Goal: Task Accomplishment & Management: Manage account settings

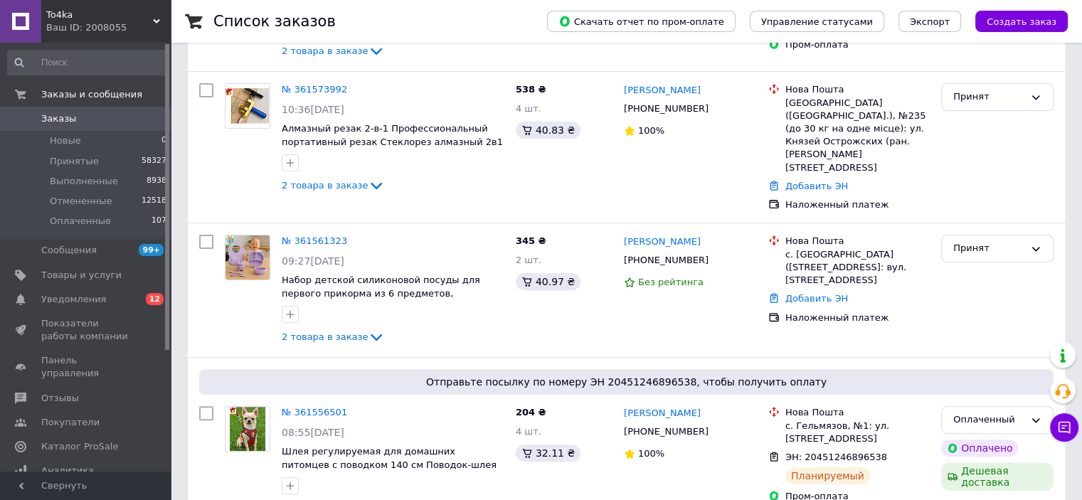
scroll to position [427, 0]
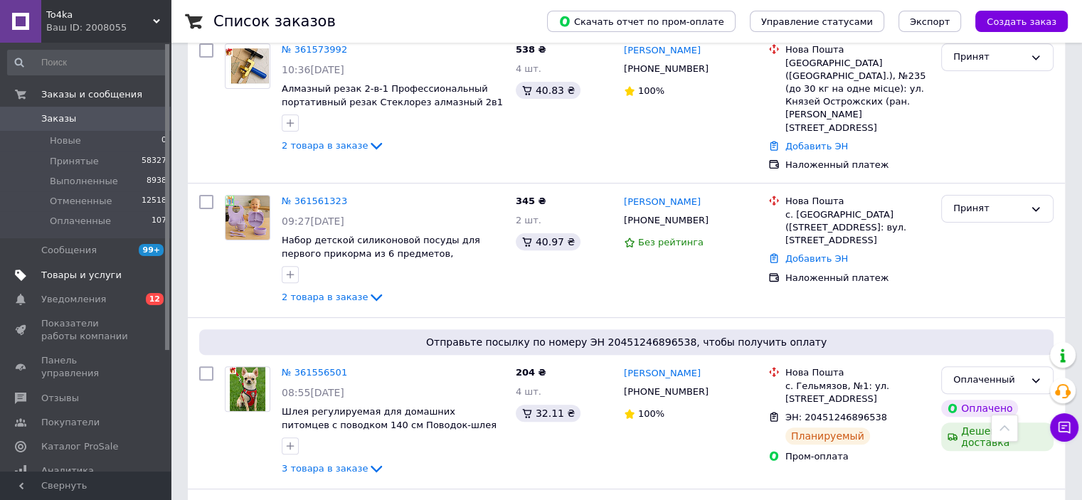
click at [68, 275] on span "Товары и услуги" at bounding box center [81, 275] width 80 height 13
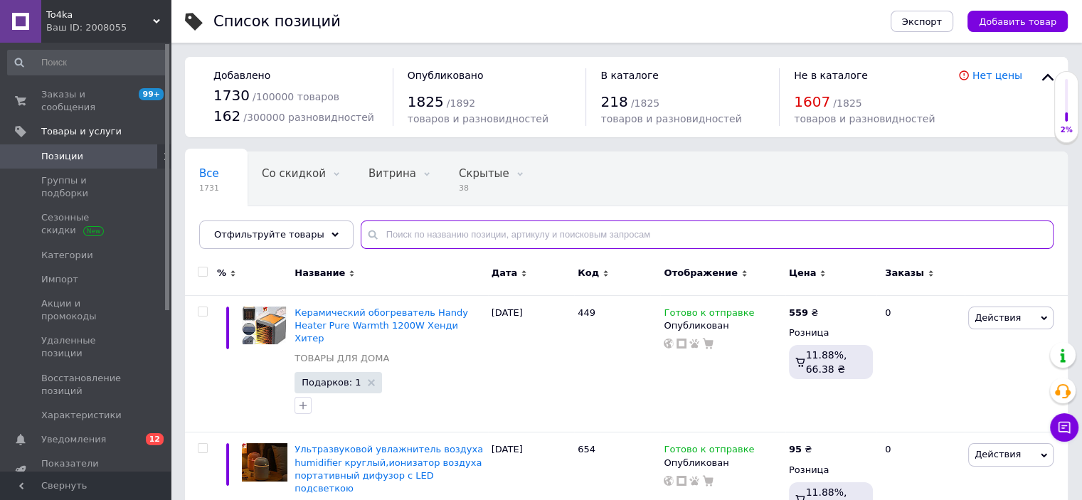
click at [398, 226] on input "text" at bounding box center [707, 235] width 693 height 28
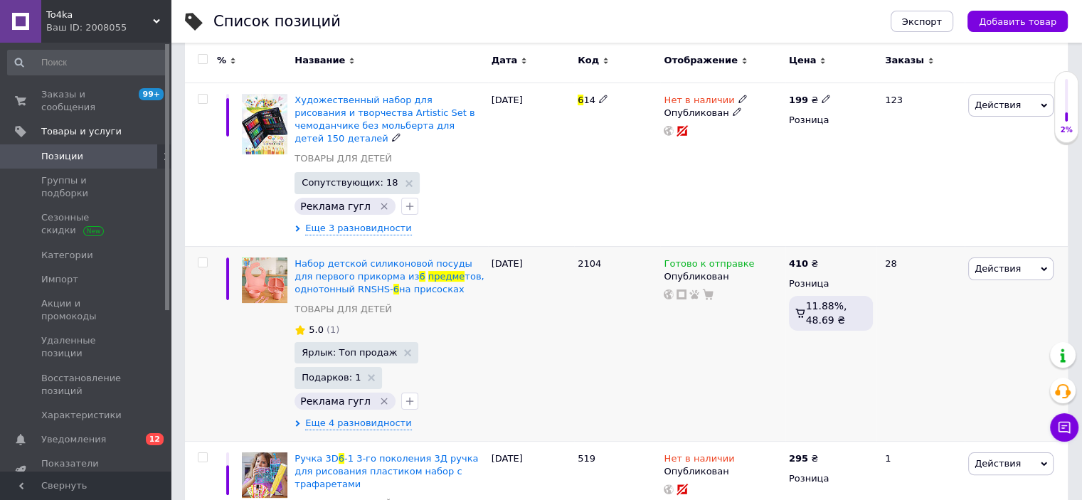
scroll to position [214, 0]
type input "6 предме"
copy span "To4ka"
drag, startPoint x: 74, startPoint y: 16, endPoint x: 53, endPoint y: 19, distance: 20.8
click at [45, 12] on div "To4ka Ваш ID: 2008055" at bounding box center [106, 21] width 130 height 43
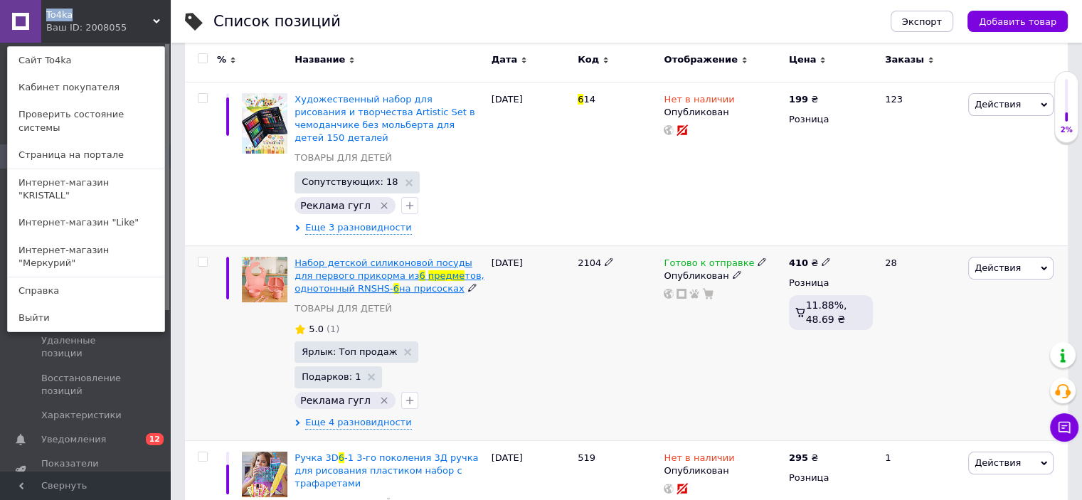
click at [342, 260] on span "Набор детской силиконовой посуды для первого прикорма из" at bounding box center [384, 269] width 178 height 23
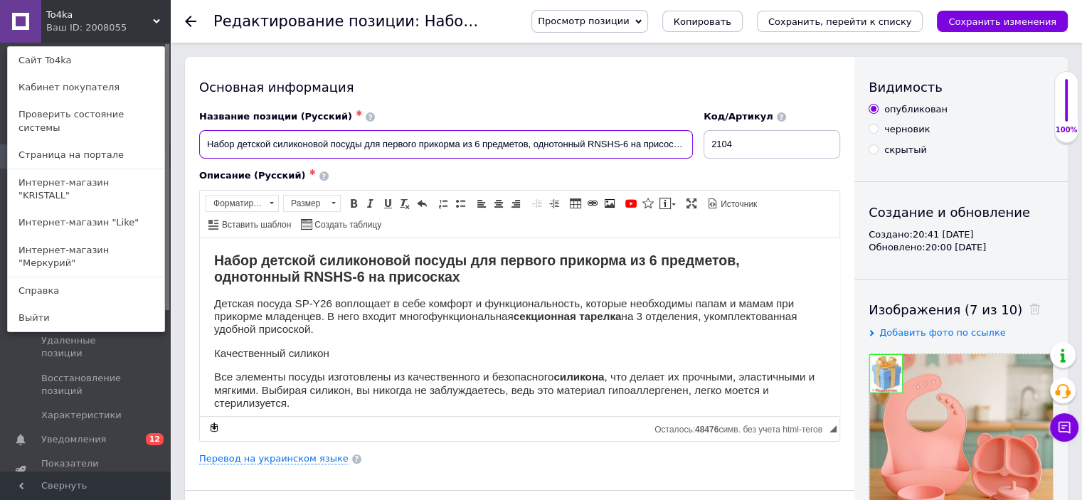
drag, startPoint x: 584, startPoint y: 145, endPoint x: 697, endPoint y: 150, distance: 114.0
click at [693, 150] on input "Набор детской силиконовой посуды для первого прикорма из 6 предметов, однотонны…" at bounding box center [446, 144] width 494 height 28
paste input "To4ka"
drag, startPoint x: 586, startPoint y: 145, endPoint x: 683, endPoint y: 143, distance: 96.1
click at [683, 143] on input "Набор детской силиконовой посуды для первого прикорма из 6 предметов, однотонны…" at bounding box center [446, 144] width 494 height 28
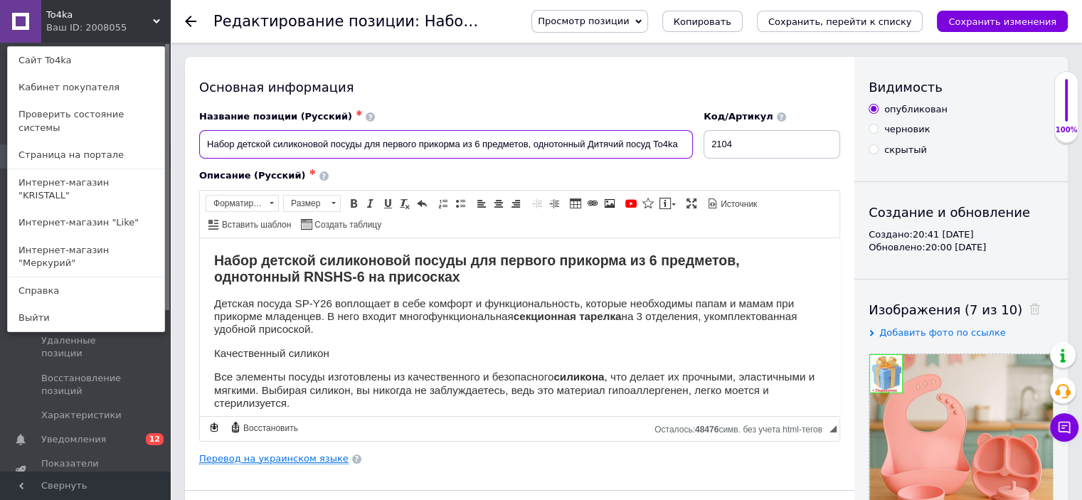
type input "Набор детской силиконовой посуды для первого прикорма из 6 предметов, однотонны…"
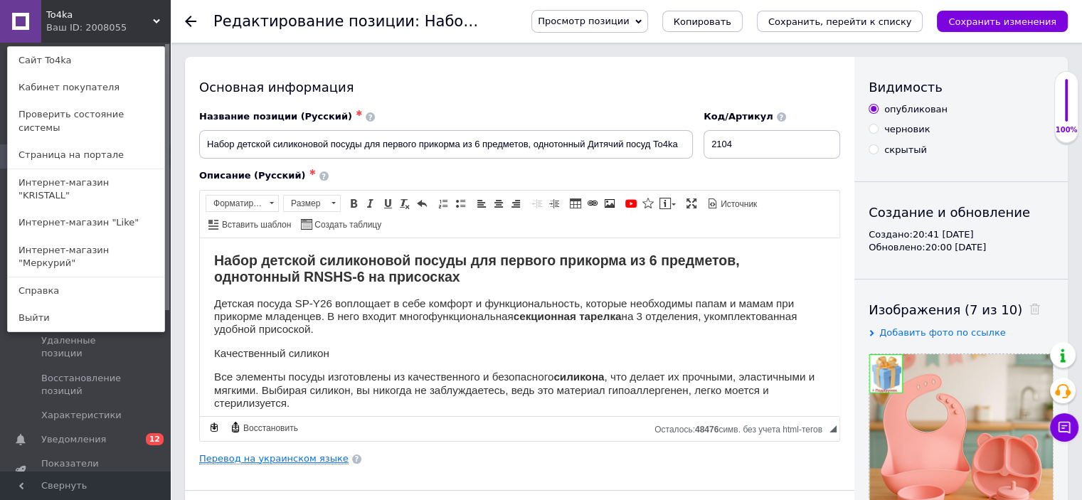
click at [296, 455] on link "Перевод на украинском языке" at bounding box center [273, 458] width 149 height 11
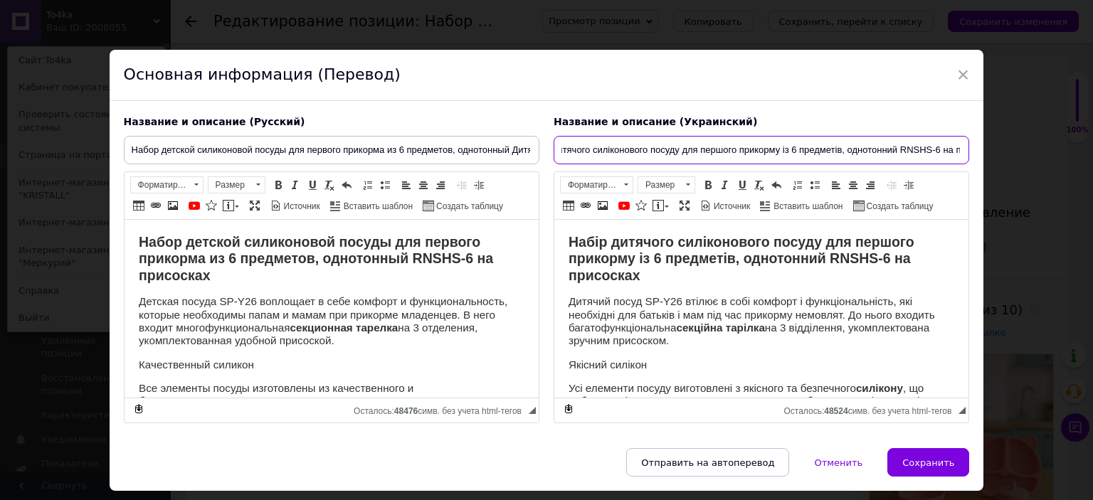
scroll to position [0, 77]
drag, startPoint x: 934, startPoint y: 151, endPoint x: 963, endPoint y: 150, distance: 29.2
click at [963, 150] on input "Набір дитячого силіконового посуду для першого прикорму із 6 предметів, однотон…" at bounding box center [762, 150] width 416 height 28
paste input "Дитячий посуд To4ka"
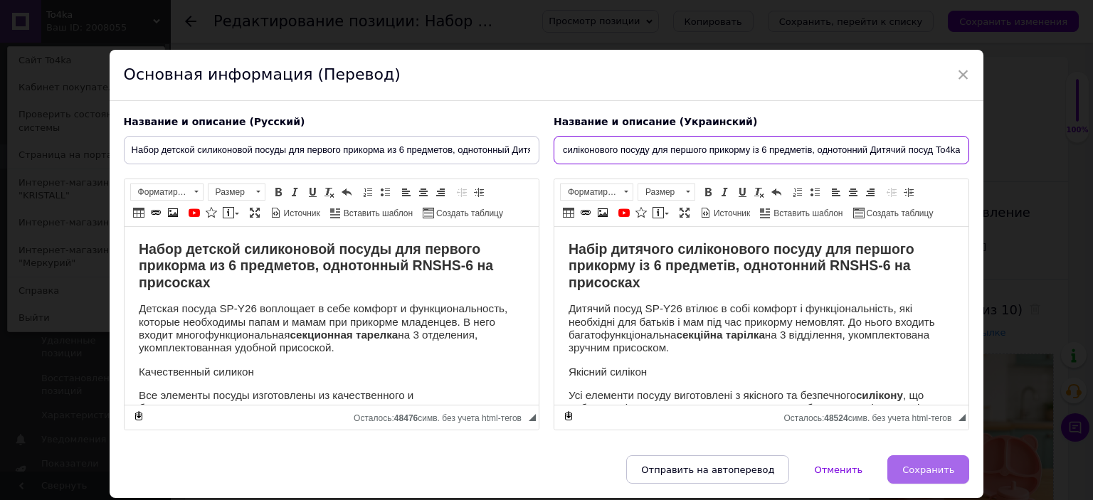
type input "Набір дитячого силіконового посуду для першого прикорму із 6 предметів, однотон…"
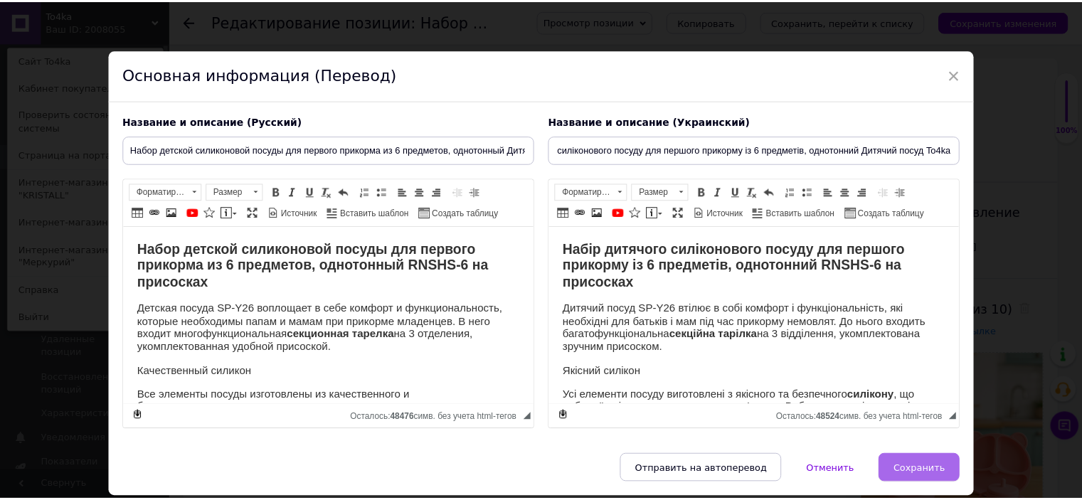
scroll to position [0, 0]
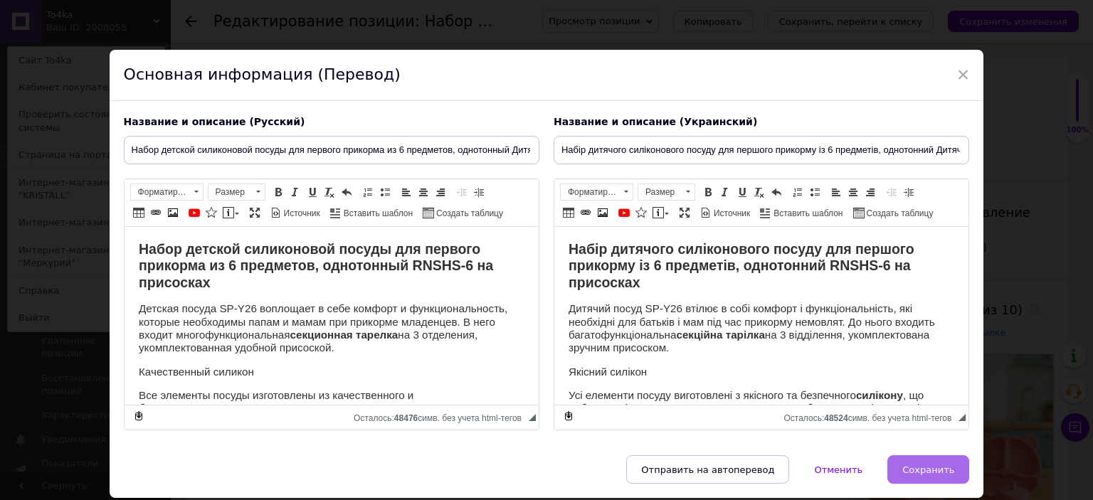
click at [928, 465] on span "Сохранить" at bounding box center [928, 470] width 52 height 11
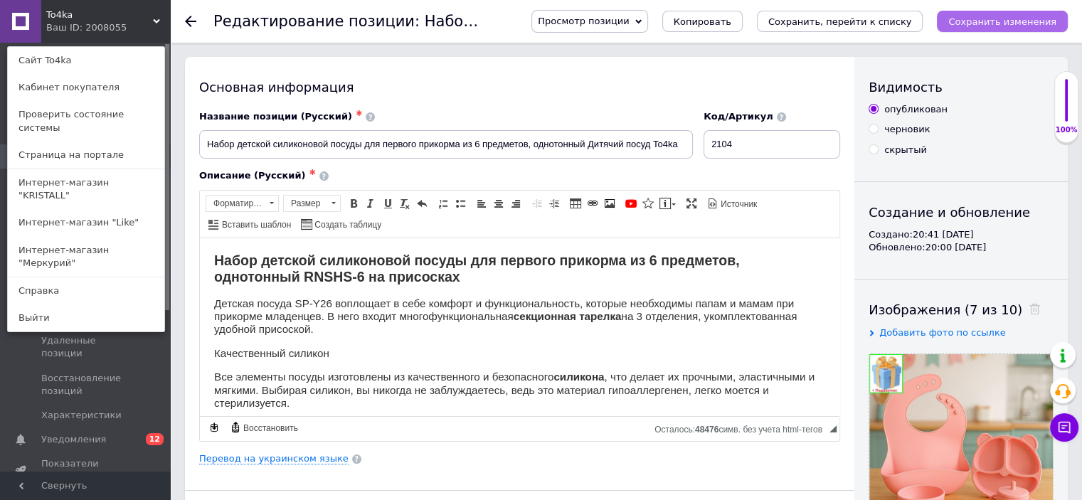
click at [981, 14] on button "Сохранить изменения" at bounding box center [1002, 21] width 131 height 21
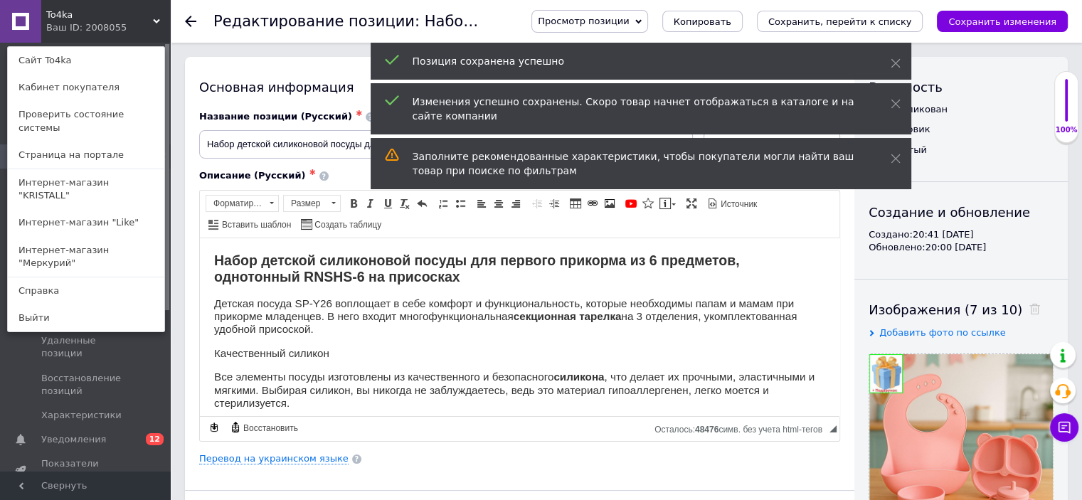
click at [186, 17] on icon at bounding box center [190, 21] width 11 height 11
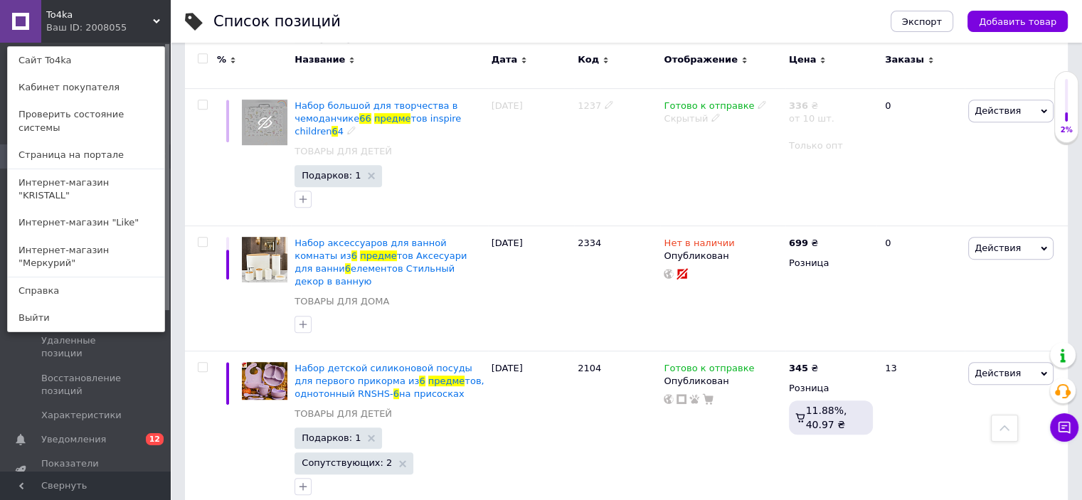
scroll to position [783, 0]
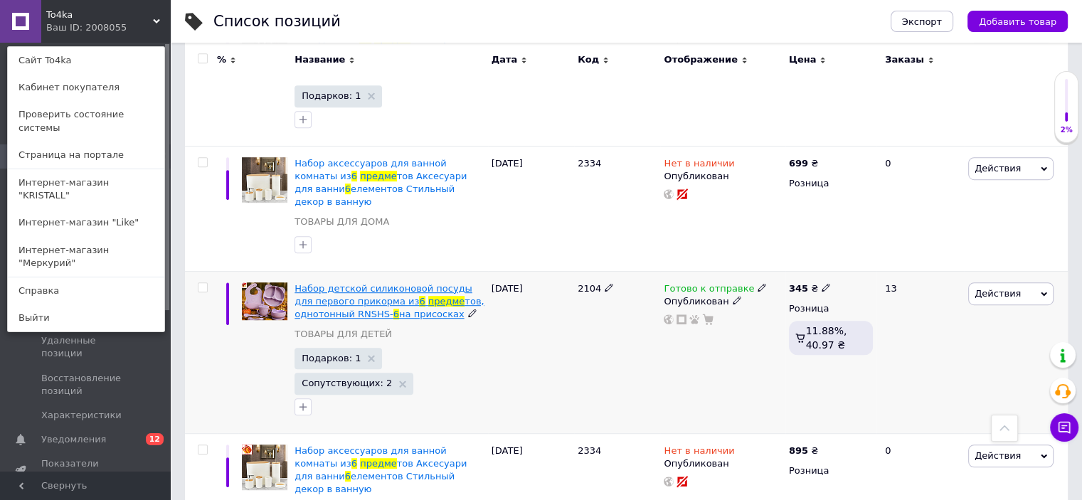
click at [360, 283] on span "Набор детской силиконовой посуды для первого прикорма из" at bounding box center [384, 294] width 178 height 23
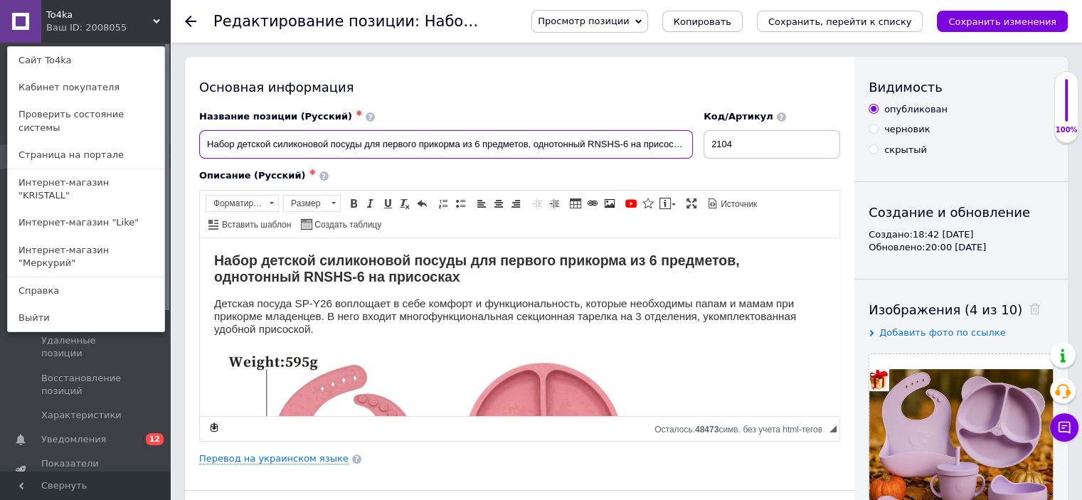
drag, startPoint x: 586, startPoint y: 144, endPoint x: 697, endPoint y: 152, distance: 110.6
click at [693, 152] on input "Набор детской силиконовой посуды для первого прикорма из 6 предметов, однотонны…" at bounding box center [446, 144] width 494 height 28
paste input "Дитячий посуд To4ka"
type input "Набор детской силиконовой посуды для первого прикорма из 6 предметов, однотонны…"
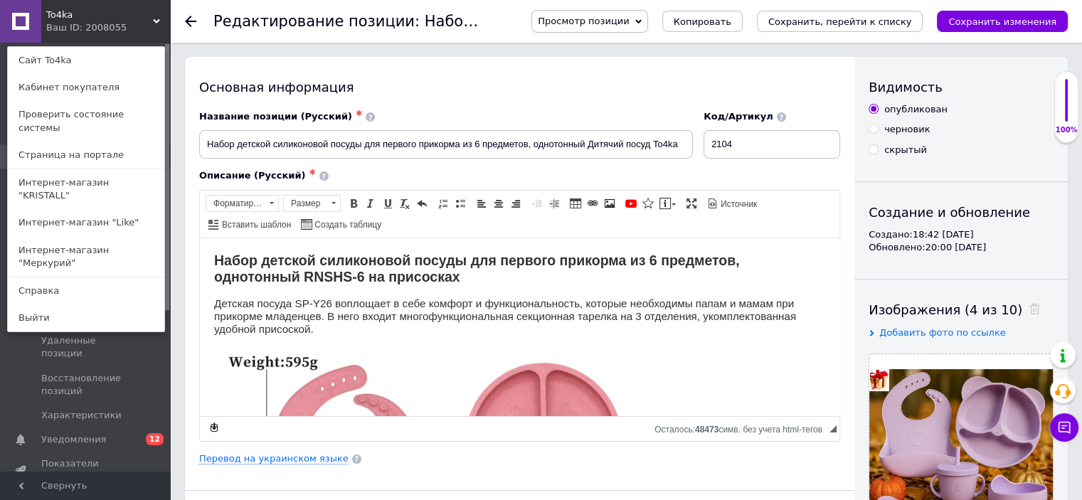
click at [279, 463] on div "Основная информация Название позиции (Русский) ✱ Набор детской силиконовой посу…" at bounding box center [520, 454] width 670 height 794
click at [285, 462] on link "Перевод на украинском языке" at bounding box center [273, 458] width 149 height 11
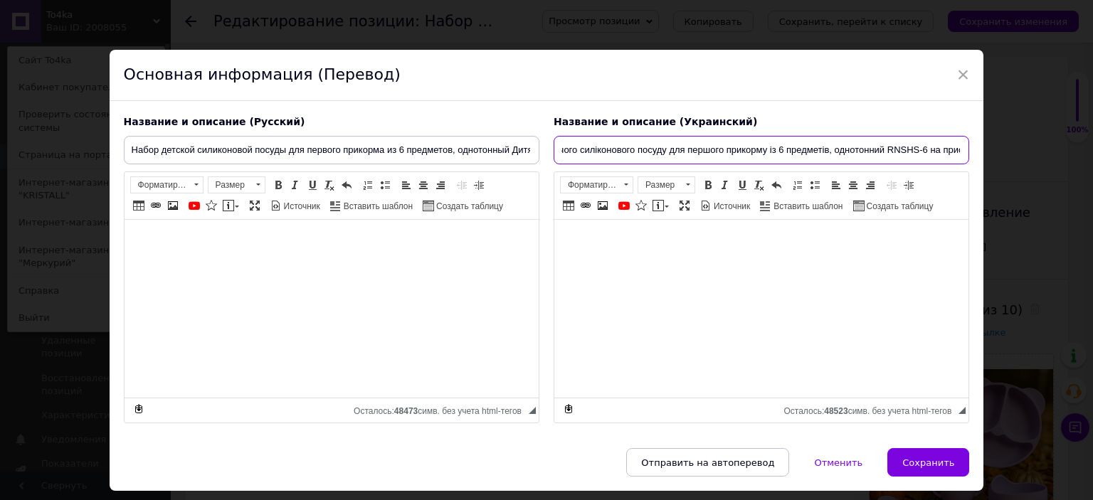
scroll to position [0, 77]
drag, startPoint x: 934, startPoint y: 150, endPoint x: 988, endPoint y: 147, distance: 54.2
click at [988, 147] on div "× Основная информация (Перевод) Название и описание (Русский) Набор детской сил…" at bounding box center [546, 250] width 1093 height 500
paste input "Дитячий посуд To4ka"
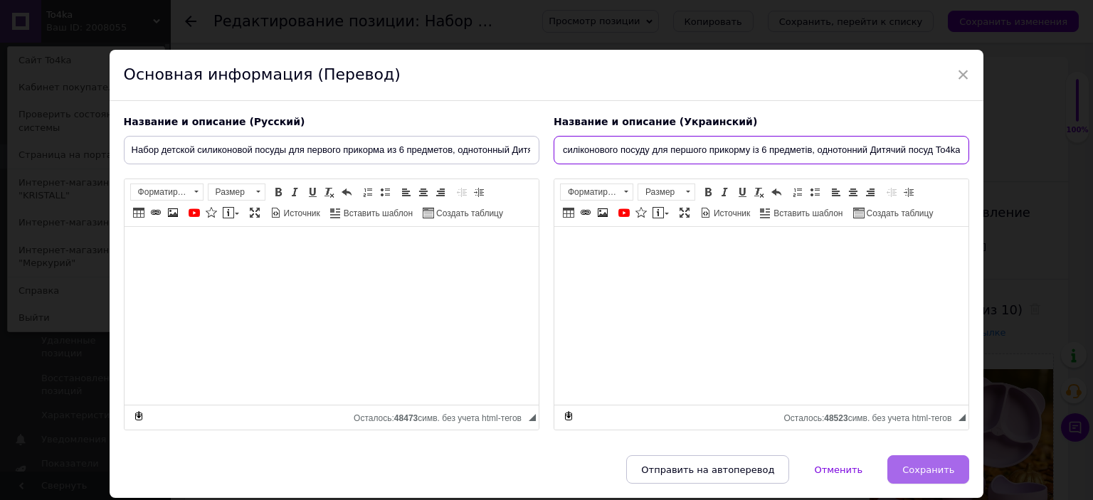
type input "Набір дитячого силіконового посуду для першого прикорму із 6 предметів, однотон…"
click at [907, 459] on button "Сохранить" at bounding box center [928, 469] width 82 height 28
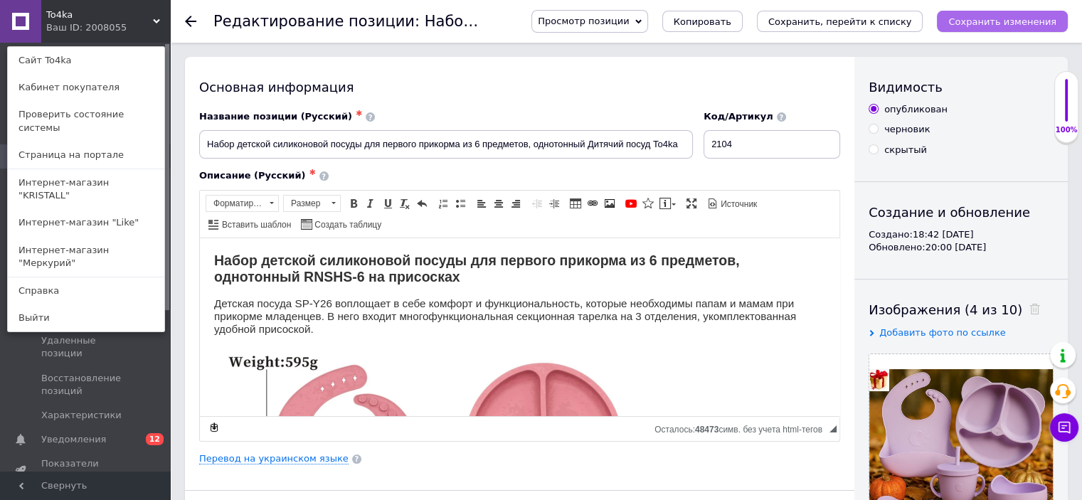
click at [987, 22] on icon "Сохранить изменения" at bounding box center [1003, 21] width 108 height 11
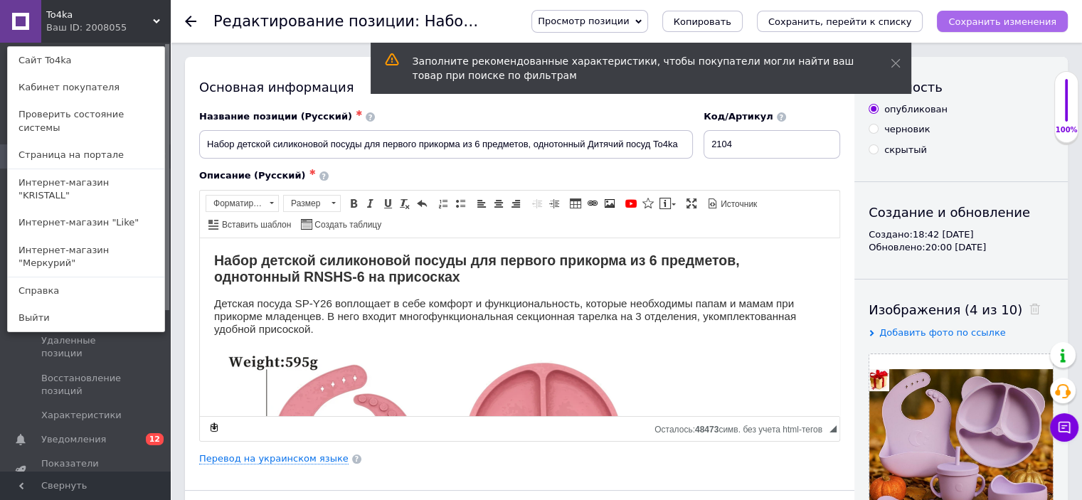
click at [977, 19] on icon "Сохранить изменения" at bounding box center [1003, 21] width 108 height 11
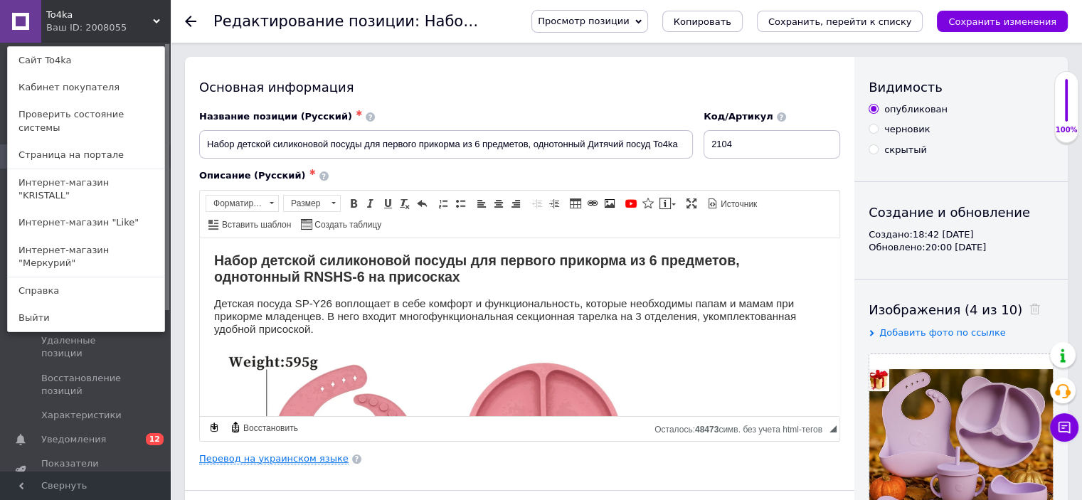
click at [320, 458] on link "Перевод на украинском языке" at bounding box center [273, 458] width 149 height 11
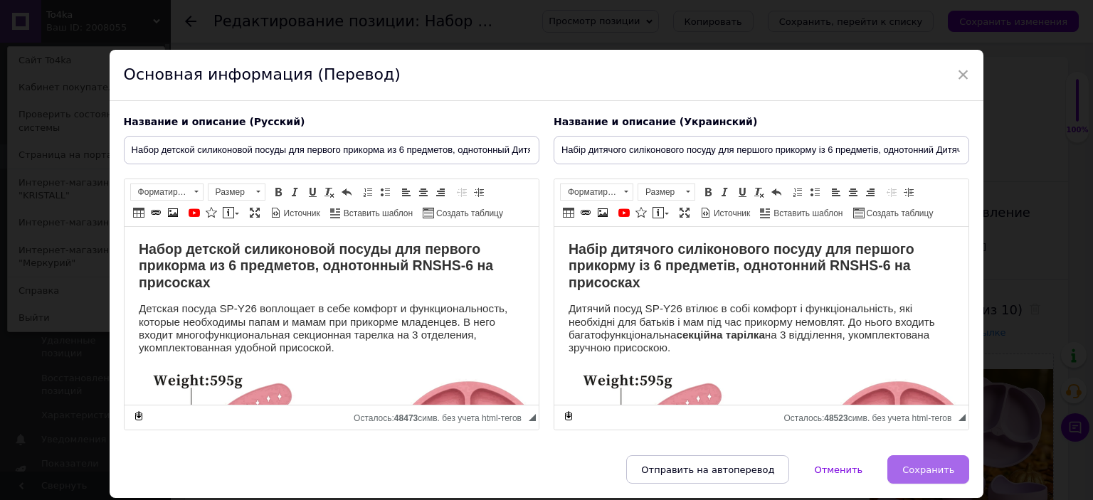
click at [939, 472] on span "Сохранить" at bounding box center [928, 470] width 52 height 11
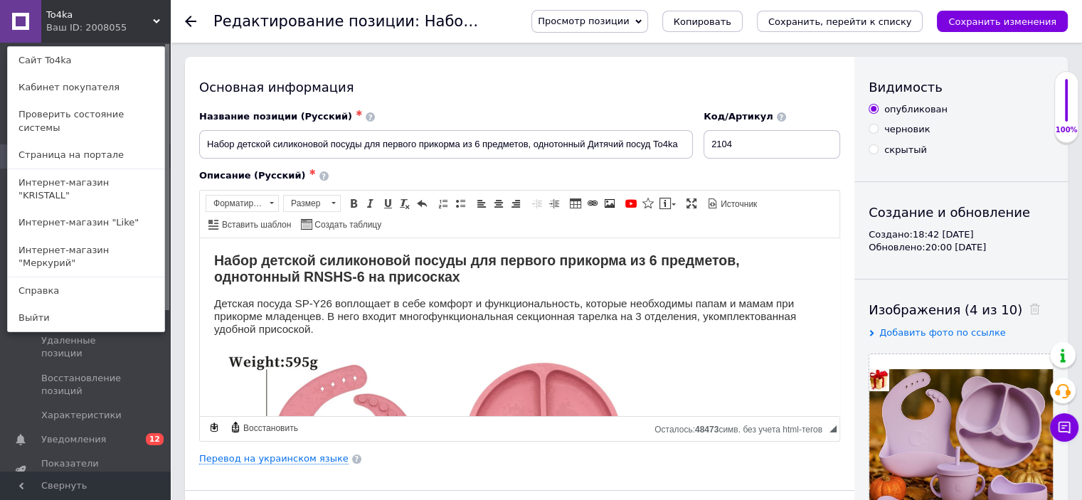
click at [977, 16] on icon "Сохранить изменения" at bounding box center [1003, 21] width 108 height 11
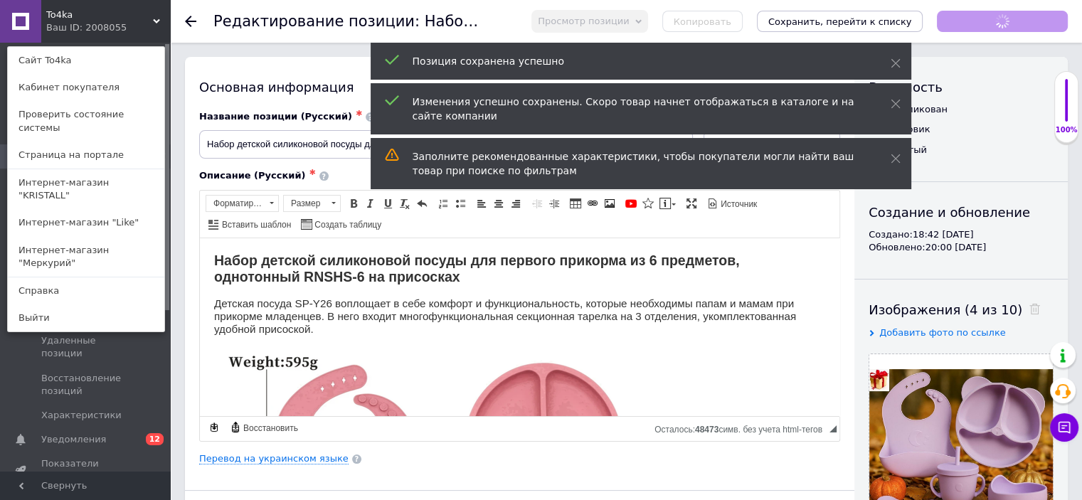
click at [191, 21] on use at bounding box center [190, 21] width 11 height 11
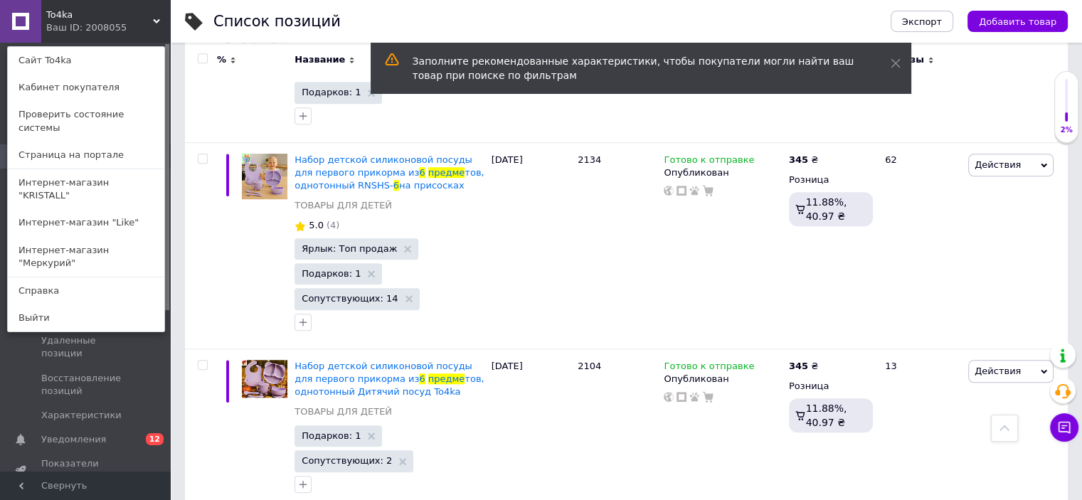
scroll to position [1068, 0]
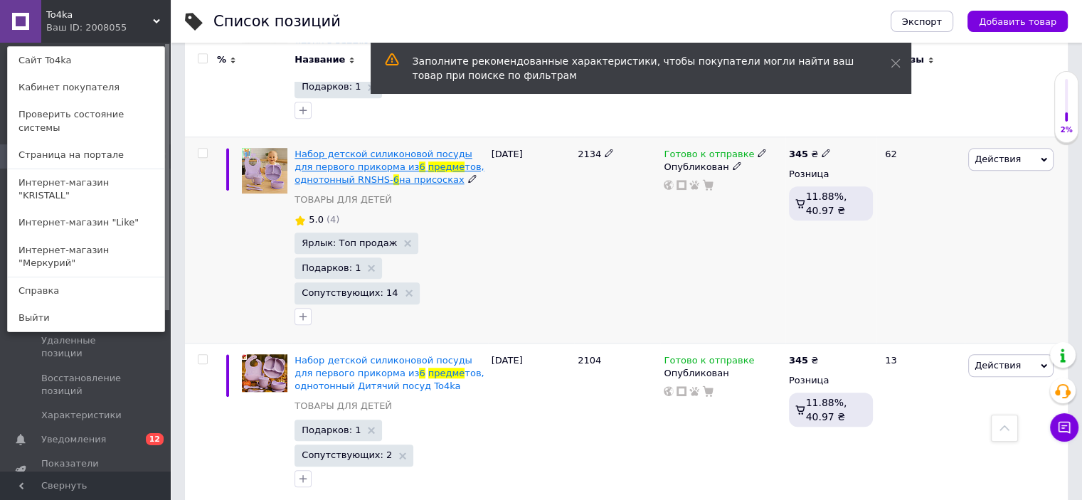
click at [359, 149] on span "Набор детской силиконовой посуды для первого прикорма из" at bounding box center [384, 160] width 178 height 23
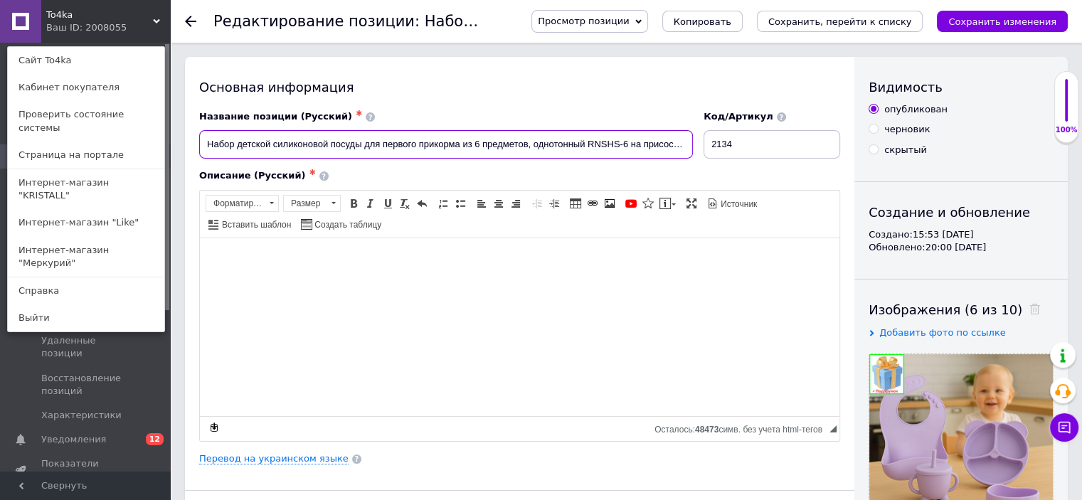
drag, startPoint x: 589, startPoint y: 144, endPoint x: 709, endPoint y: 145, distance: 119.6
click at [709, 145] on div "Название позиции (Русский) ✱ Набор детской силиконовой посуды для первого прико…" at bounding box center [520, 134] width 652 height 59
paste input "Дитячий посуд To4ka"
type input "Набор детской силиконовой посуды для первого прикорма из 6 предметов, однотонны…"
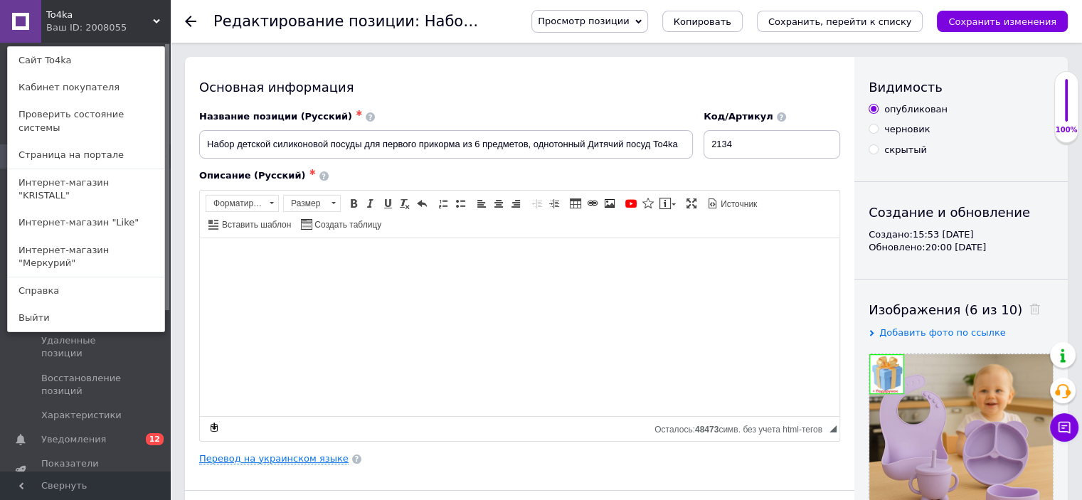
click at [266, 456] on link "Перевод на украинском языке" at bounding box center [273, 458] width 149 height 11
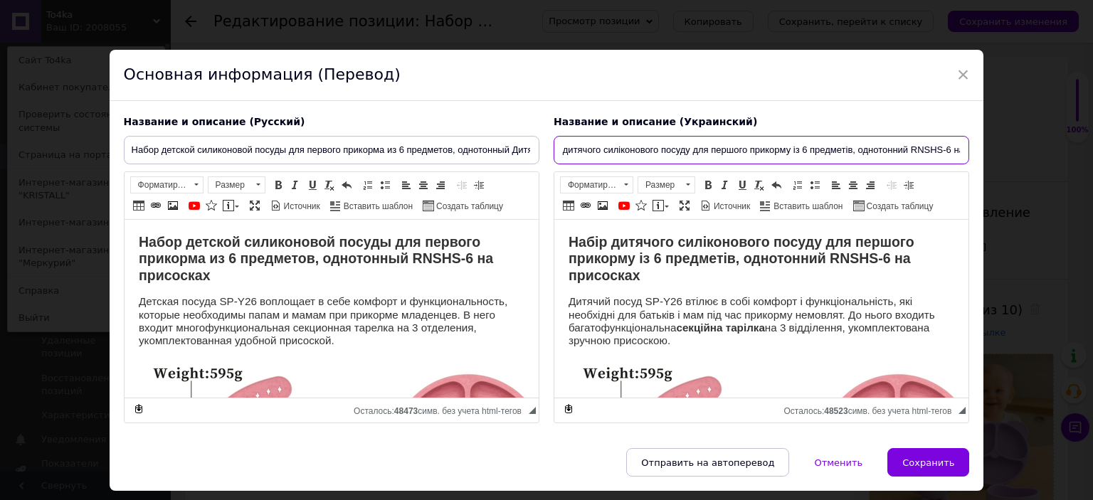
scroll to position [0, 77]
drag, startPoint x: 932, startPoint y: 149, endPoint x: 959, endPoint y: 145, distance: 28.1
click at [959, 145] on input "Набір дитячого силіконового посуду для першого прикорму із 6 предметів, однотон…" at bounding box center [762, 150] width 416 height 28
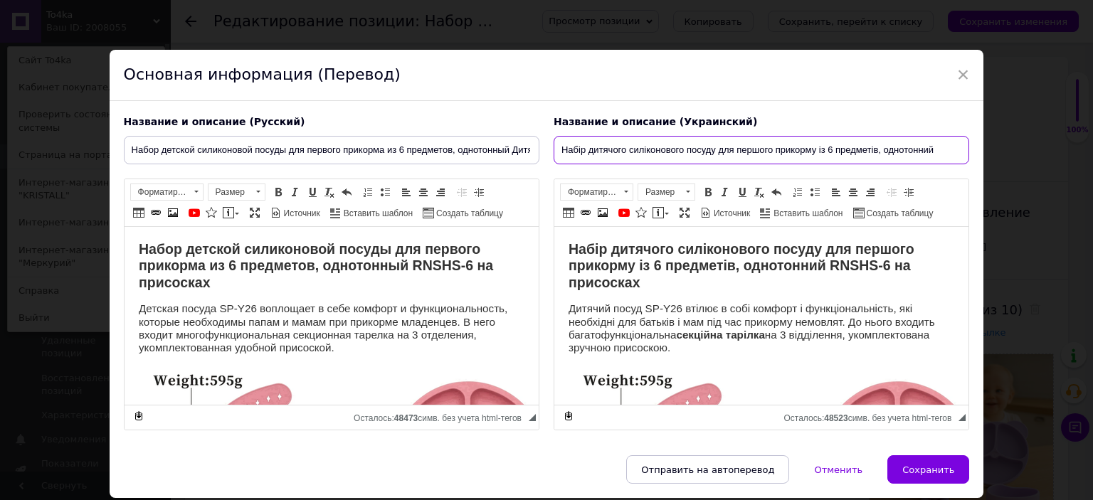
scroll to position [0, 0]
paste input "Дитячий посуд To4ka"
type input "Набір дитячого силіконового посуду для першого прикорму із 6 предметів, однотон…"
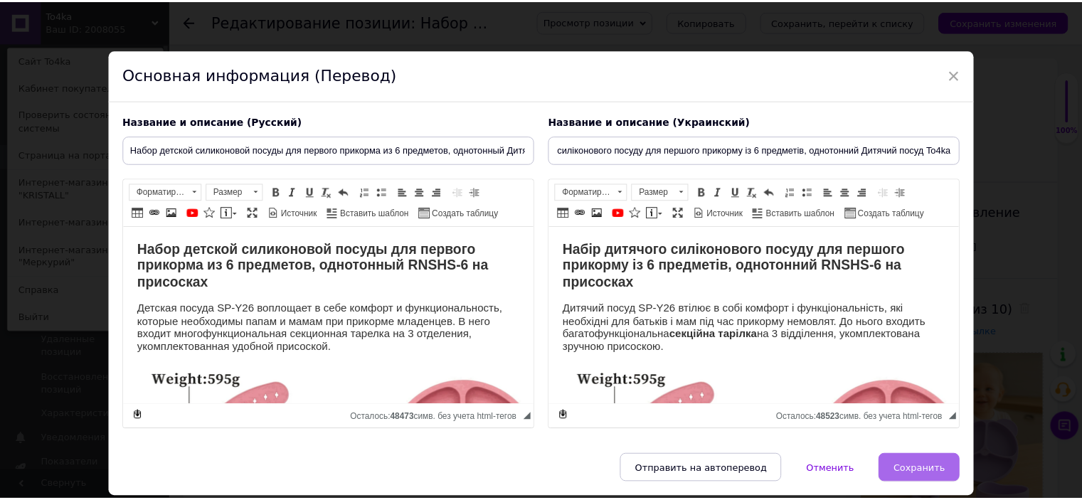
scroll to position [0, 0]
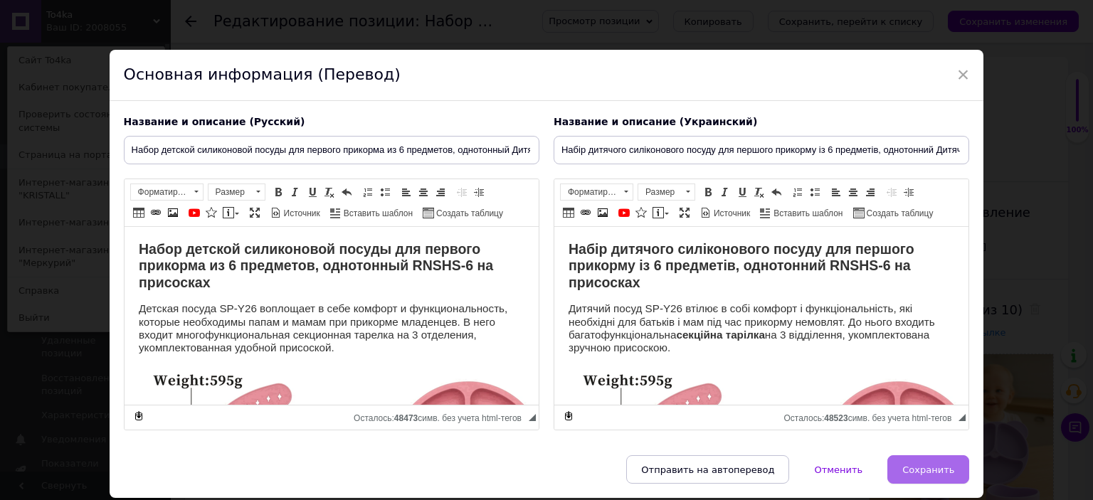
click at [929, 468] on span "Сохранить" at bounding box center [928, 470] width 52 height 11
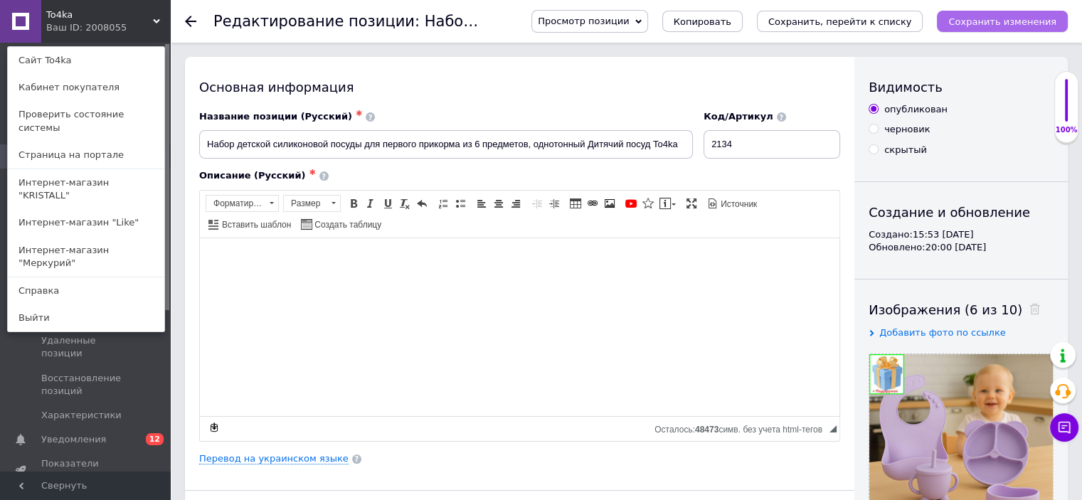
click at [976, 14] on button "Сохранить изменения" at bounding box center [1002, 21] width 131 height 21
click at [189, 17] on use at bounding box center [190, 21] width 11 height 11
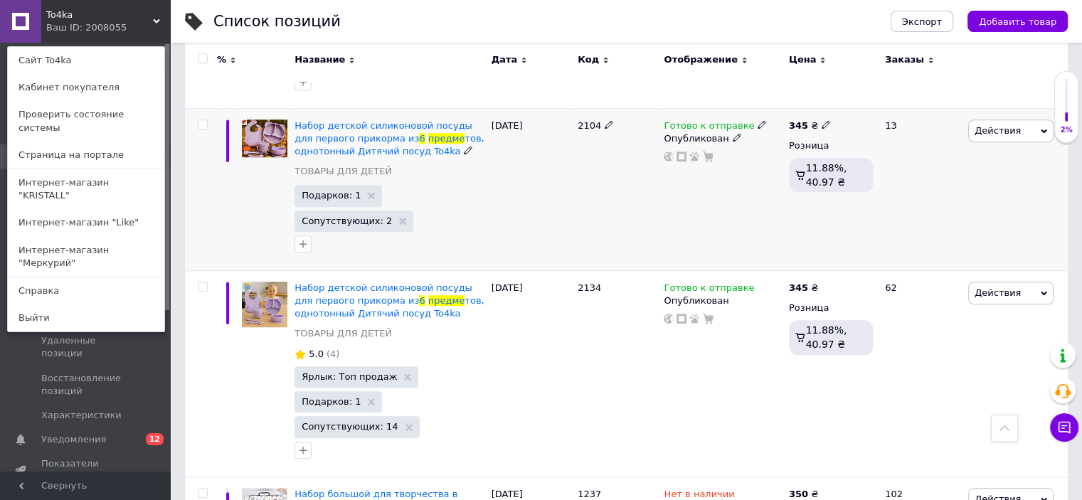
scroll to position [1158, 0]
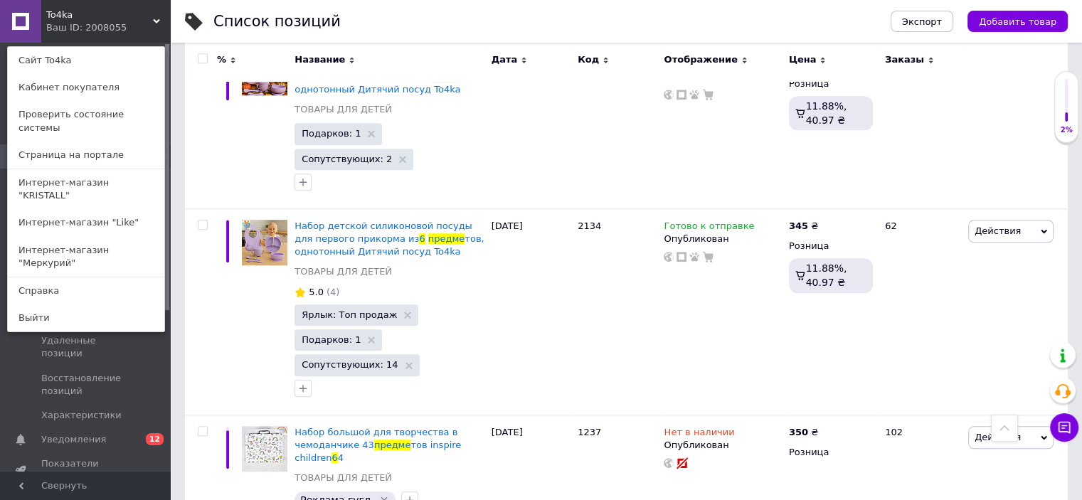
type input "6"
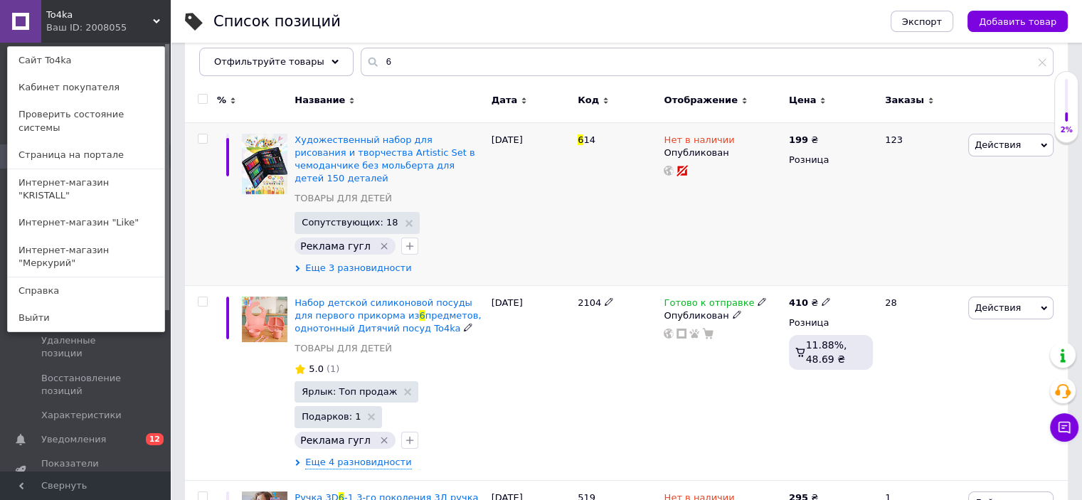
scroll to position [214, 0]
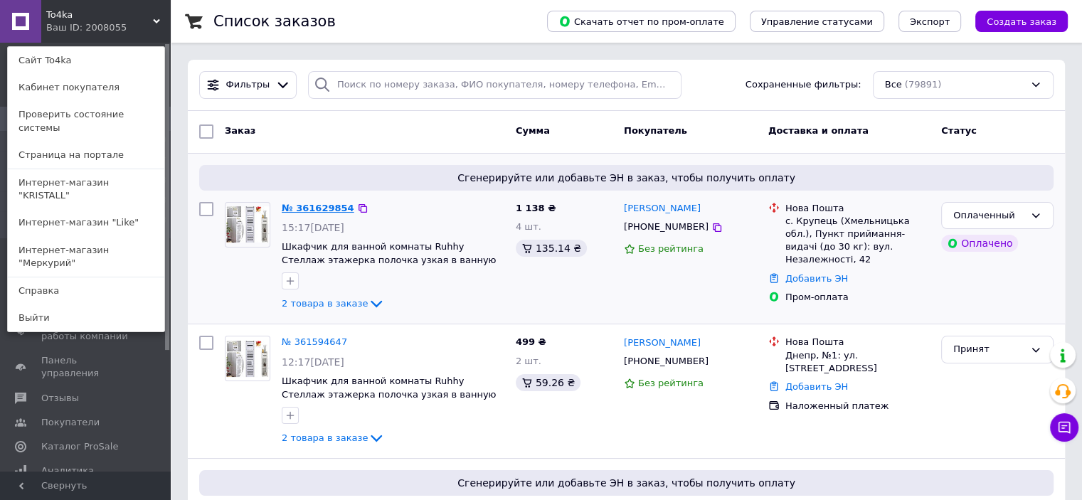
click at [296, 211] on link "№ 361629854" at bounding box center [318, 208] width 73 height 11
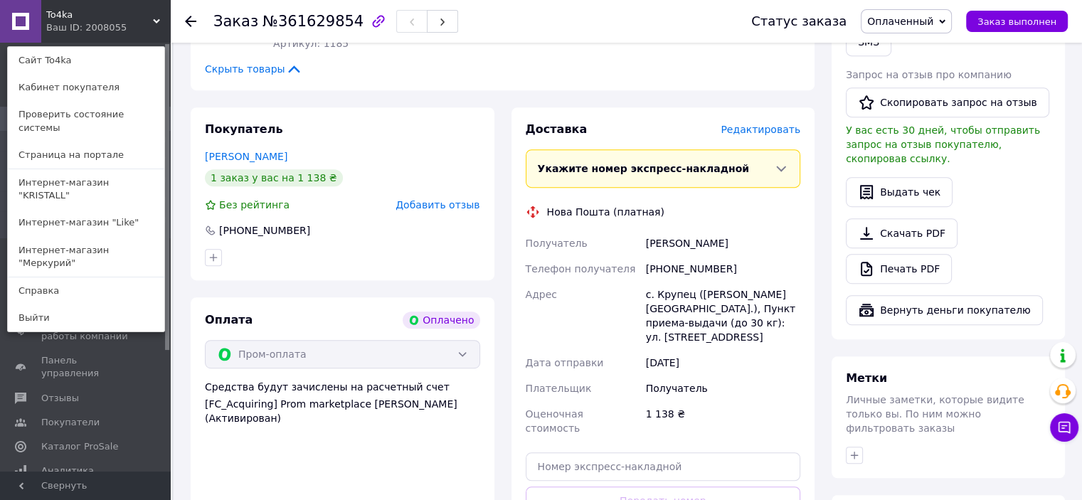
scroll to position [783, 0]
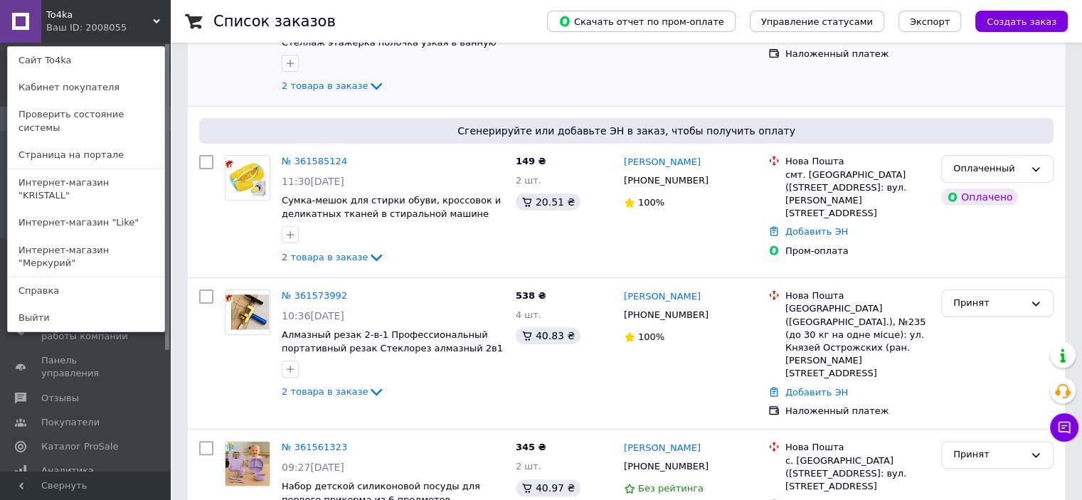
scroll to position [356, 0]
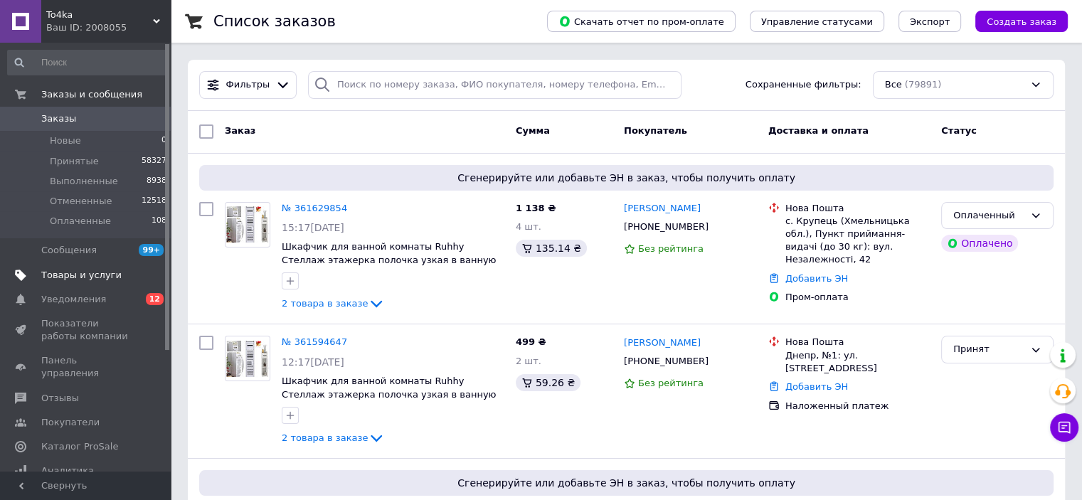
click at [70, 273] on span "Товары и услуги" at bounding box center [81, 275] width 80 height 13
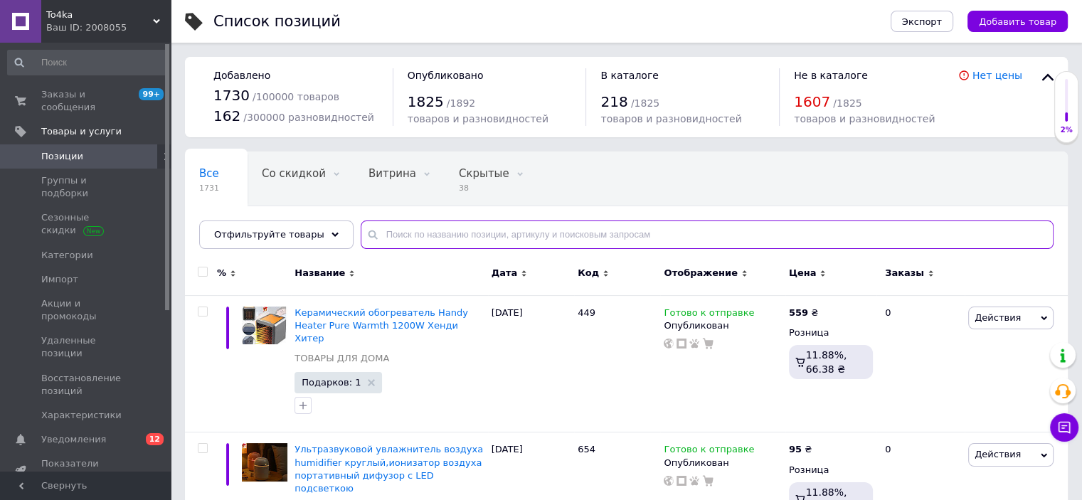
click at [399, 226] on input "text" at bounding box center [707, 235] width 693 height 28
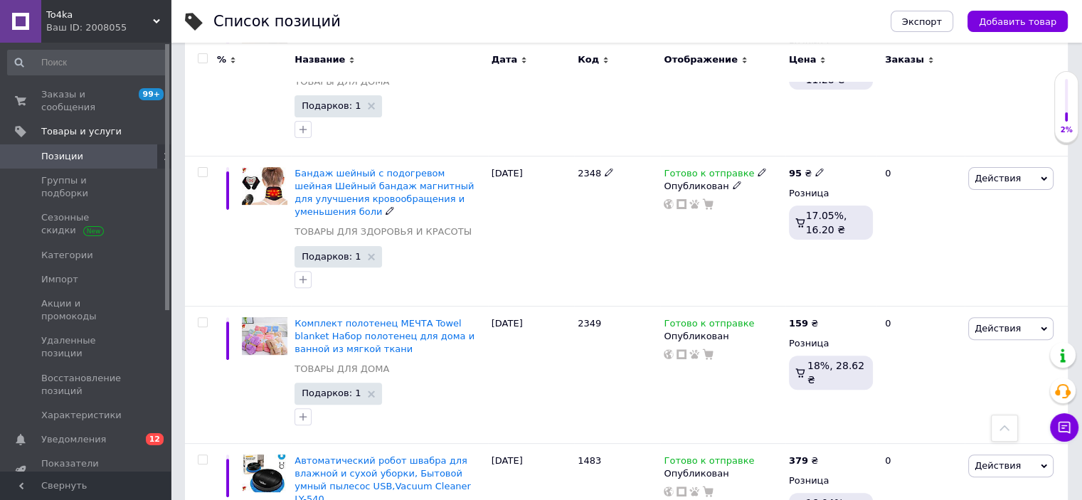
scroll to position [498, 0]
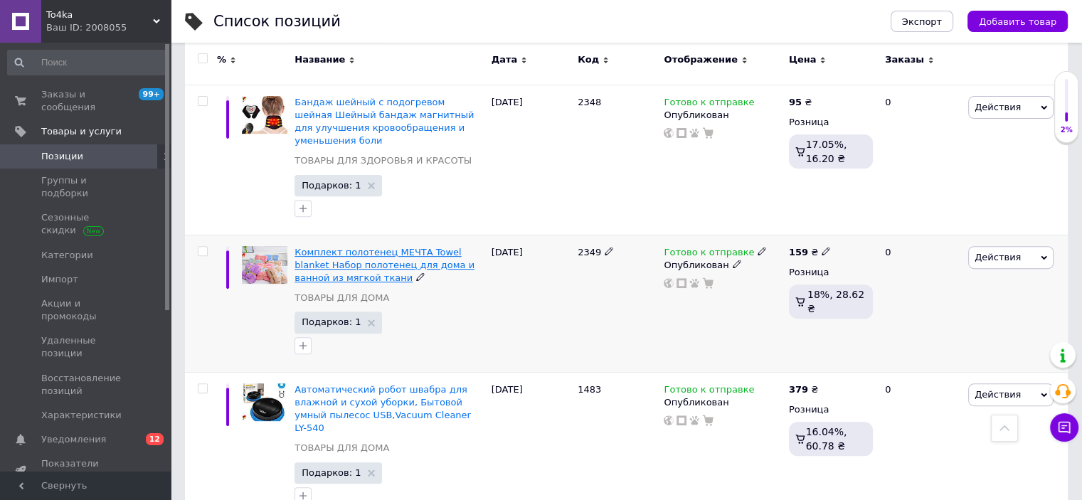
click at [396, 247] on span "Комплект полотенец МЕЧТА Towel blanket Набор полотенец для дома и ванной из мяг…" at bounding box center [385, 265] width 180 height 36
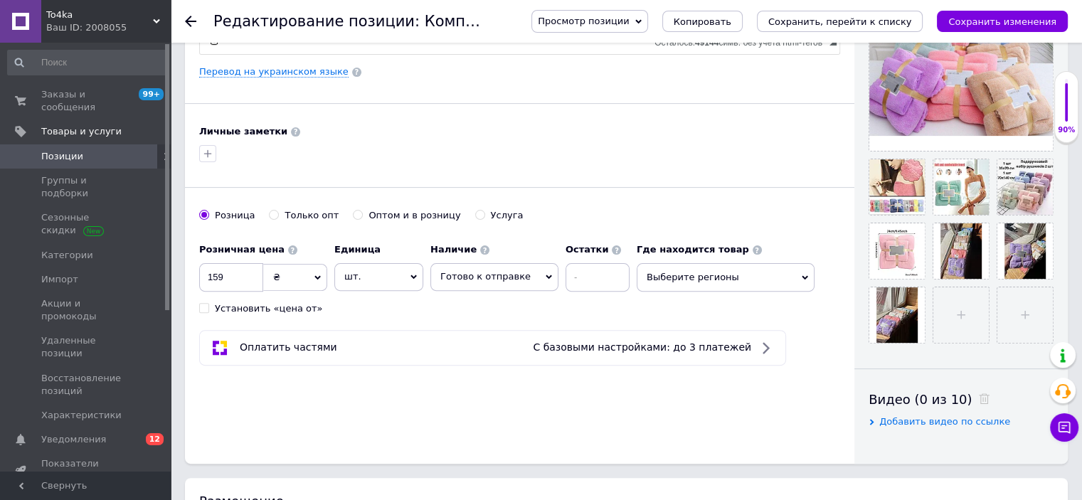
scroll to position [427, 0]
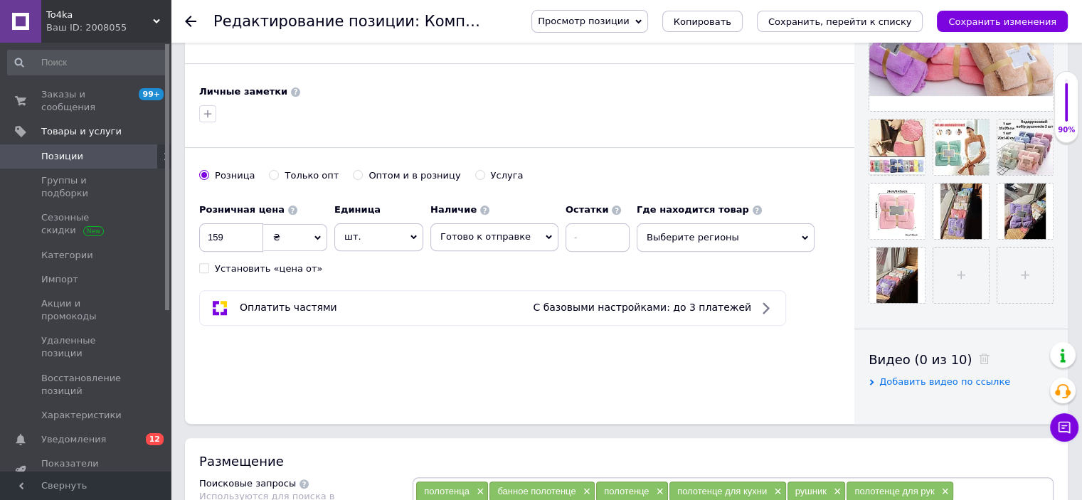
click at [353, 172] on input "Оптом и в розницу" at bounding box center [357, 174] width 9 height 9
radio input "true"
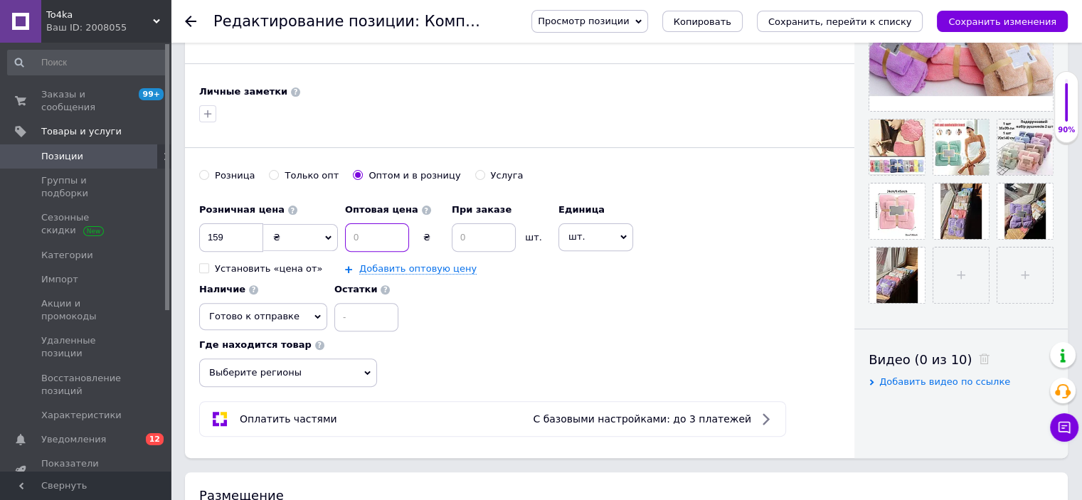
click at [364, 236] on input at bounding box center [377, 237] width 64 height 28
type input "139"
click at [480, 240] on input at bounding box center [484, 237] width 64 height 28
type input "10"
click at [359, 233] on input "139" at bounding box center [377, 237] width 64 height 28
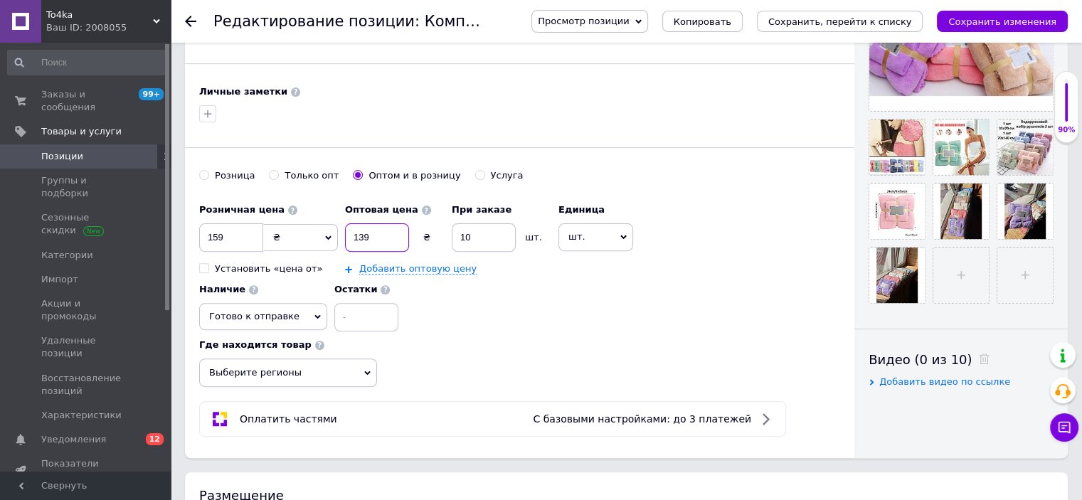
click at [362, 236] on input "139" at bounding box center [377, 237] width 64 height 28
type input "129"
click at [541, 292] on div "Розничная цена 159 ₴ $ € CHF £ ¥ PLN ₸ MDL HUF KGS CN¥ TRY ₩ lei Установить «це…" at bounding box center [519, 291] width 641 height 191
click at [988, 21] on icon "Сохранить изменения" at bounding box center [1003, 21] width 108 height 11
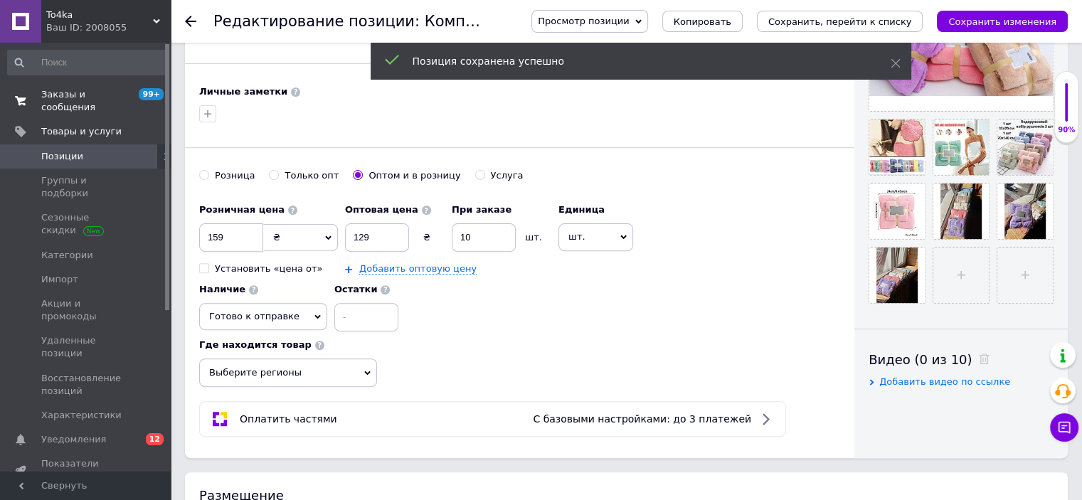
click at [90, 90] on span "Заказы и сообщения" at bounding box center [86, 101] width 90 height 26
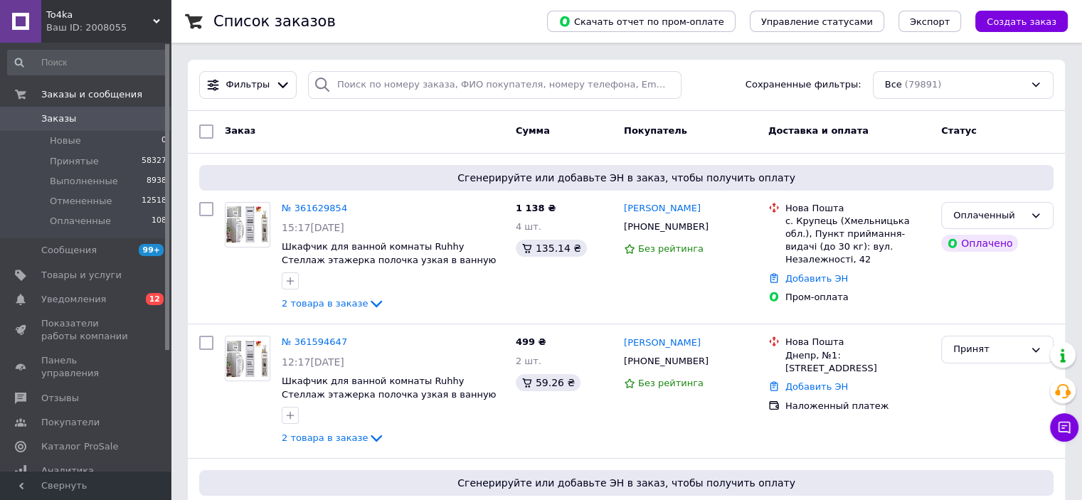
click at [147, 19] on span "To4ka" at bounding box center [99, 15] width 107 height 13
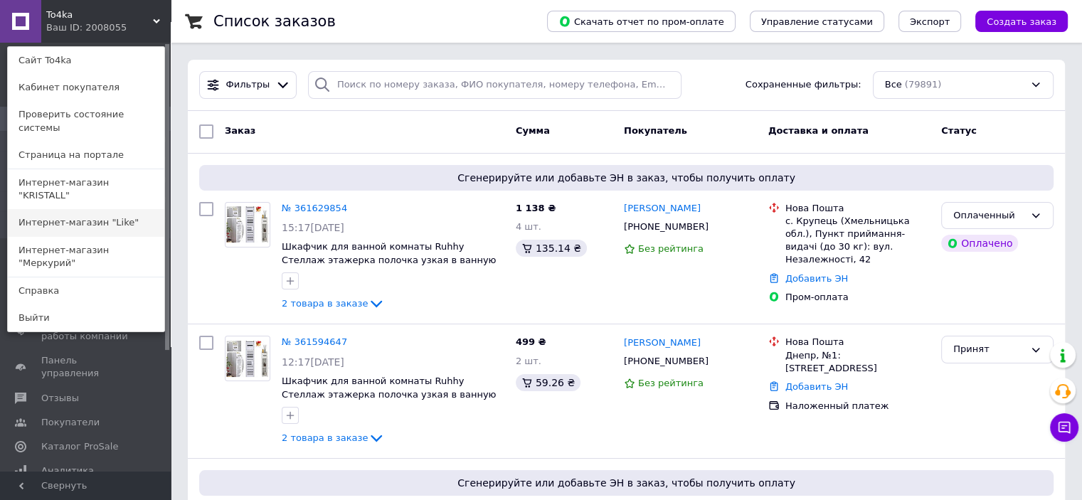
click at [112, 209] on link "Интернет-магазин "Like"" at bounding box center [86, 222] width 157 height 27
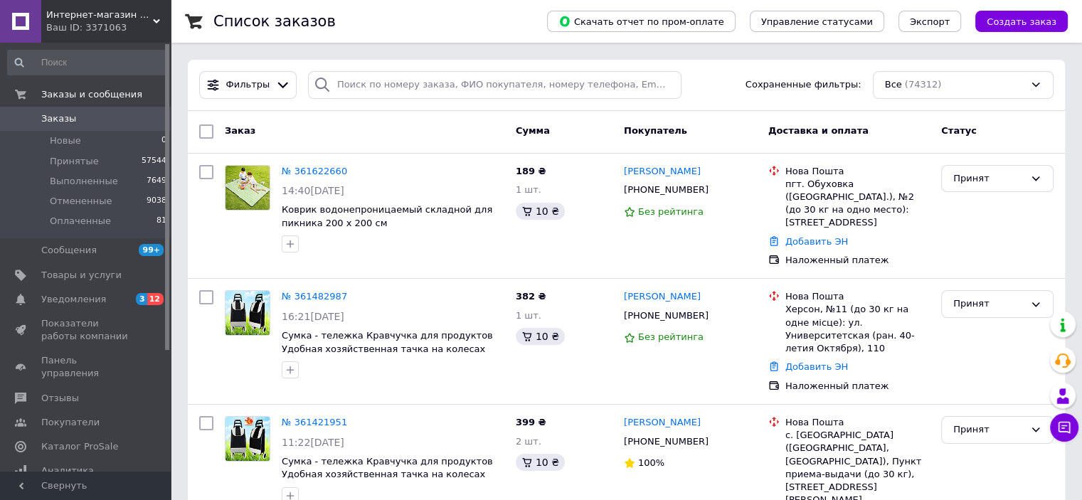
click at [148, 14] on span "Интернет-магазин "Like"" at bounding box center [99, 15] width 107 height 13
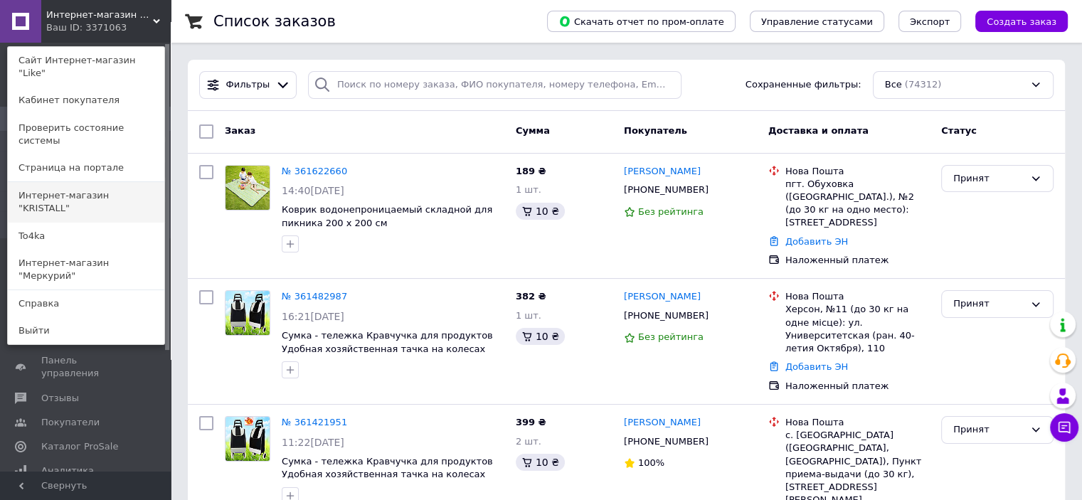
click at [132, 182] on link "Интернет-магазин "KRISTALL"" at bounding box center [86, 202] width 157 height 40
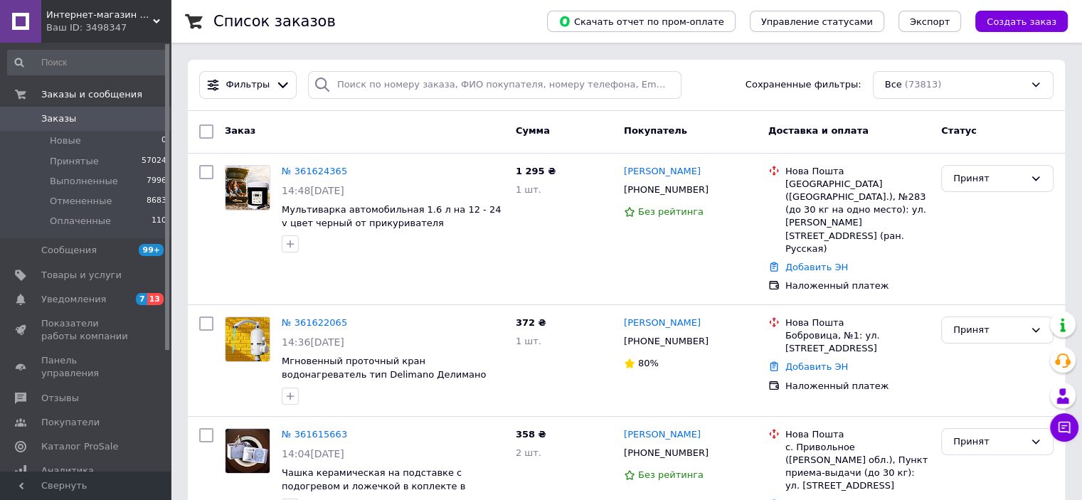
click at [149, 9] on span "Интернет-магазин "KRISTALL"" at bounding box center [99, 15] width 107 height 13
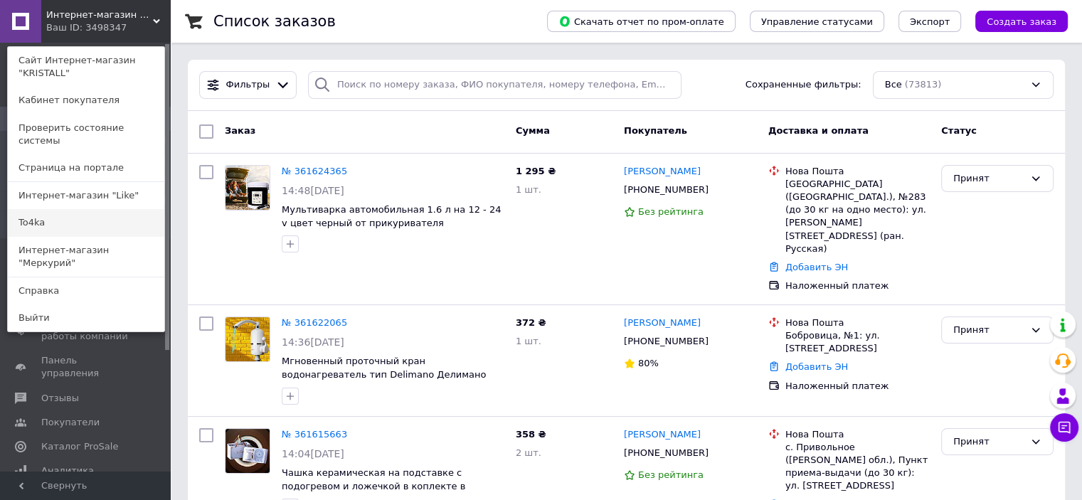
click at [105, 218] on link "To4ka" at bounding box center [86, 222] width 157 height 27
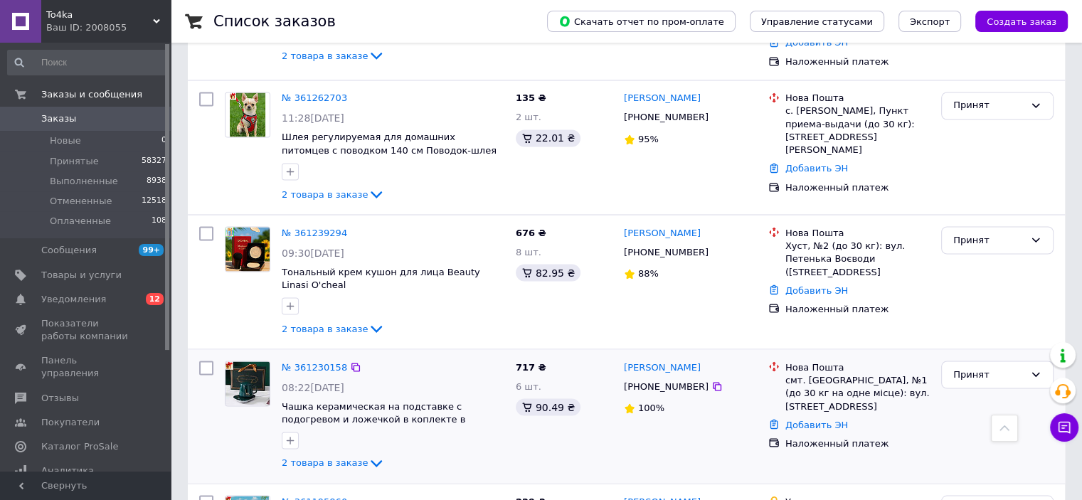
scroll to position [2491, 0]
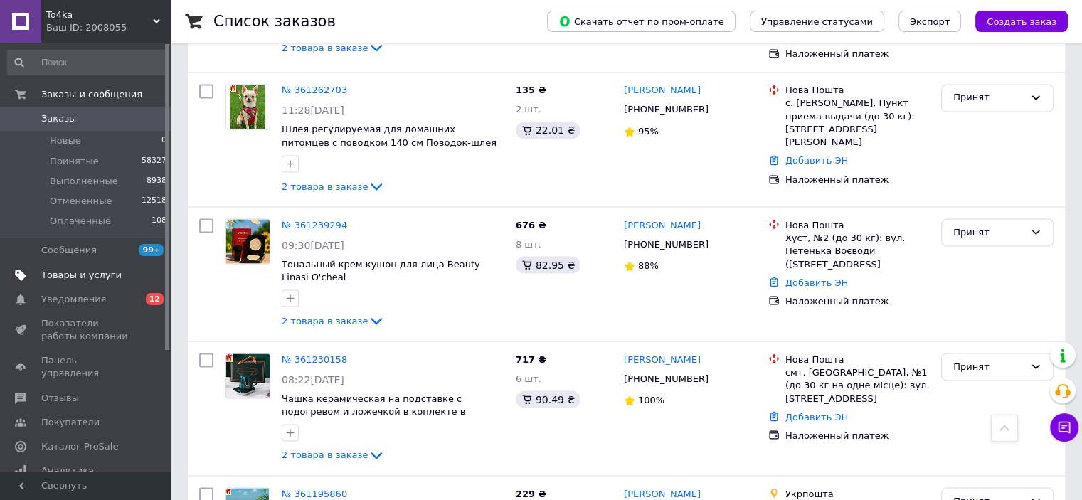
click at [91, 275] on span "Товары и услуги" at bounding box center [81, 275] width 80 height 13
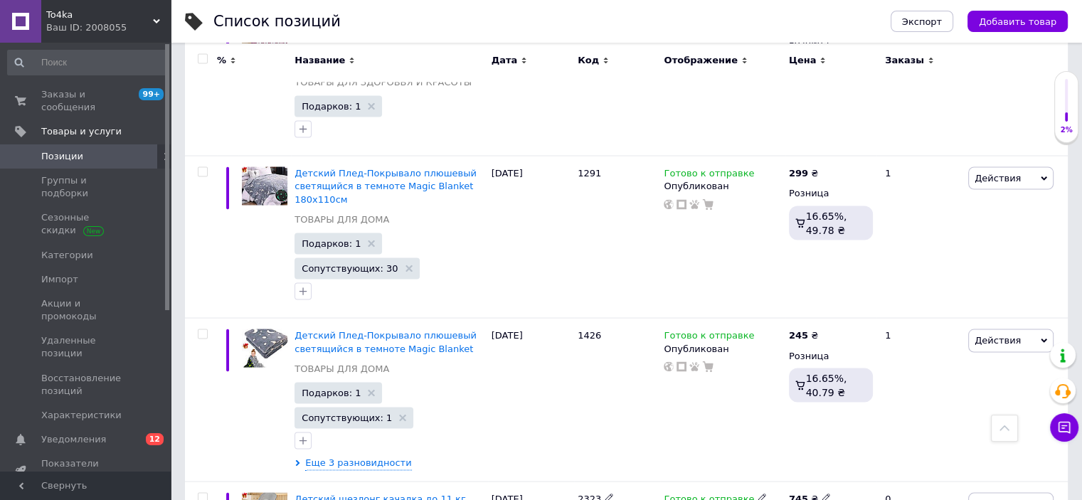
scroll to position [2709, 0]
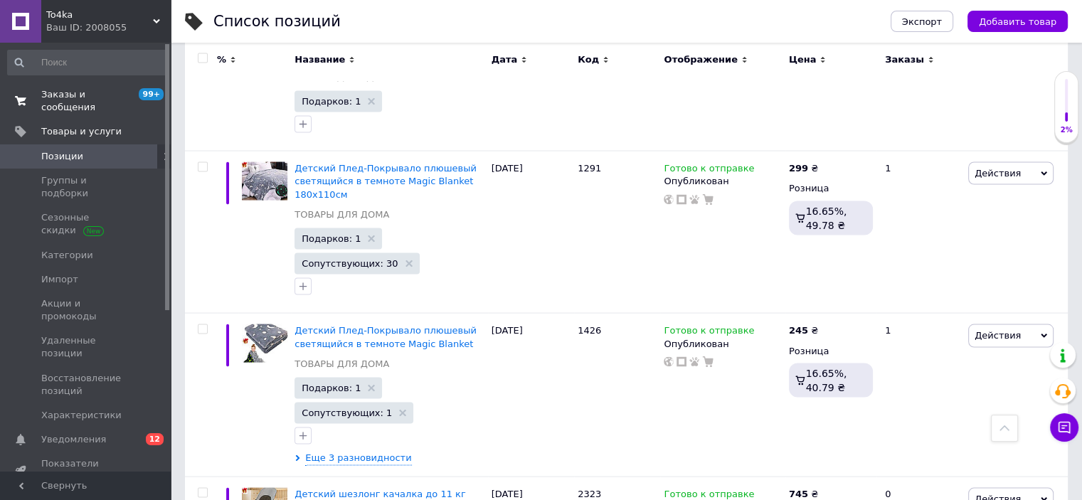
click at [100, 89] on span "Заказы и сообщения" at bounding box center [86, 101] width 90 height 26
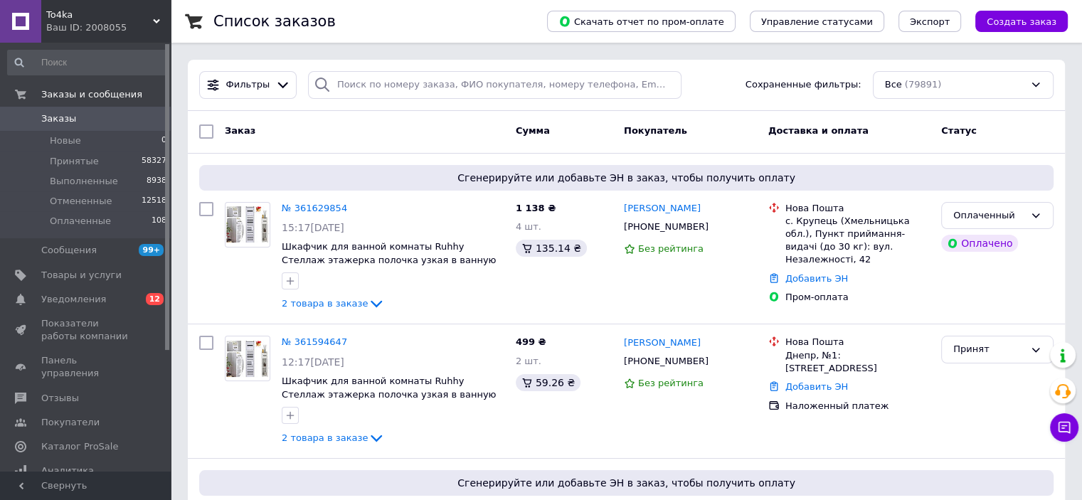
click at [151, 20] on span "To4ka" at bounding box center [99, 15] width 107 height 13
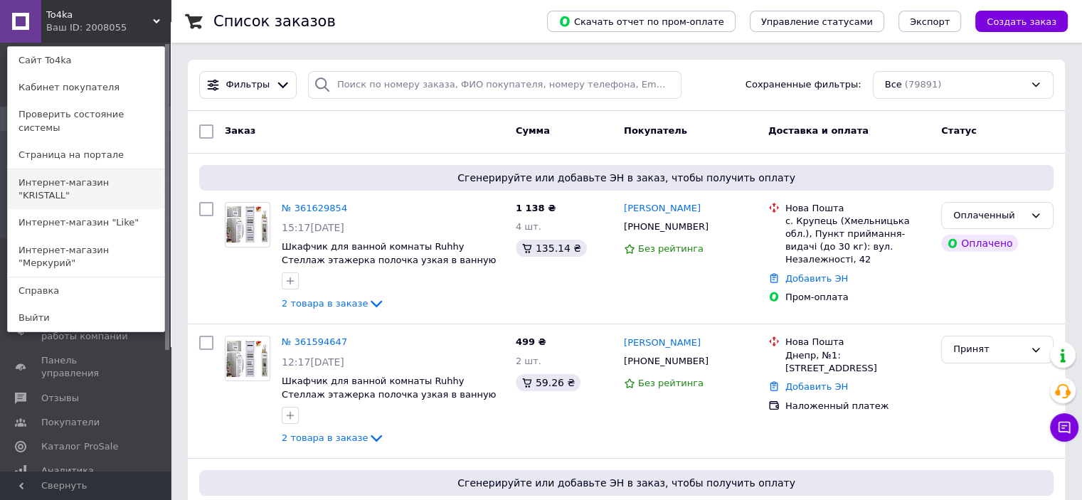
click at [127, 179] on link "Интернет-магазин "KRISTALL"" at bounding box center [86, 189] width 157 height 40
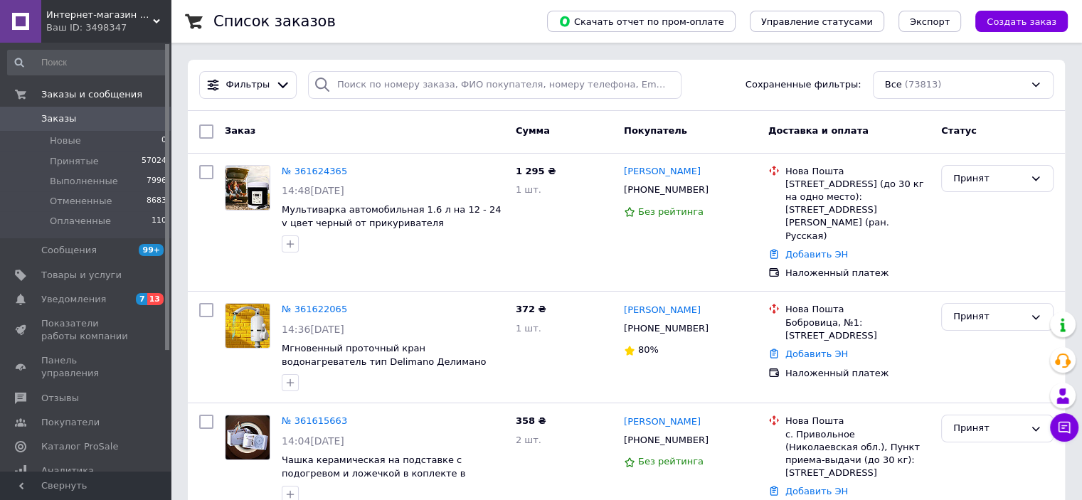
click at [152, 10] on span "Интернет-магазин "KRISTALL"" at bounding box center [99, 15] width 107 height 13
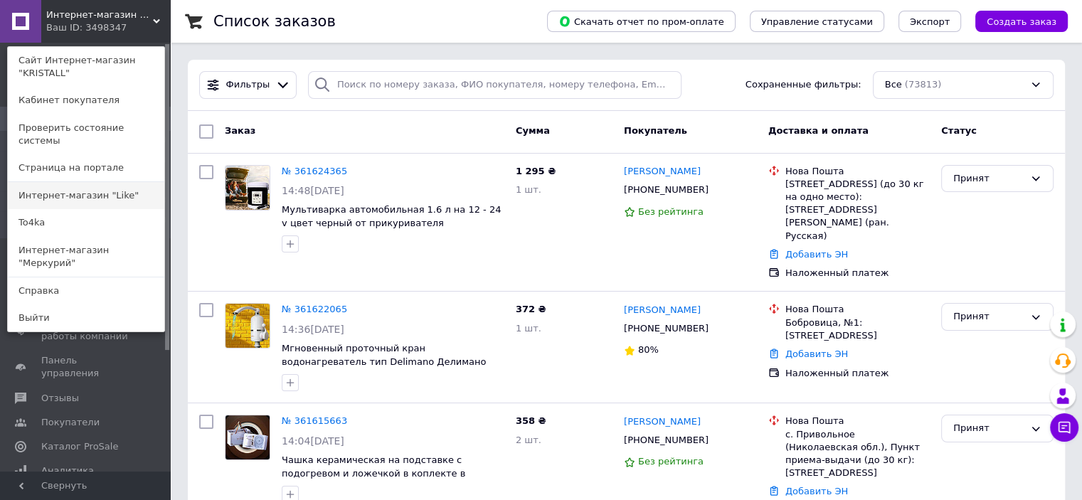
click at [87, 182] on link "Интернет-магазин "Like"" at bounding box center [86, 195] width 157 height 27
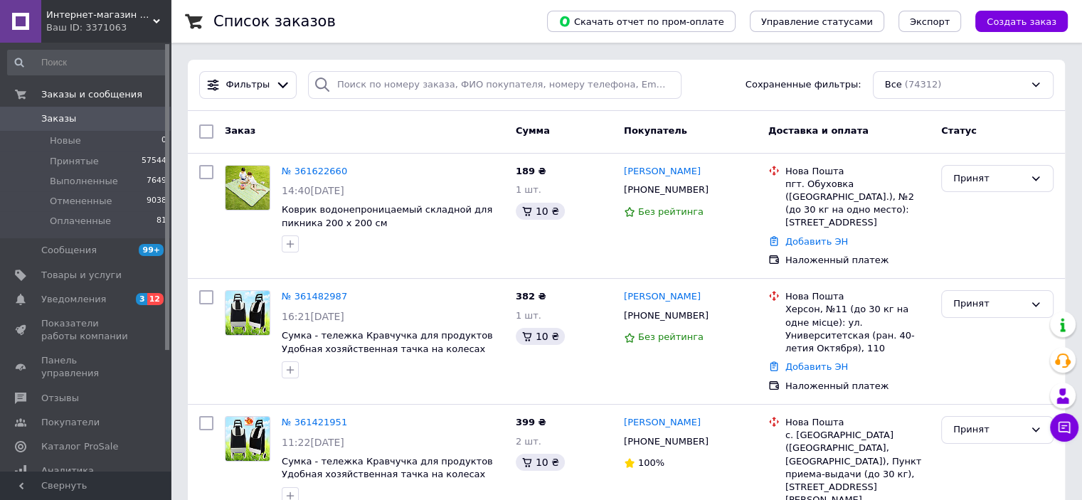
click at [154, 20] on use at bounding box center [156, 21] width 7 height 4
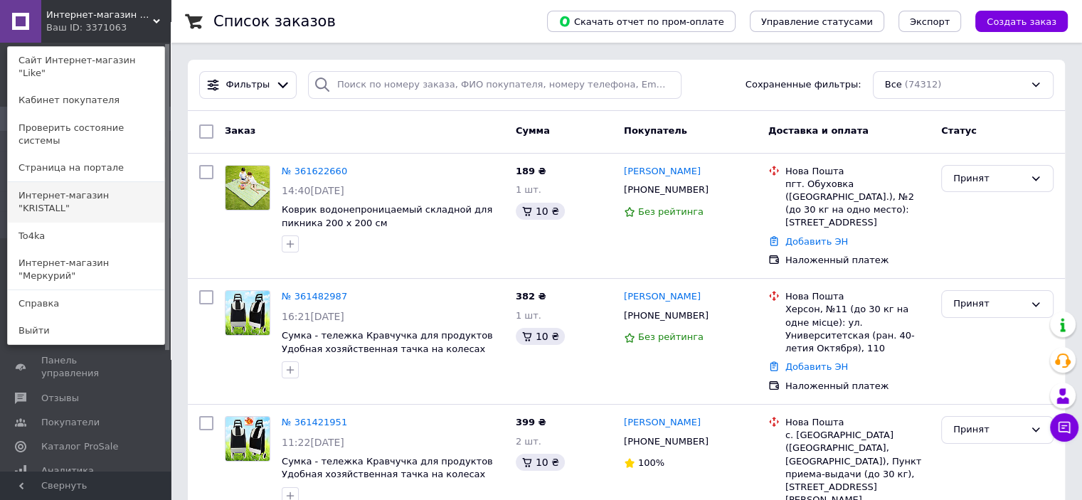
click at [132, 182] on link "Интернет-магазин "KRISTALL"" at bounding box center [86, 202] width 157 height 40
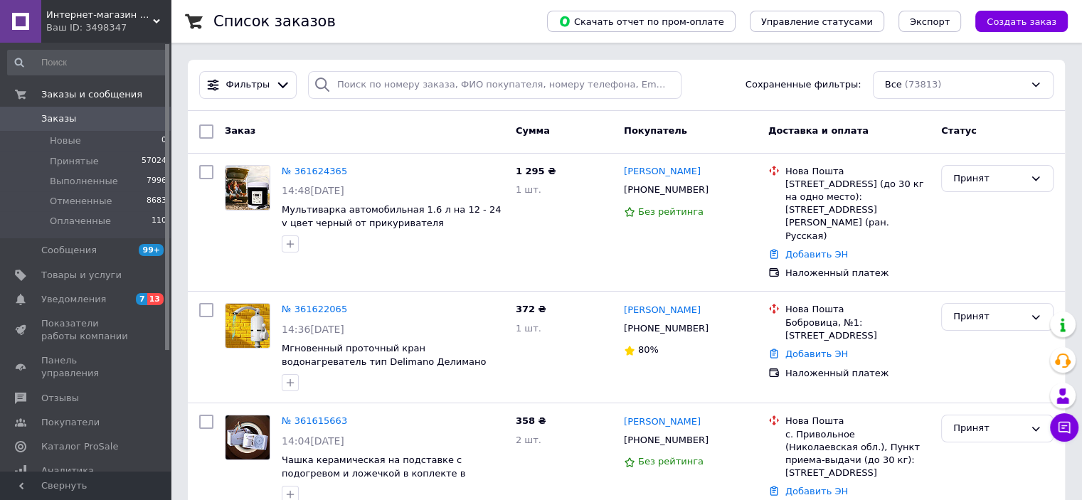
click at [144, 18] on span "Интернет-магазин "KRISTALL"" at bounding box center [99, 15] width 107 height 13
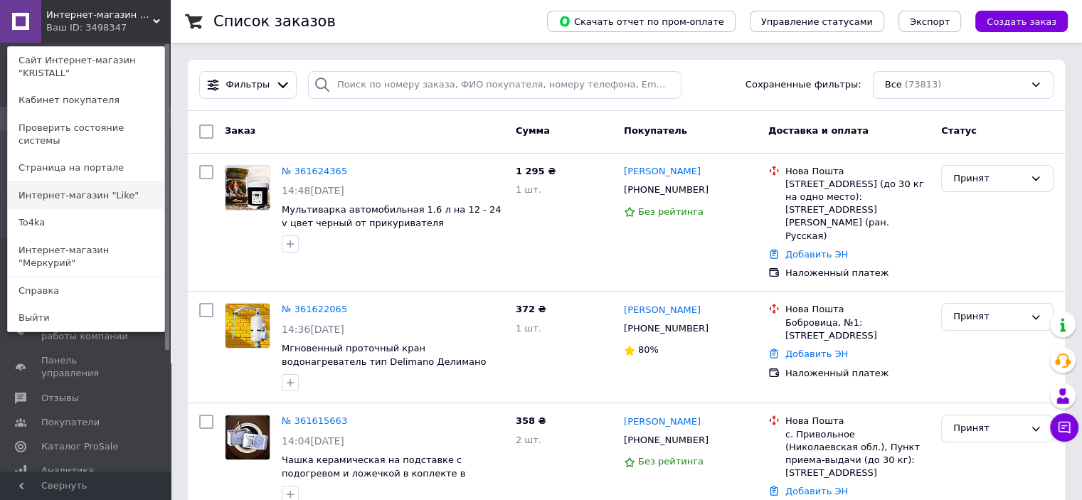
click at [119, 189] on link "Интернет-магазин "Like"" at bounding box center [86, 195] width 157 height 27
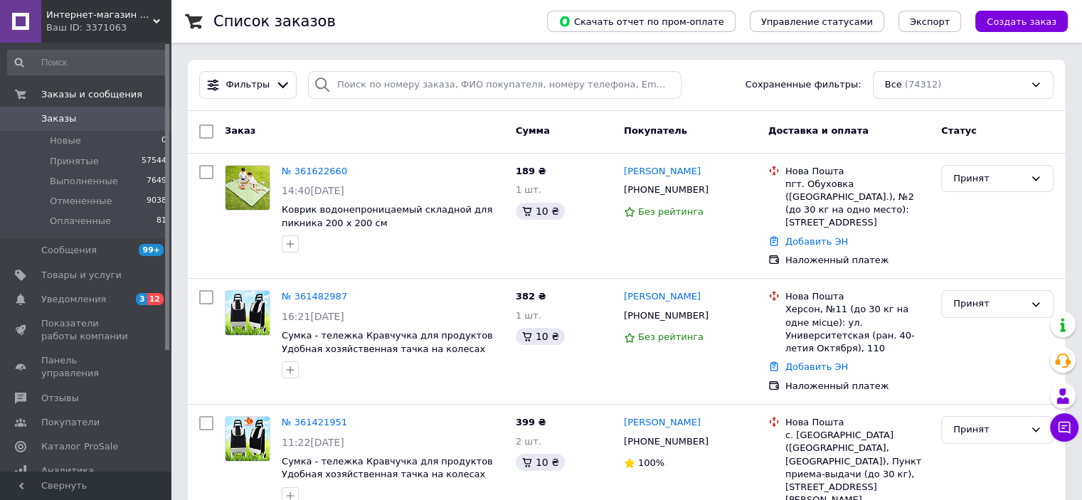
drag, startPoint x: 152, startPoint y: 13, endPoint x: 132, endPoint y: 87, distance: 76.7
click at [151, 12] on span "Интернет-магазин "Like"" at bounding box center [99, 15] width 107 height 13
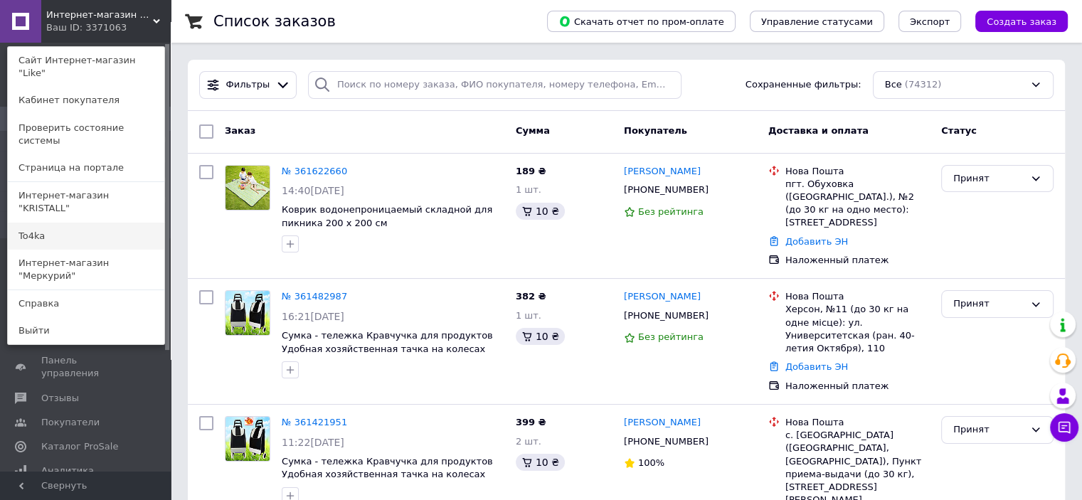
click at [102, 223] on link "To4ka" at bounding box center [86, 236] width 157 height 27
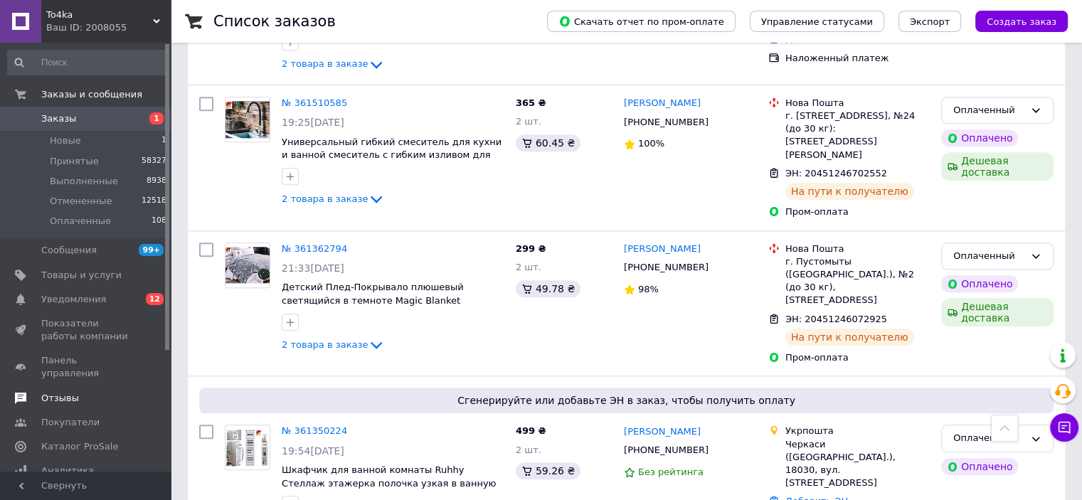
scroll to position [1423, 0]
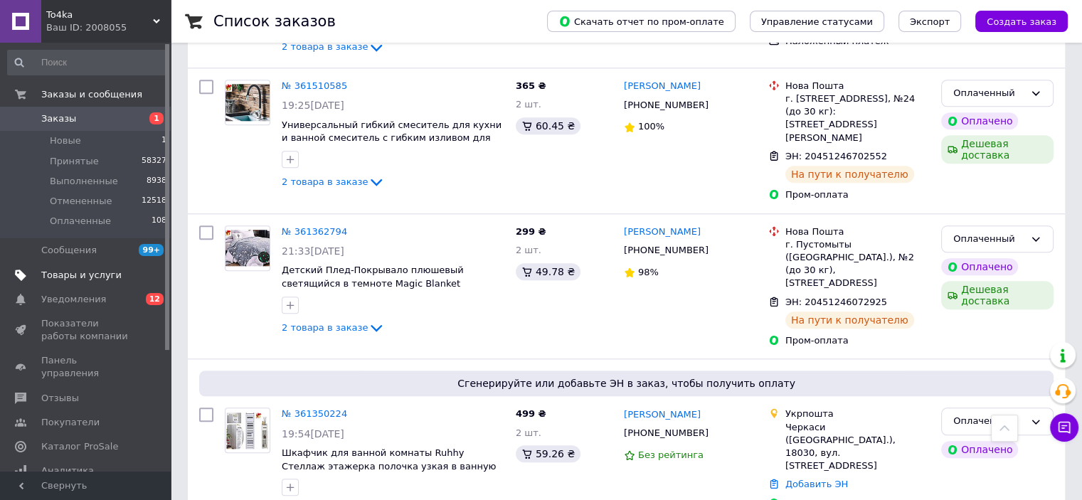
click at [72, 275] on span "Товары и услуги" at bounding box center [81, 275] width 80 height 13
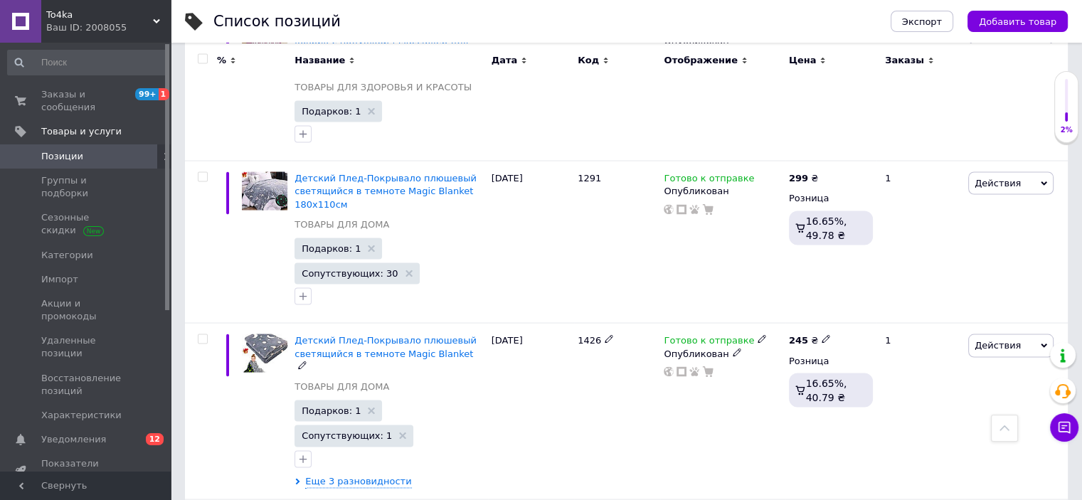
scroll to position [2709, 0]
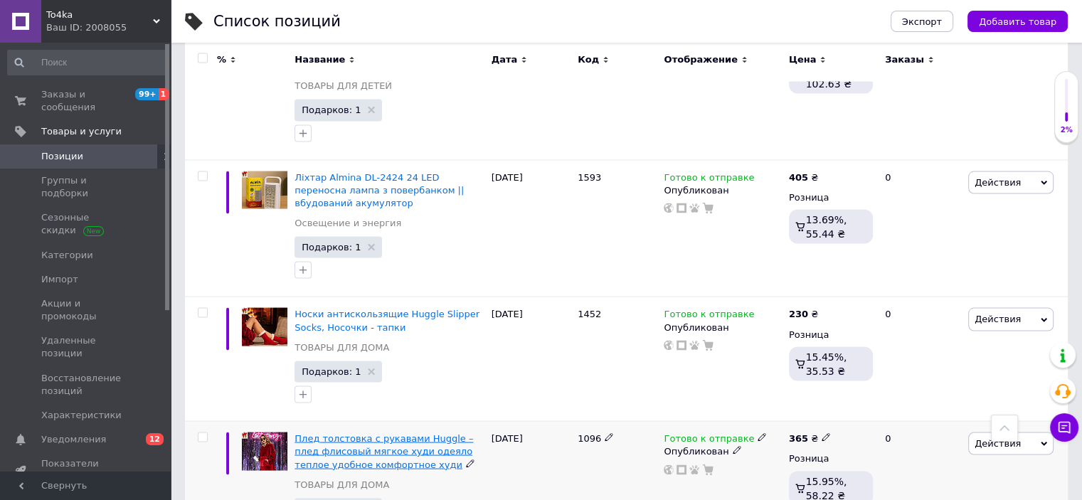
click at [327, 433] on span "Плед толстовка с рукавами Huggle – плед флисовый мягкое худи одеяло теплое удоб…" at bounding box center [384, 451] width 179 height 36
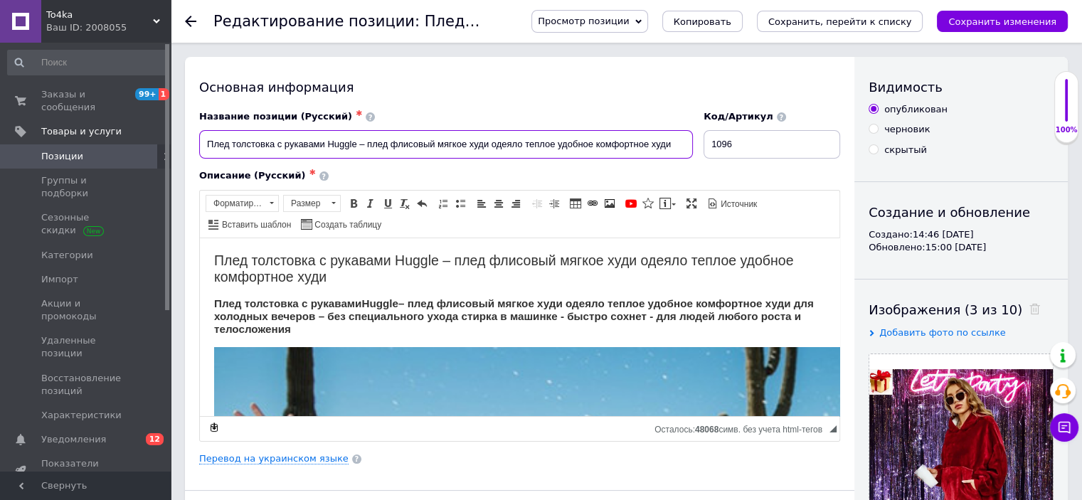
click at [680, 148] on input "Плед толстовка с рукавами Huggle – плед флисовый мягкое худи одеяло теплое удоб…" at bounding box center [446, 144] width 494 height 28
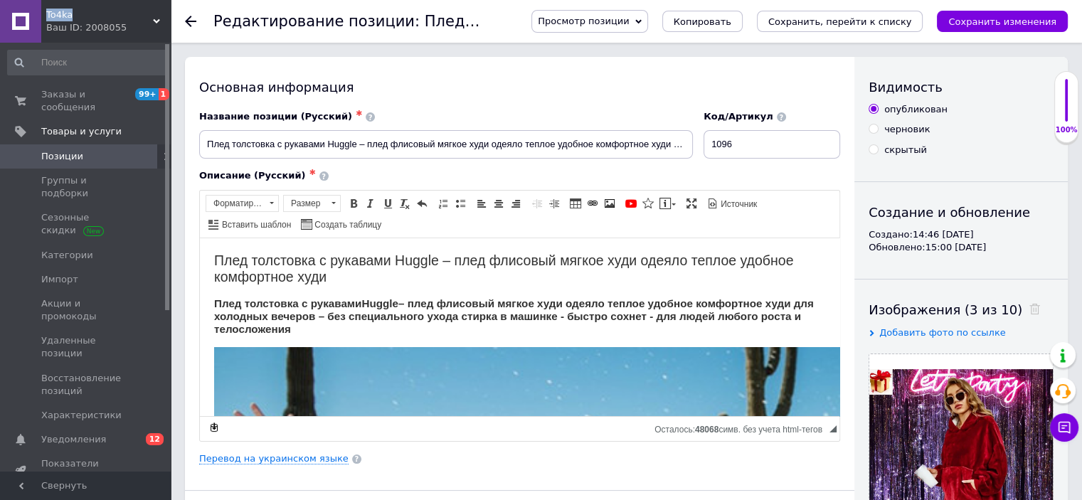
drag, startPoint x: 74, startPoint y: 11, endPoint x: 45, endPoint y: 11, distance: 29.2
click at [45, 11] on div "To4ka Ваш ID: 2008055" at bounding box center [106, 21] width 130 height 43
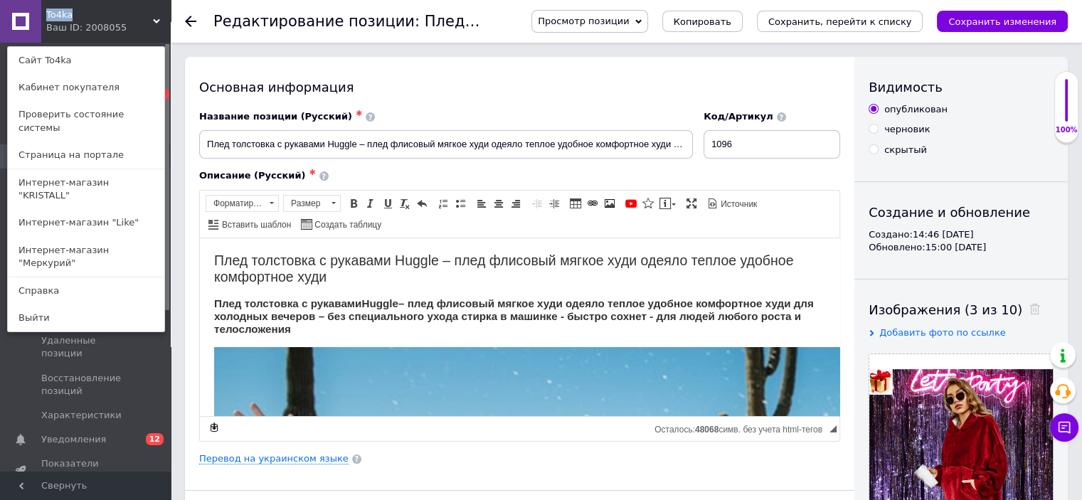
copy span "To4ka"
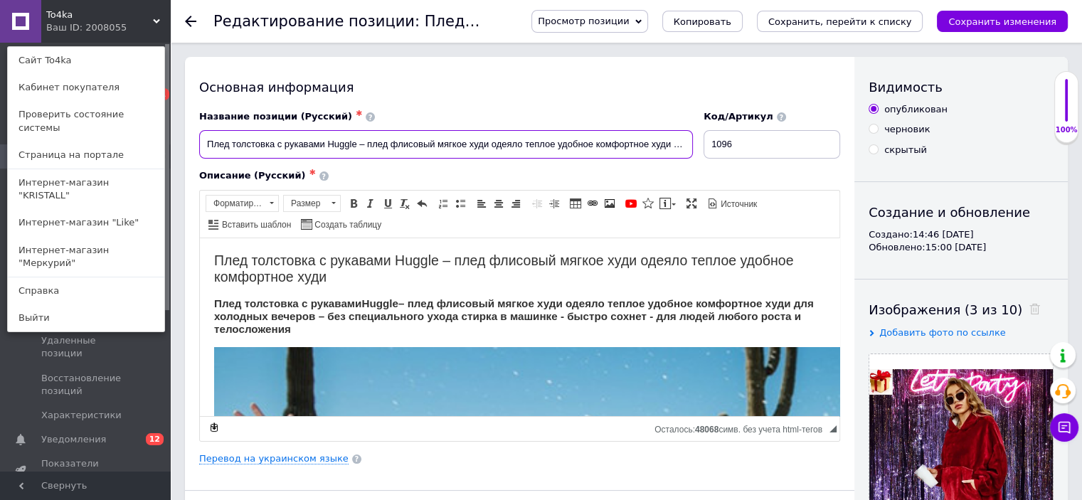
click at [686, 142] on input "Плед толстовка с рукавами Huggle – плед флисовый мягкое худи одеяло теплое удоб…" at bounding box center [446, 144] width 494 height 28
paste input "T"
click at [637, 149] on input "Плед толстовка с рукавами Huggle – плед флисовый мягкое худи одеяло теплое удоб…" at bounding box center [446, 144] width 494 height 28
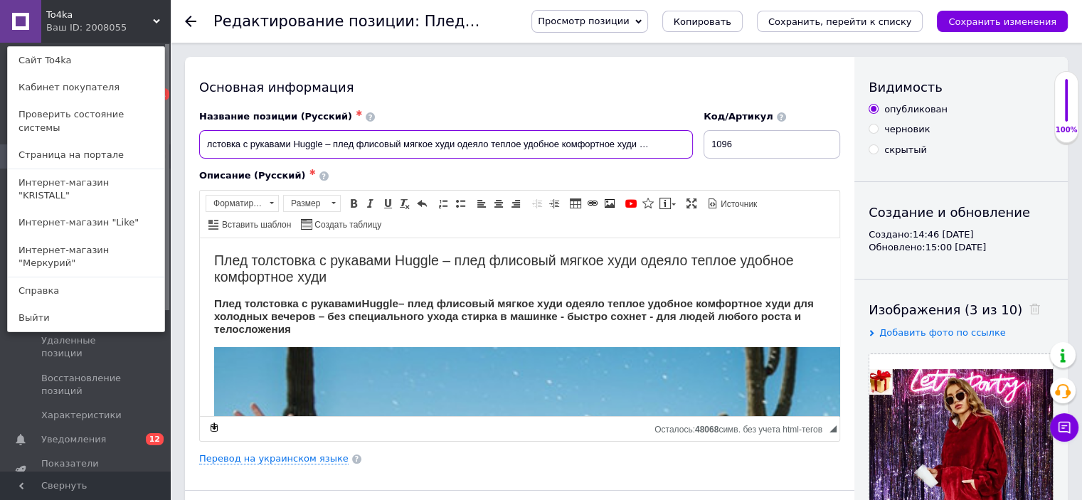
drag, startPoint x: 641, startPoint y: 144, endPoint x: 691, endPoint y: 145, distance: 50.5
click at [691, 145] on input "Плед толстовка с рукавами Huggle – плед флисовый мягкое худи одеяло теплое удоб…" at bounding box center [446, 144] width 494 height 28
paste input "To4ka"
type input "Плед толстовка с рукавами Huggle – плед флисовый мягкое худи одеяло теплое удоб…"
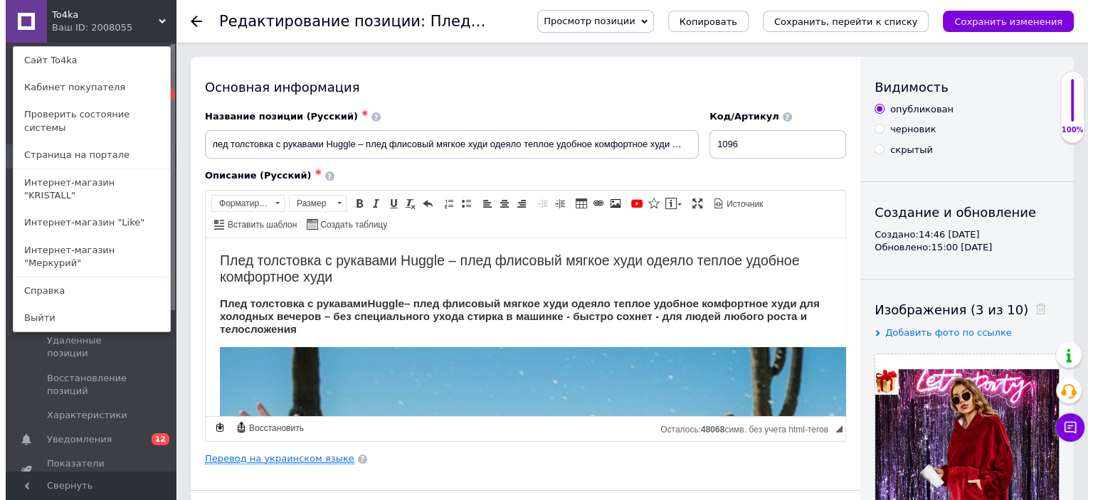
scroll to position [0, 0]
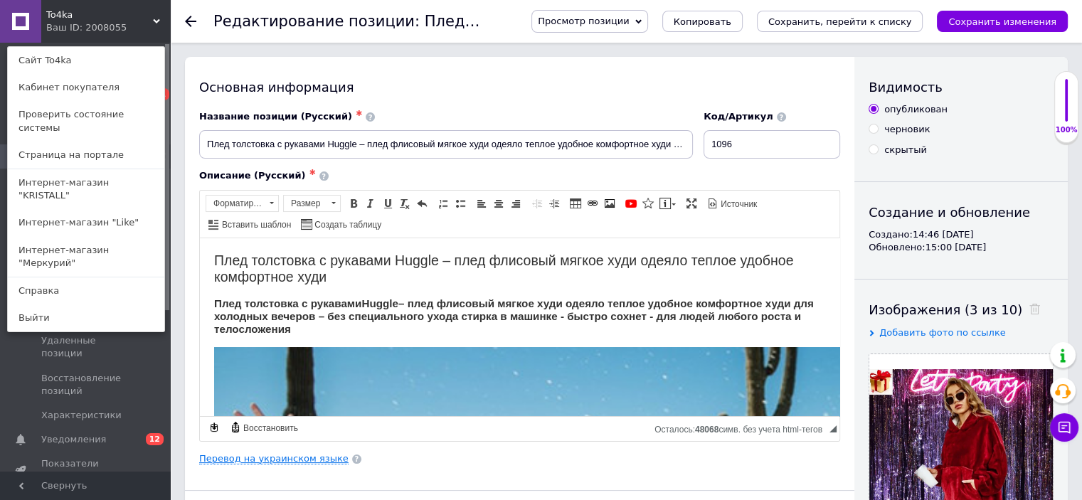
click at [305, 460] on link "Перевод на украинском языке" at bounding box center [273, 458] width 149 height 11
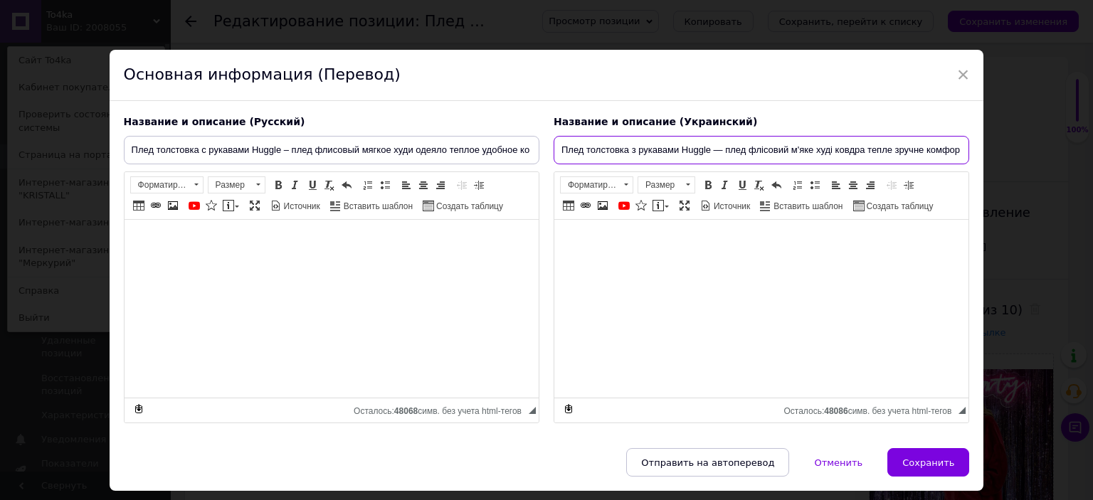
click at [910, 150] on input "Плед толстовка з рукавами Huggle — плед флісовий м'яке худі ковдра тепле зручне…" at bounding box center [762, 150] width 416 height 28
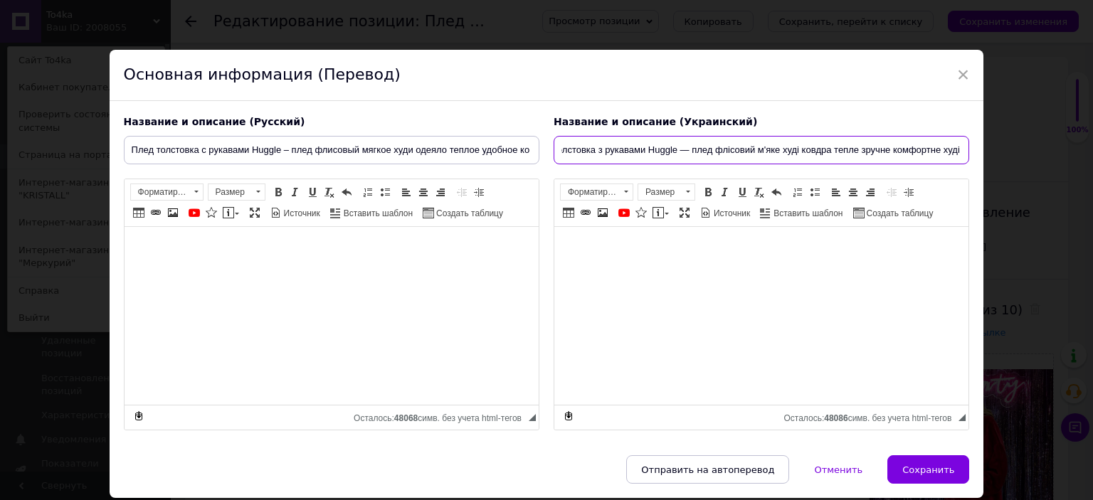
paste input "To4ka"
type input "Плед толстовка з рукавами Huggle — плед флісовий м'яке худі ковдра тепле зручне…"
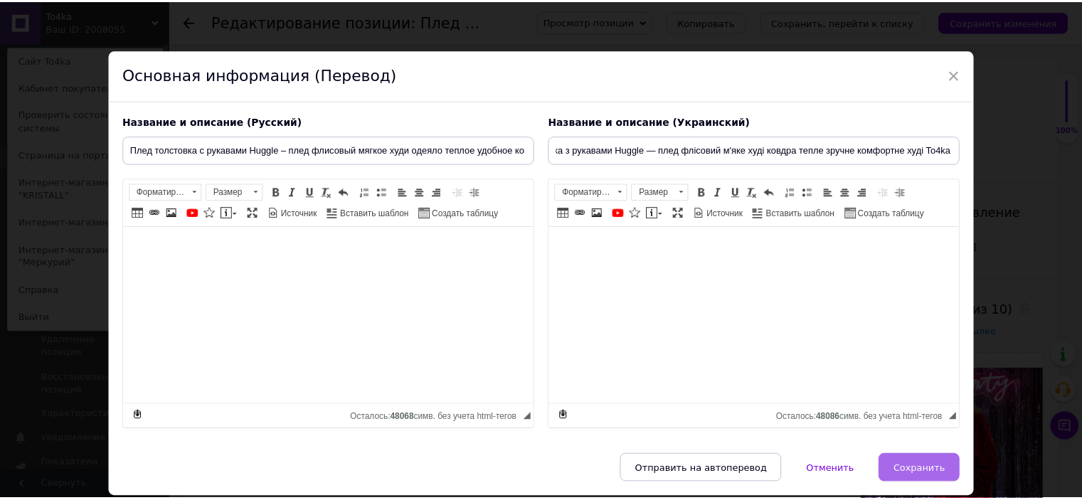
scroll to position [0, 0]
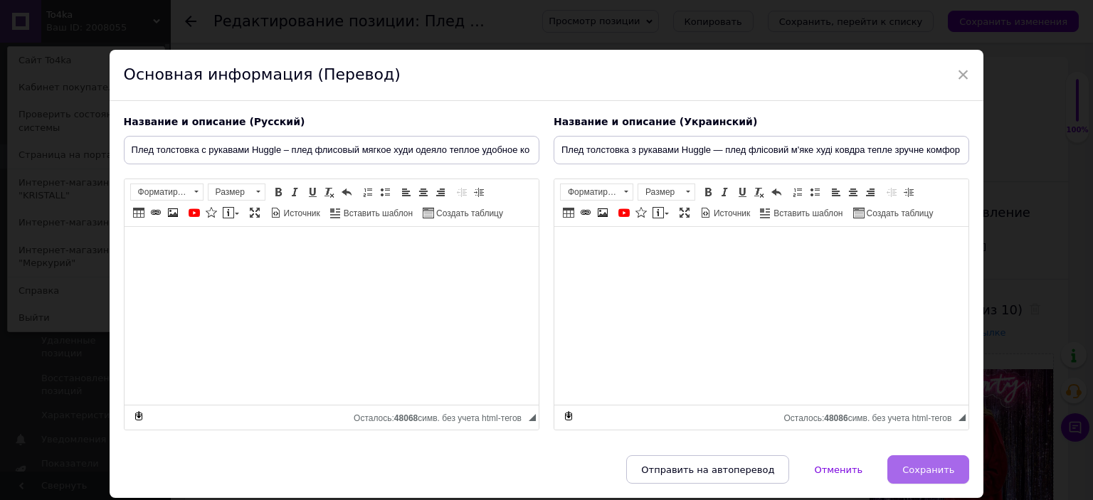
click at [900, 461] on button "Сохранить" at bounding box center [928, 469] width 82 height 28
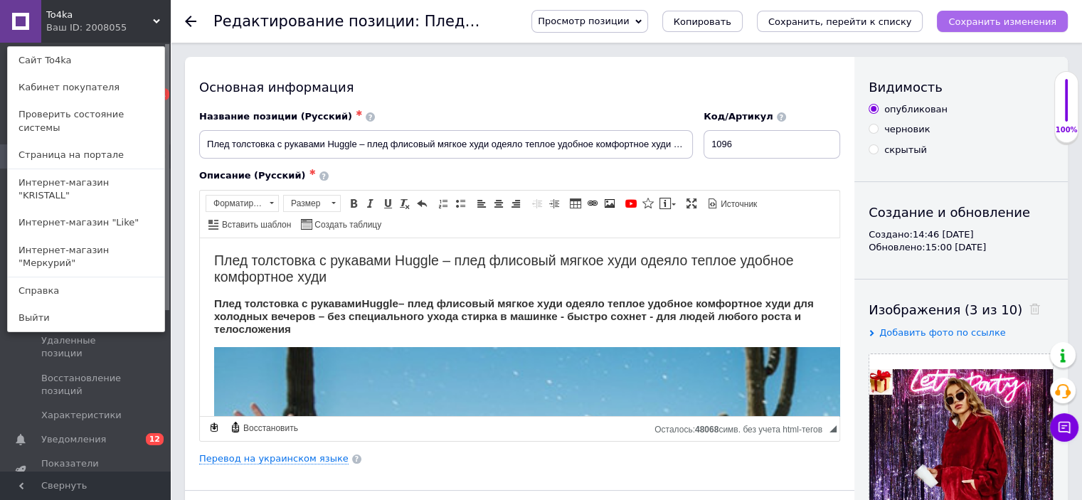
click at [1010, 16] on icon "Сохранить изменения" at bounding box center [1003, 21] width 108 height 11
click at [91, 209] on link "Интернет-магазин "Like"" at bounding box center [86, 222] width 157 height 27
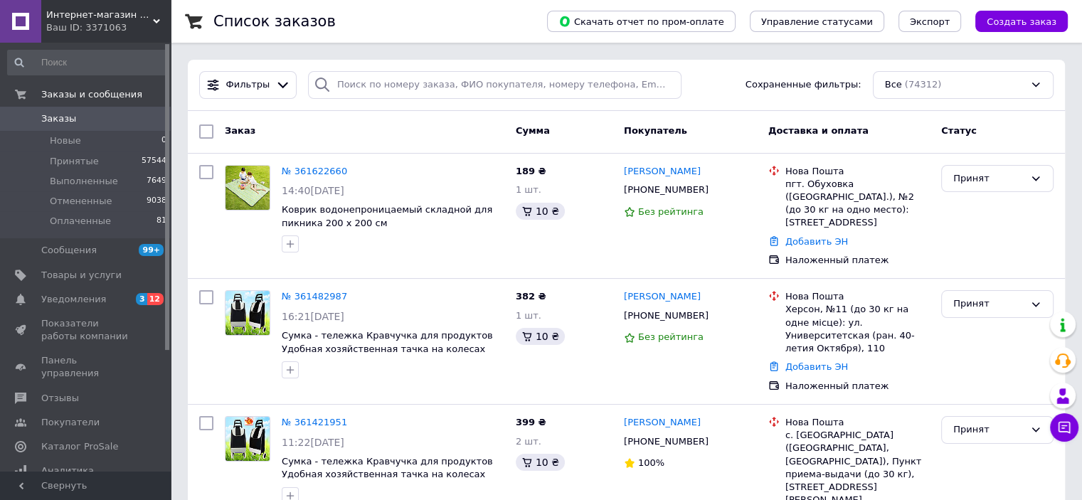
click at [151, 16] on span "Интернет-магазин "Like"" at bounding box center [99, 15] width 107 height 13
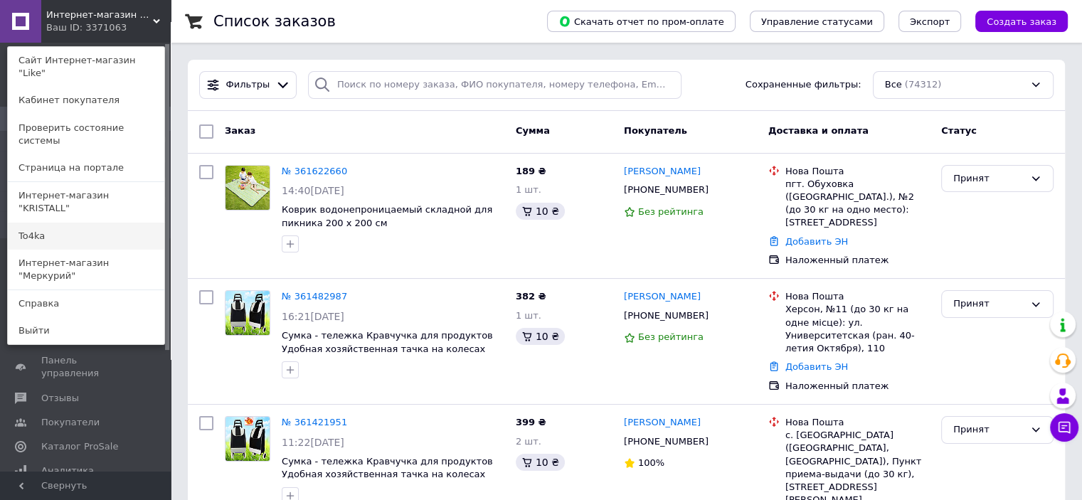
click at [79, 223] on link "To4ka" at bounding box center [86, 236] width 157 height 27
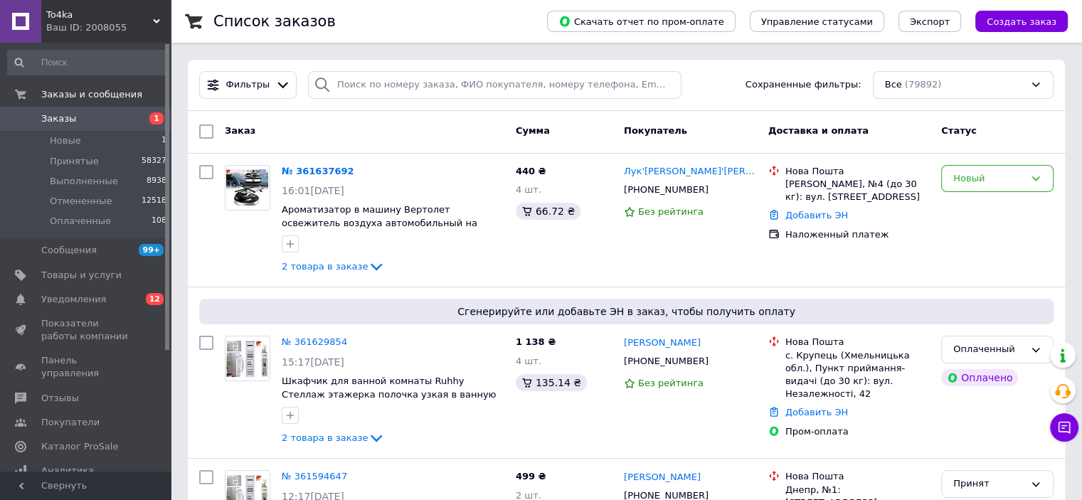
click at [146, 15] on span "To4ka" at bounding box center [99, 15] width 107 height 13
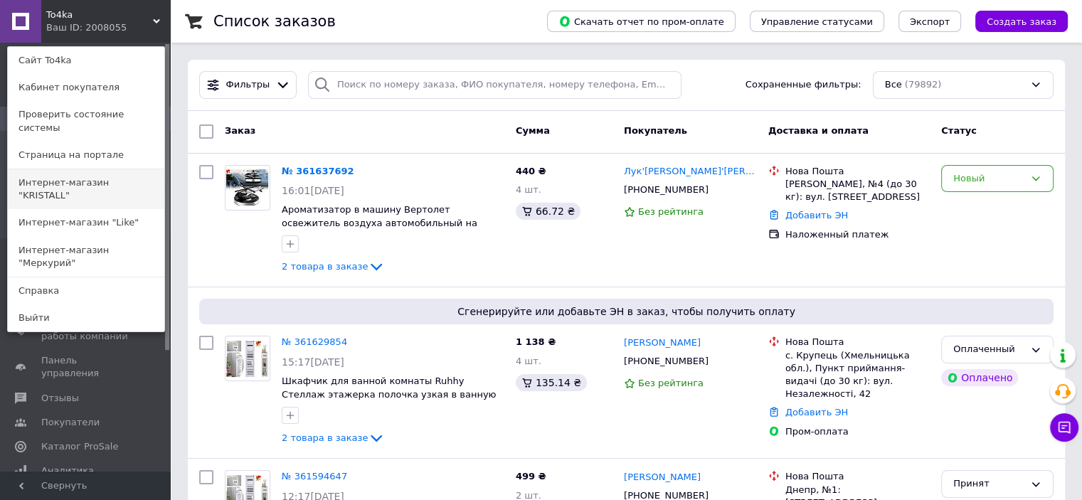
click at [123, 169] on link "Интернет-магазин "KRISTALL"" at bounding box center [86, 189] width 157 height 40
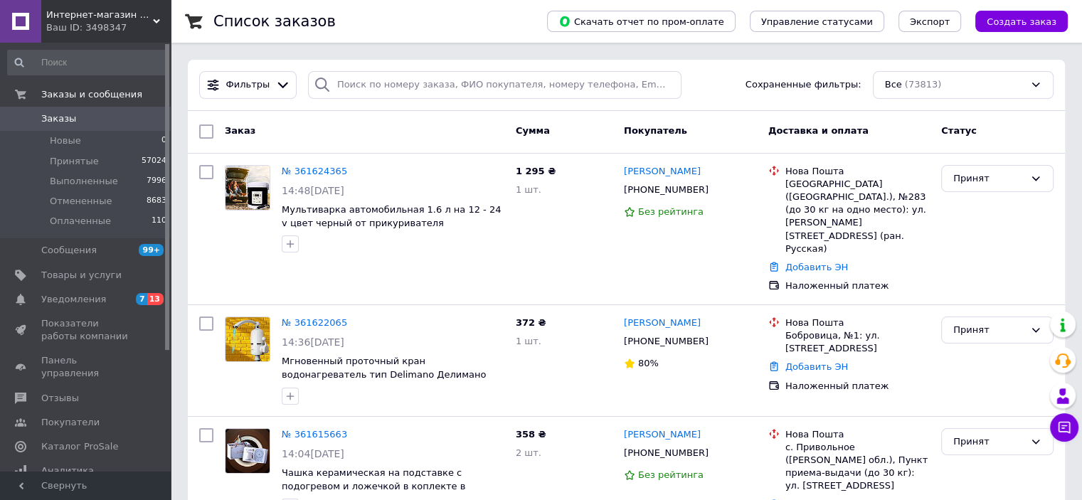
drag, startPoint x: 159, startPoint y: 13, endPoint x: 159, endPoint y: 21, distance: 8.6
click at [159, 13] on div "Интернет-магазин "KRISTALL" Ваш ID: 3498347" at bounding box center [106, 21] width 130 height 43
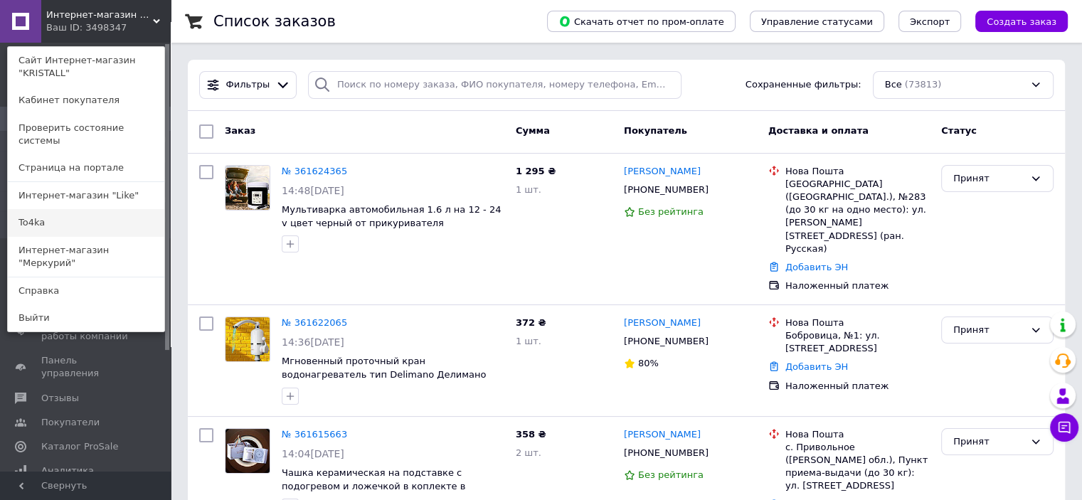
click at [65, 209] on link "To4ka" at bounding box center [86, 222] width 157 height 27
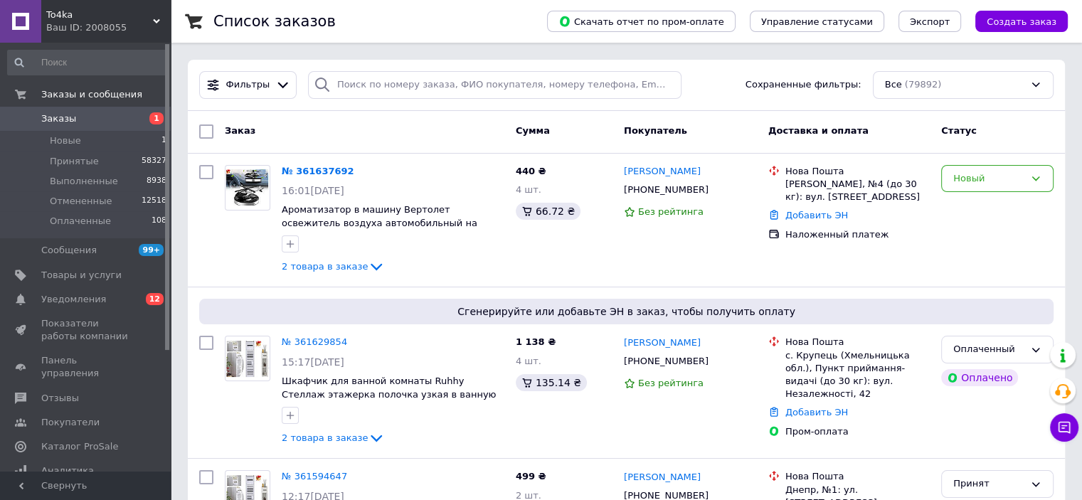
click at [88, 125] on span "Заказы" at bounding box center [86, 118] width 90 height 13
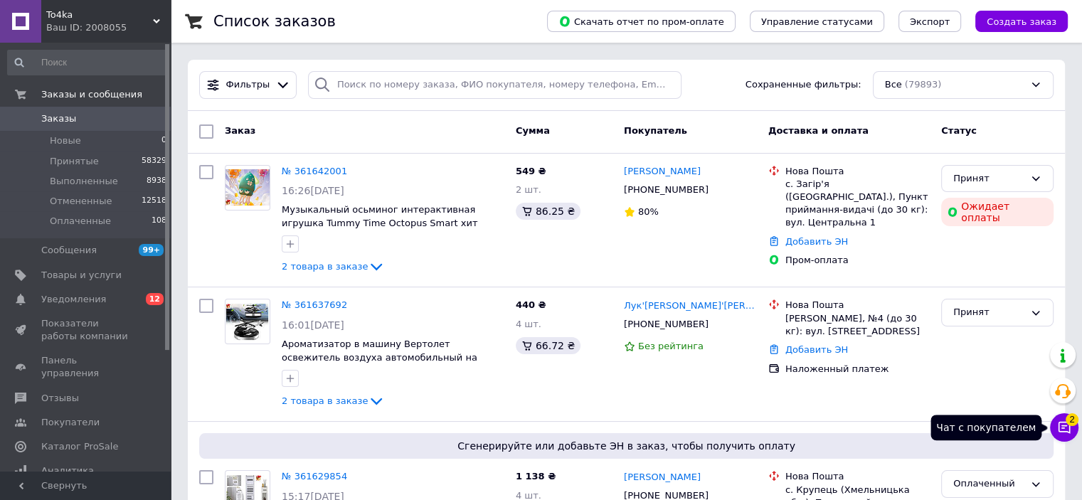
click at [1070, 423] on span "2" at bounding box center [1072, 419] width 13 height 13
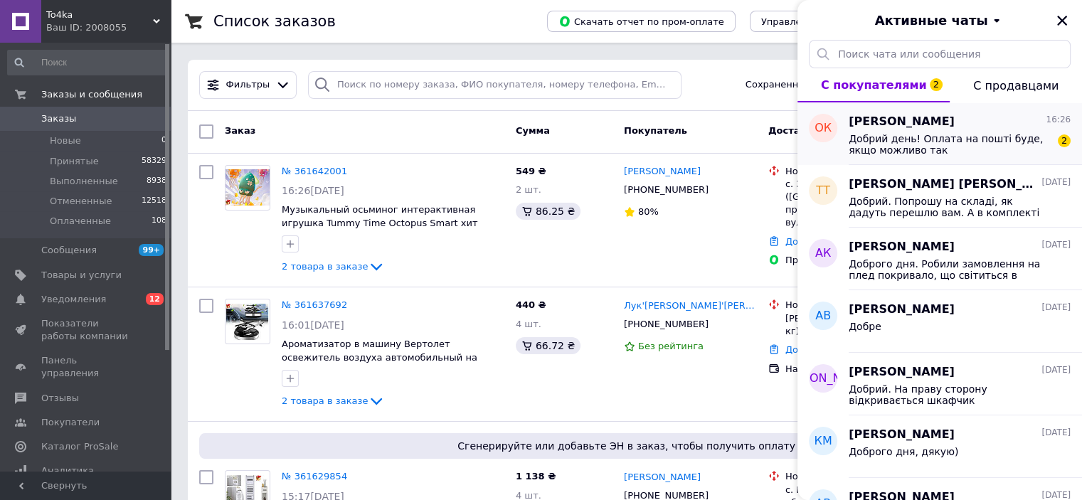
click at [945, 140] on span "Добрий день! Оплата на пошті буде, якщо можливо так" at bounding box center [950, 144] width 202 height 23
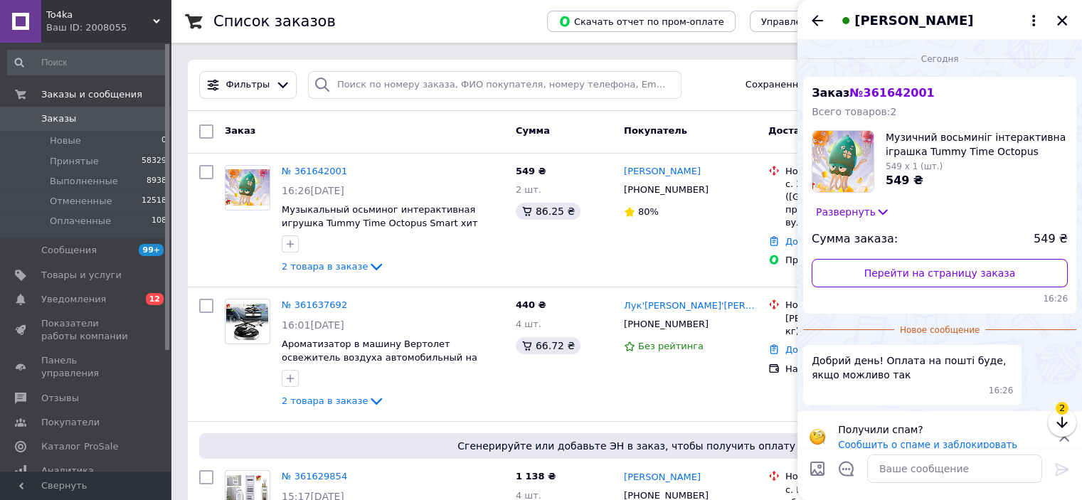
scroll to position [15, 0]
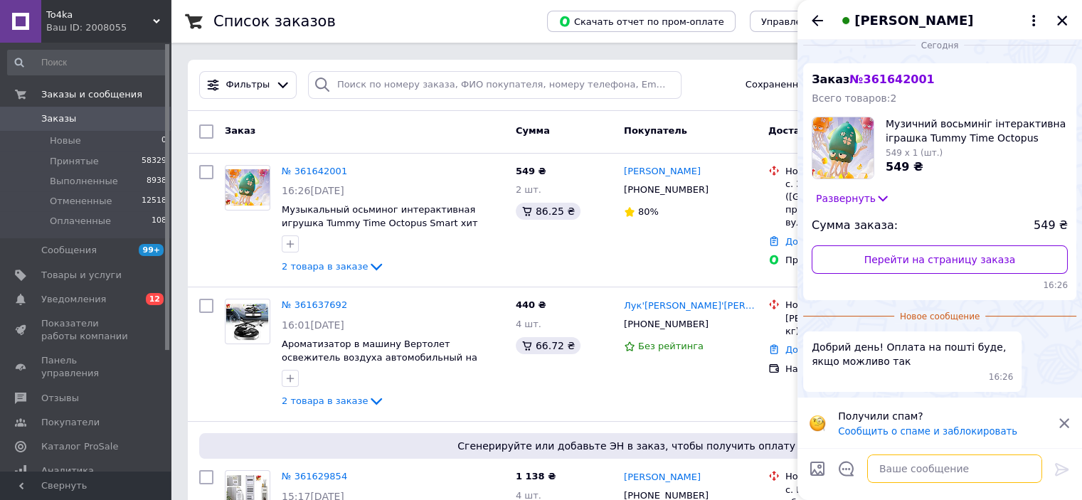
click at [936, 475] on textarea at bounding box center [955, 469] width 175 height 28
click at [147, 9] on span "To4ka" at bounding box center [99, 15] width 107 height 13
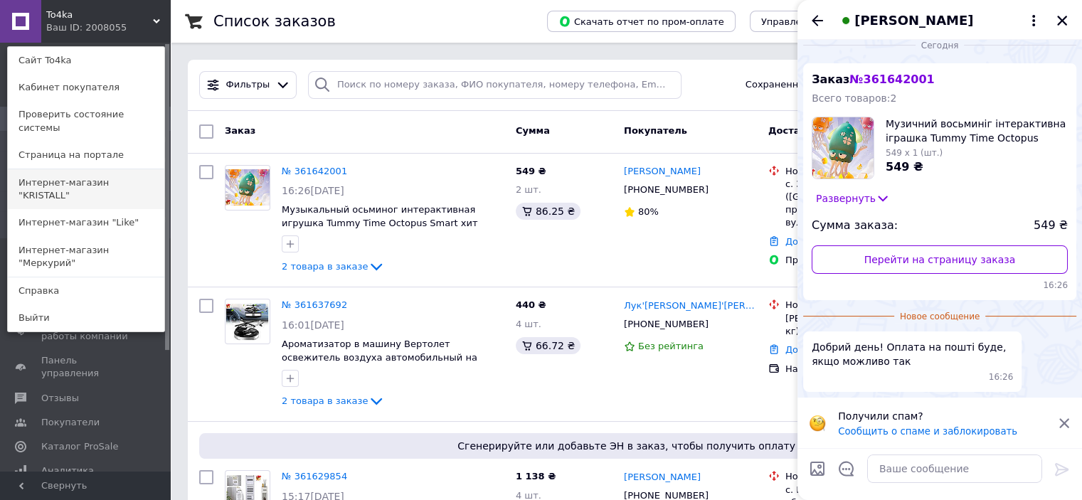
click at [87, 170] on link "Интернет-магазин "KRISTALL"" at bounding box center [86, 189] width 157 height 40
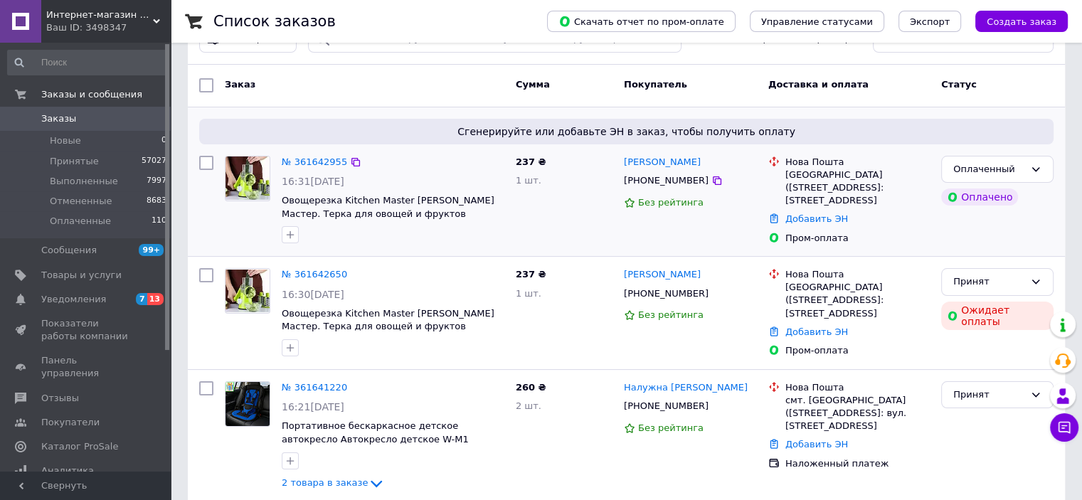
scroll to position [71, 0]
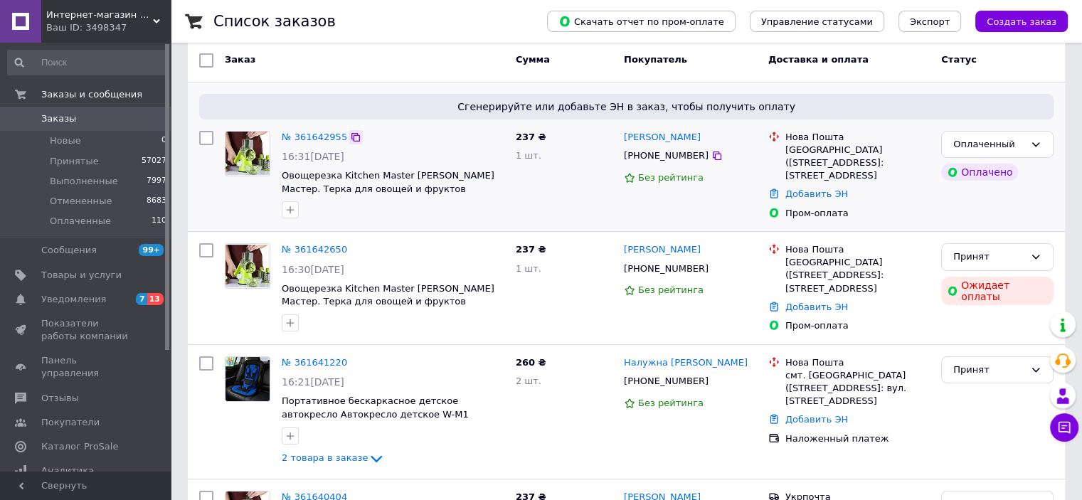
click at [352, 137] on icon at bounding box center [356, 137] width 9 height 9
click at [350, 246] on icon at bounding box center [355, 249] width 11 height 11
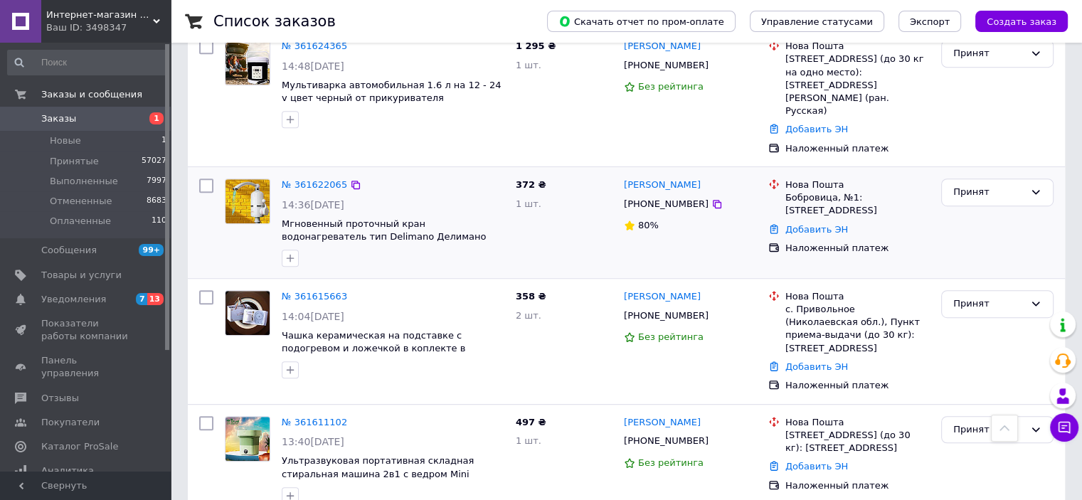
scroll to position [712, 0]
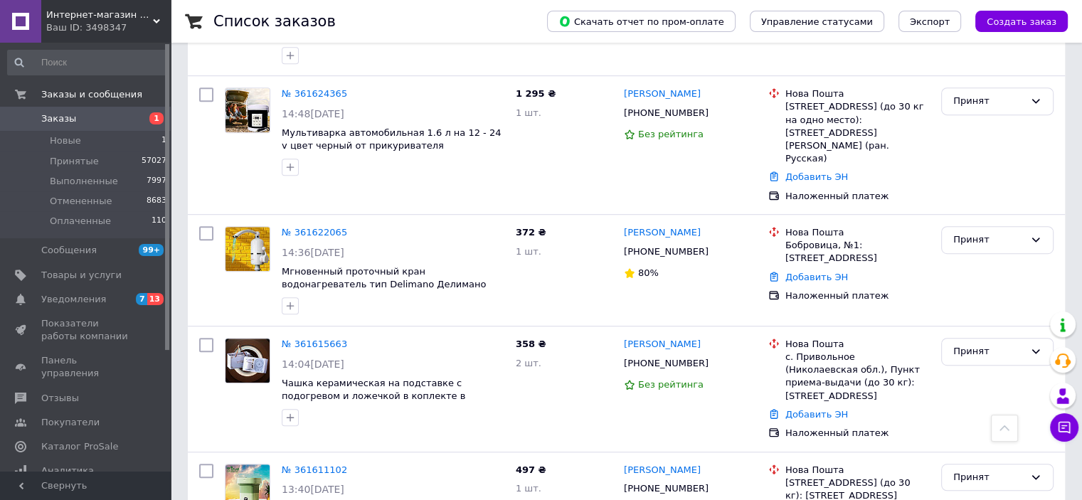
click at [156, 19] on icon at bounding box center [156, 21] width 7 height 7
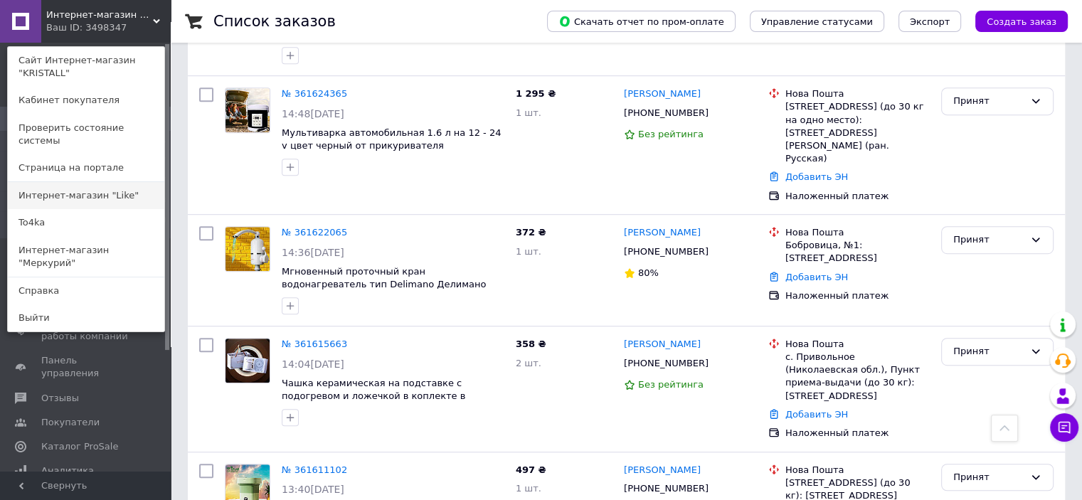
click at [102, 182] on link "Интернет-магазин "Like"" at bounding box center [86, 195] width 157 height 27
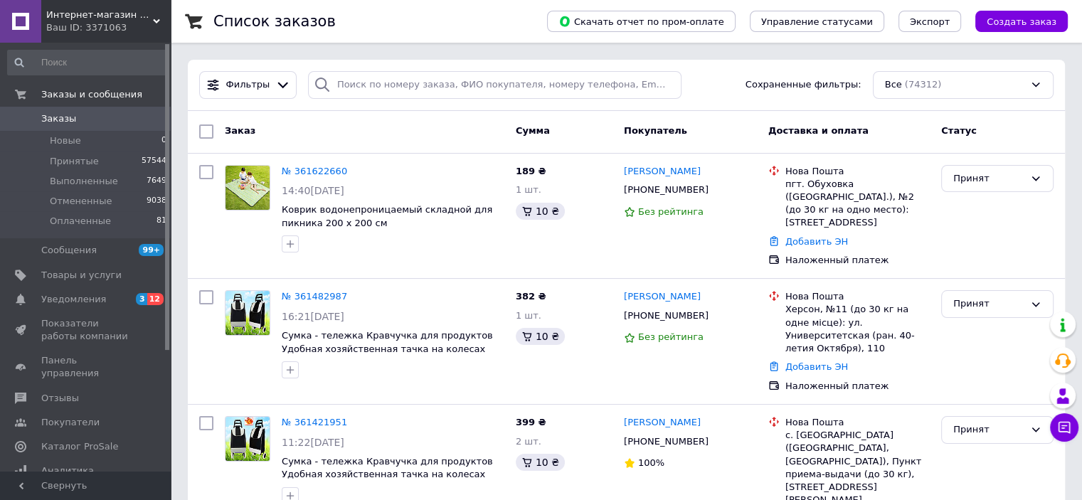
click at [148, 21] on span "Интернет-магазин "Like"" at bounding box center [99, 15] width 107 height 13
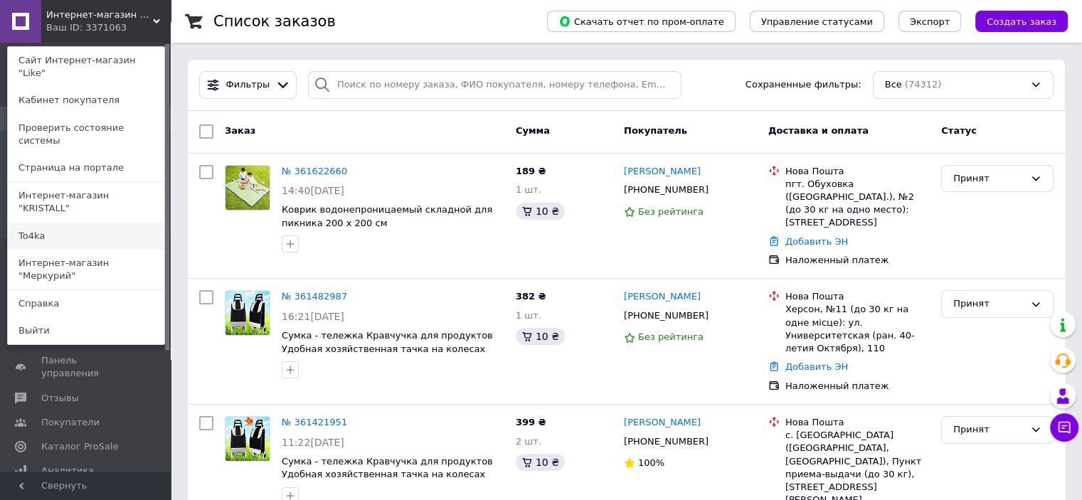
click at [38, 223] on link "To4ka" at bounding box center [86, 236] width 157 height 27
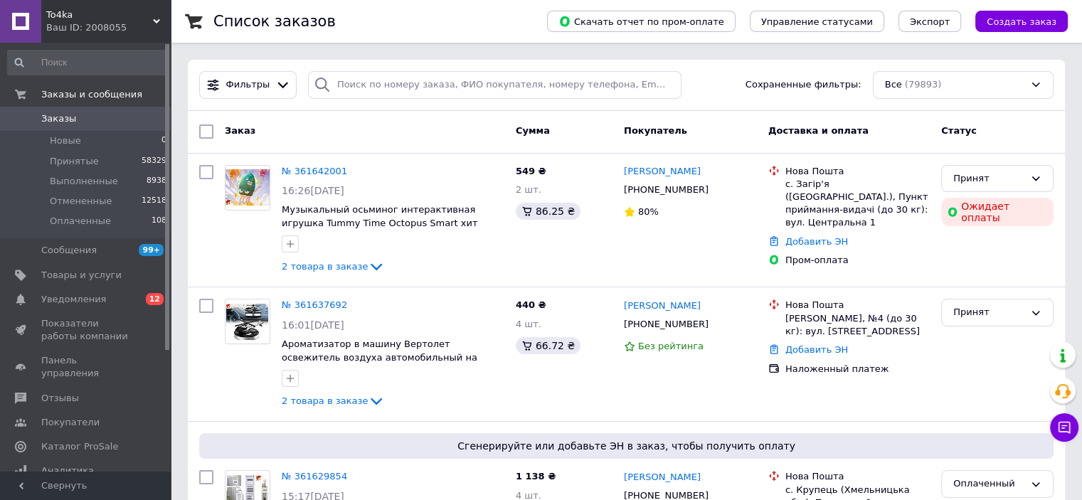
click at [149, 15] on span "To4ka" at bounding box center [99, 15] width 107 height 13
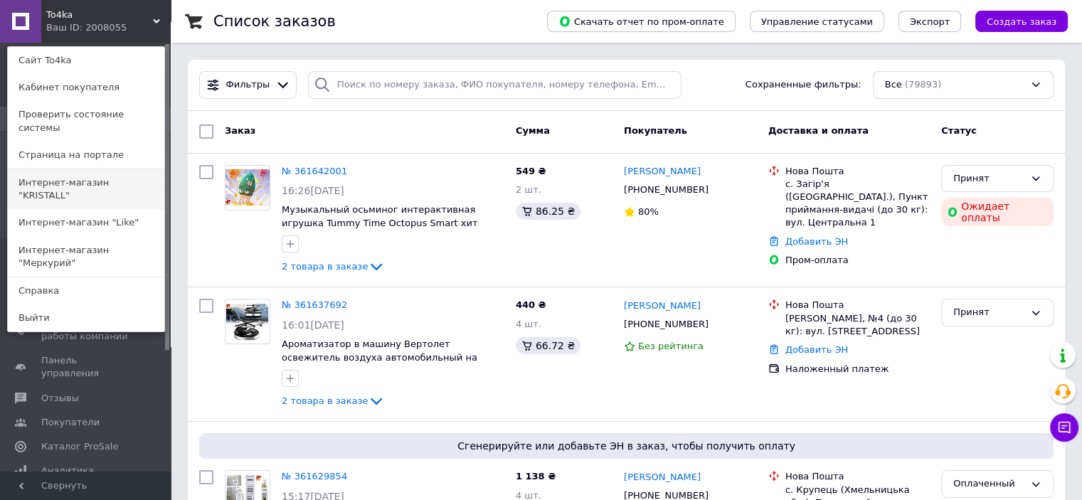
click at [107, 173] on link "Интернет-магазин "KRISTALL"" at bounding box center [86, 189] width 157 height 40
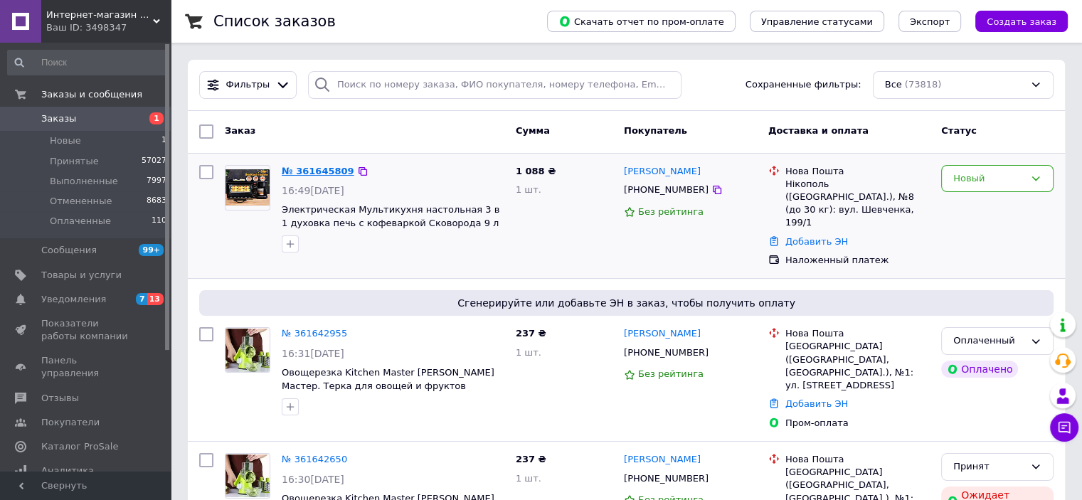
click at [296, 168] on link "№ 361645809" at bounding box center [318, 171] width 73 height 11
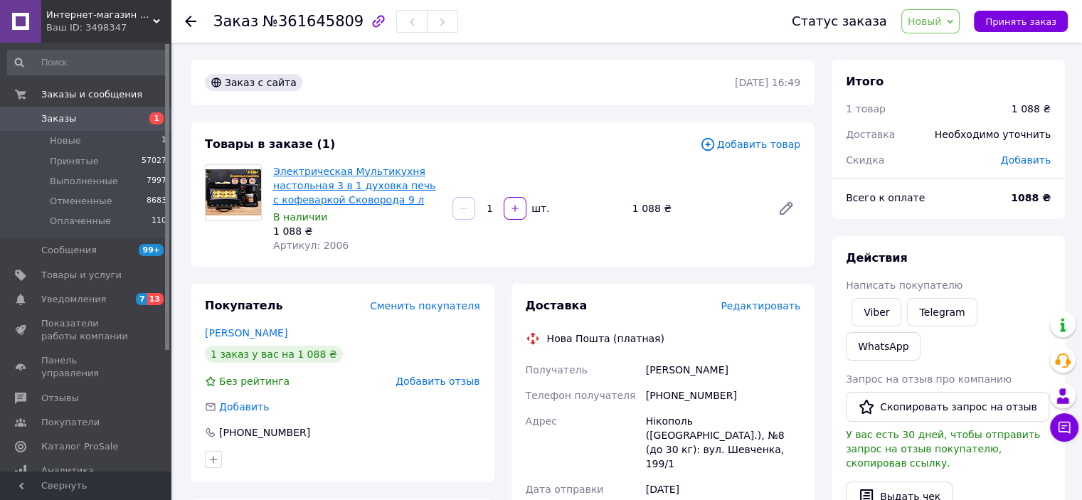
click at [337, 189] on link "Электрическая Мультикухня настольная 3 в 1 духовка печь с кофеваркой Сковорода …" at bounding box center [354, 186] width 162 height 40
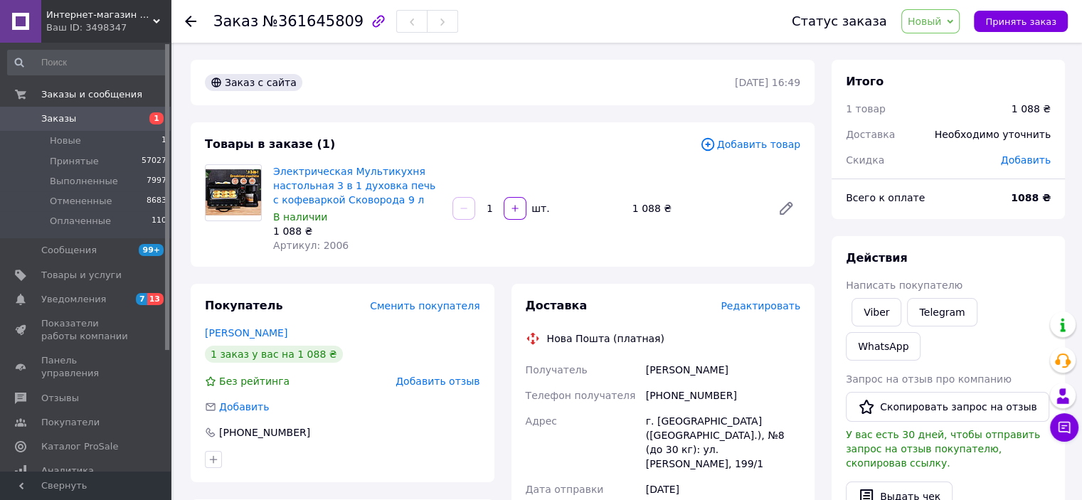
click at [112, 118] on span "Заказы" at bounding box center [86, 118] width 90 height 13
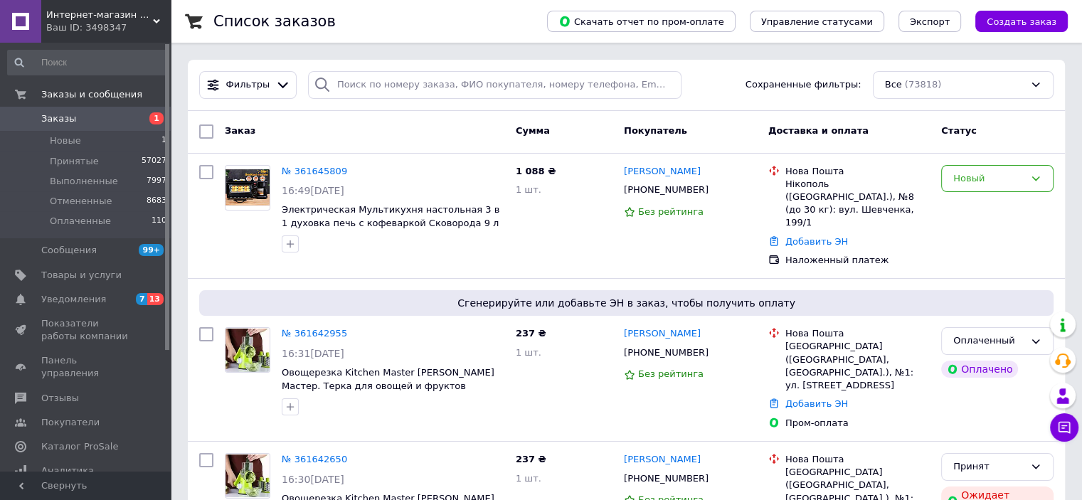
click at [147, 17] on span "Интернет-магазин "KRISTALL"" at bounding box center [99, 15] width 107 height 13
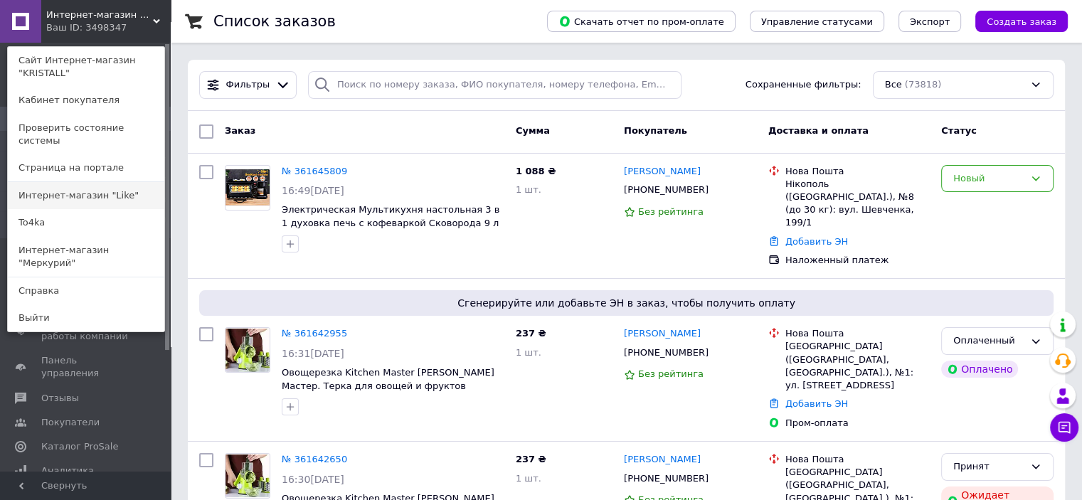
click at [96, 185] on link "Интернет-магазин "Like"" at bounding box center [86, 195] width 157 height 27
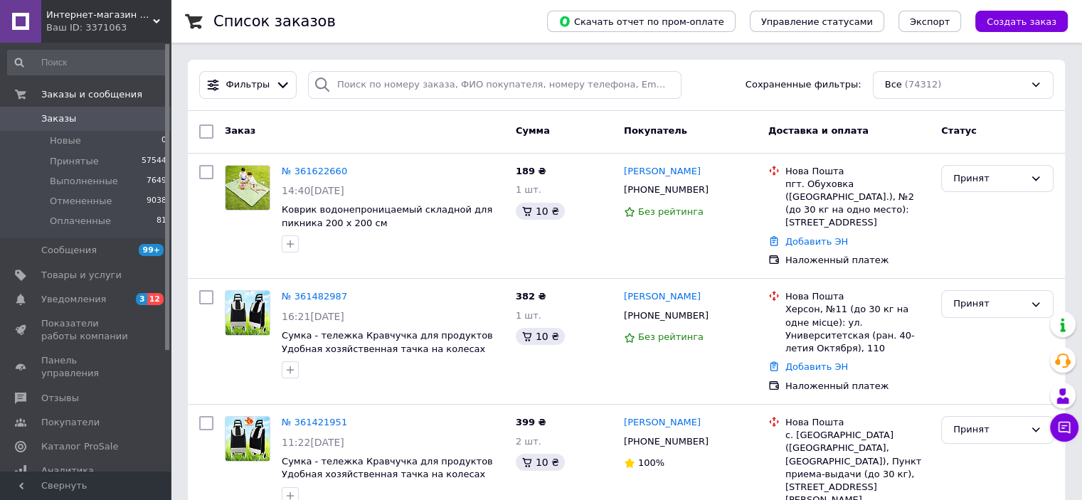
click at [162, 11] on div "Интернет-магазин "Like" Ваш ID: 3371063" at bounding box center [106, 21] width 130 height 43
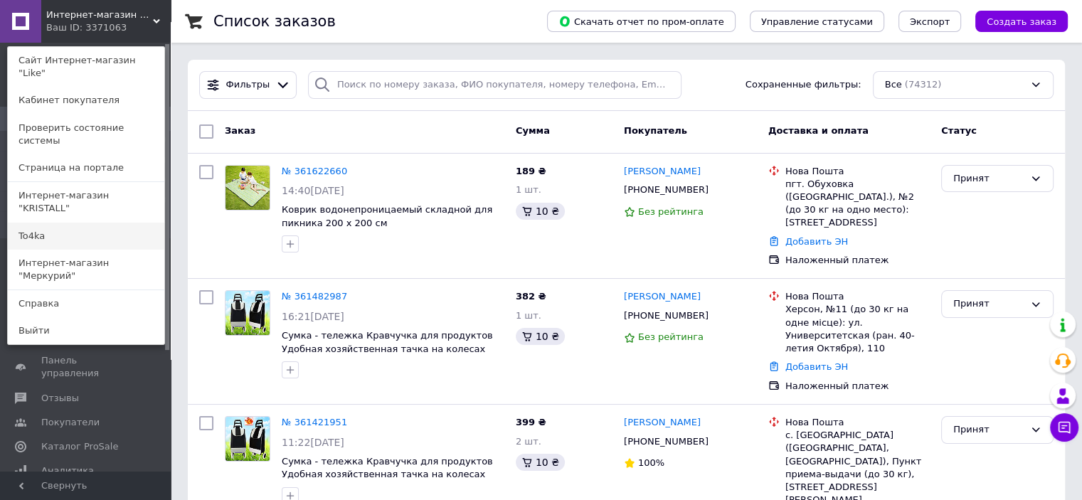
click at [107, 223] on link "To4ka" at bounding box center [86, 236] width 157 height 27
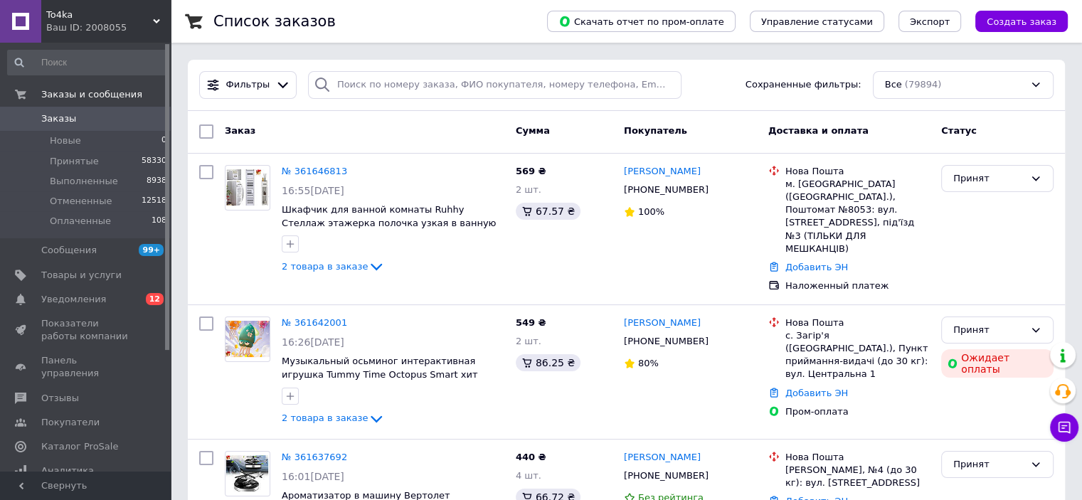
click at [157, 14] on div "To4ka Ваш ID: 2008055" at bounding box center [106, 21] width 130 height 43
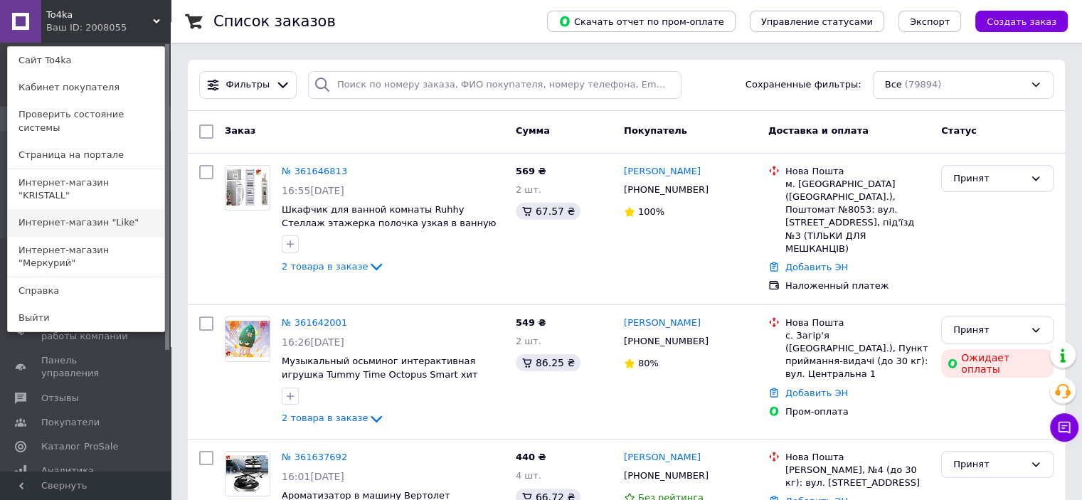
click at [111, 209] on link "Интернет-магазин "Like"" at bounding box center [86, 222] width 157 height 27
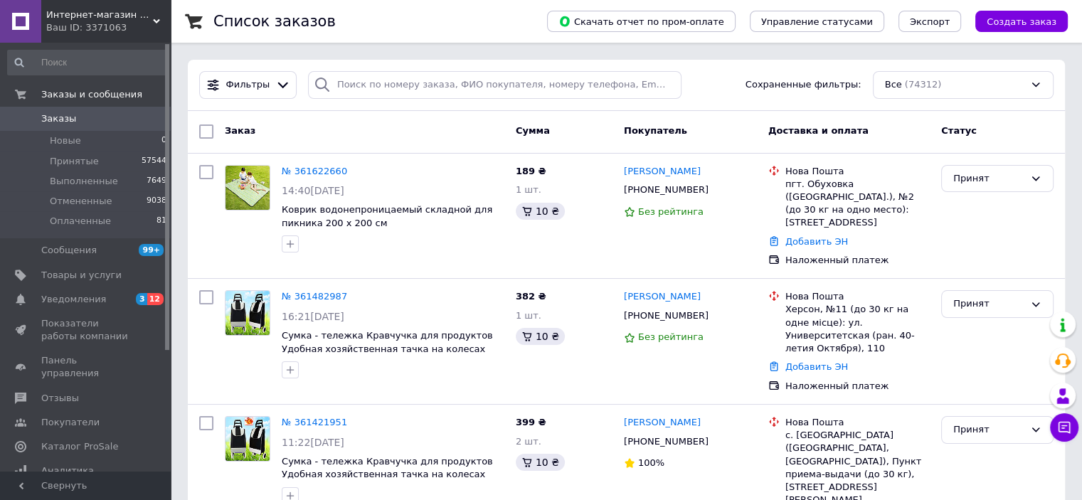
click at [148, 21] on span "Интернет-магазин "Like"" at bounding box center [99, 15] width 107 height 13
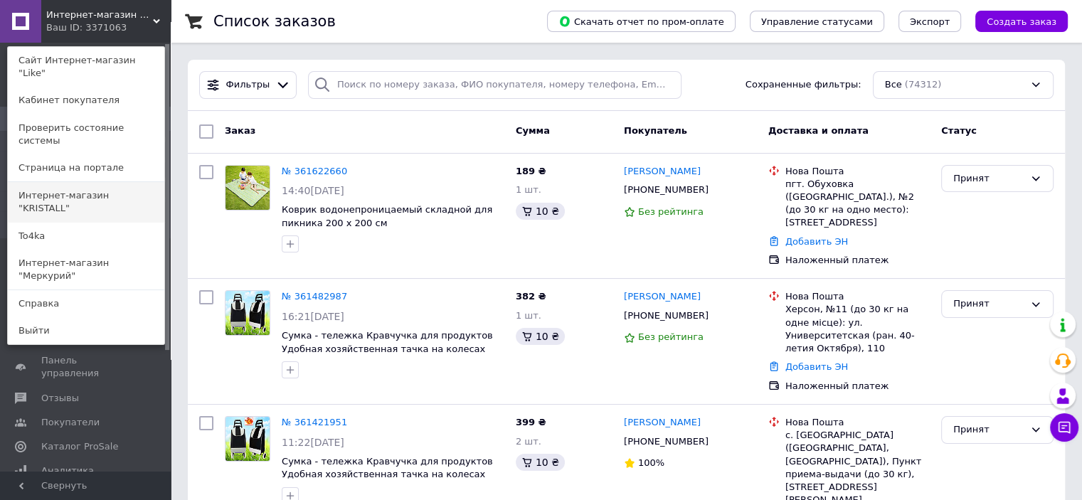
click at [114, 182] on link "Интернет-магазин "KRISTALL"" at bounding box center [86, 202] width 157 height 40
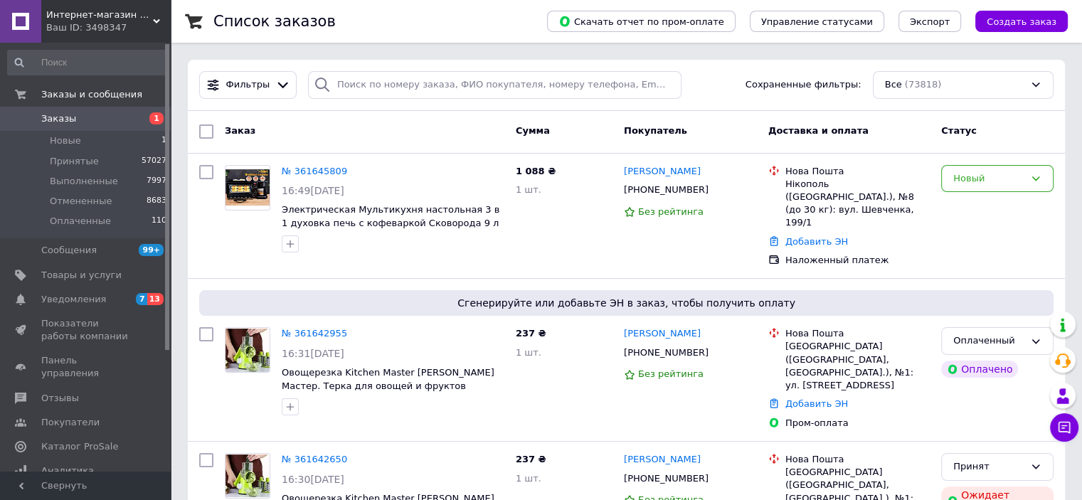
click at [154, 16] on div "Интернет-магазин "KRISTALL" Ваш ID: 3498347" at bounding box center [106, 21] width 130 height 43
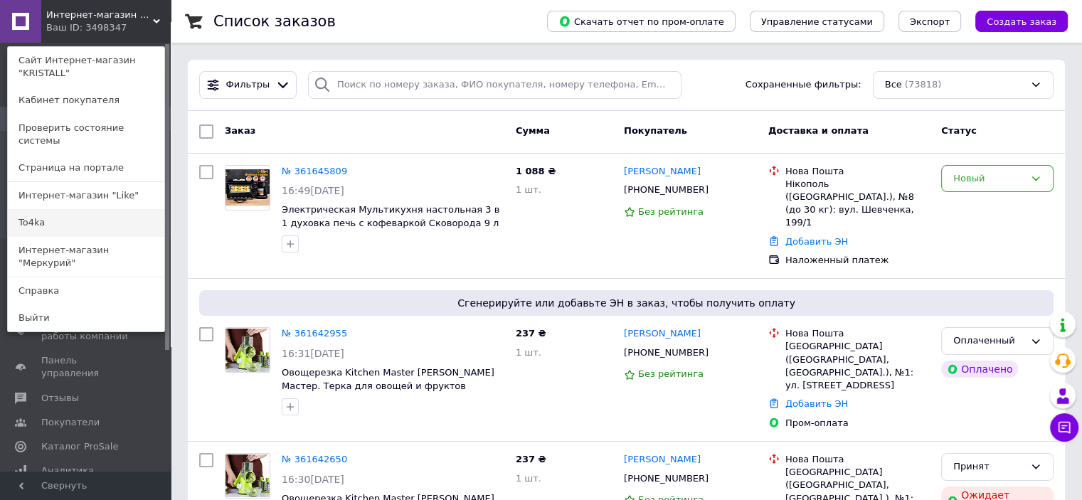
click at [125, 209] on link "To4ka" at bounding box center [86, 222] width 157 height 27
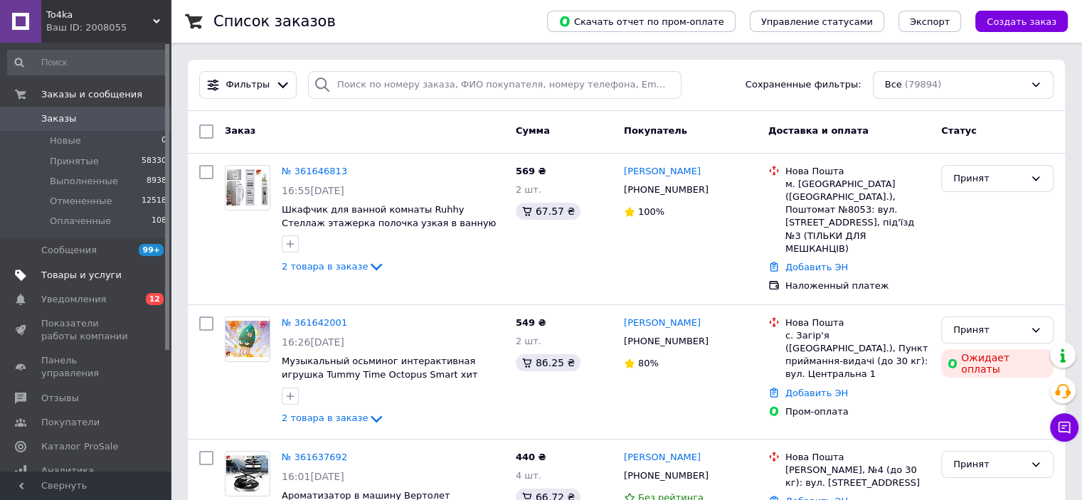
click at [83, 270] on span "Товары и услуги" at bounding box center [81, 275] width 80 height 13
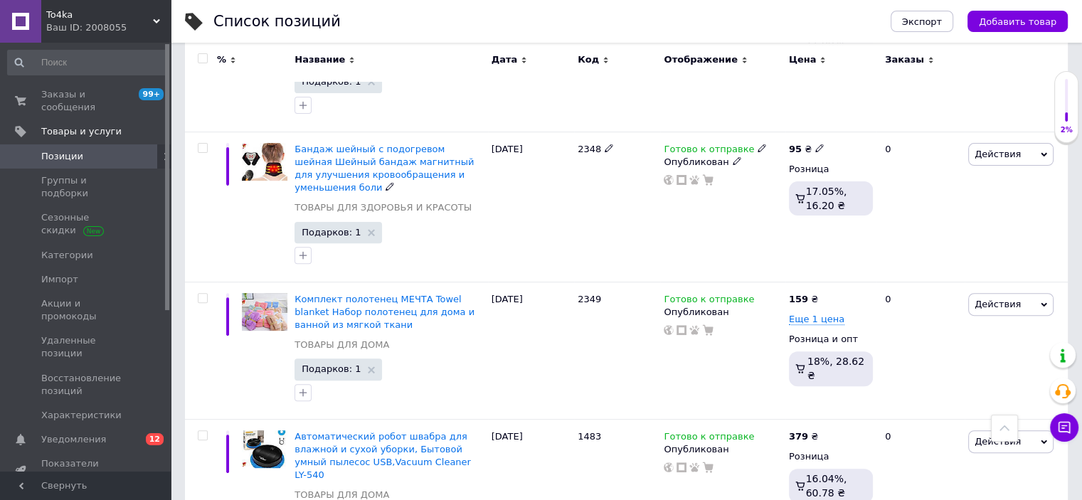
scroll to position [569, 0]
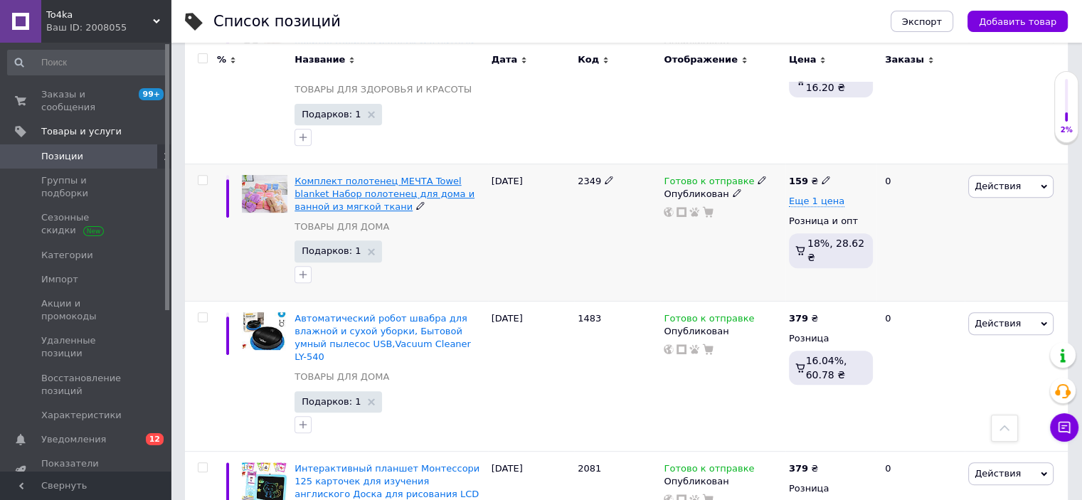
click at [347, 176] on span "Комплект полотенец МЕЧТА Towel blanket Набор полотенец для дома и ванной из мяг…" at bounding box center [385, 194] width 180 height 36
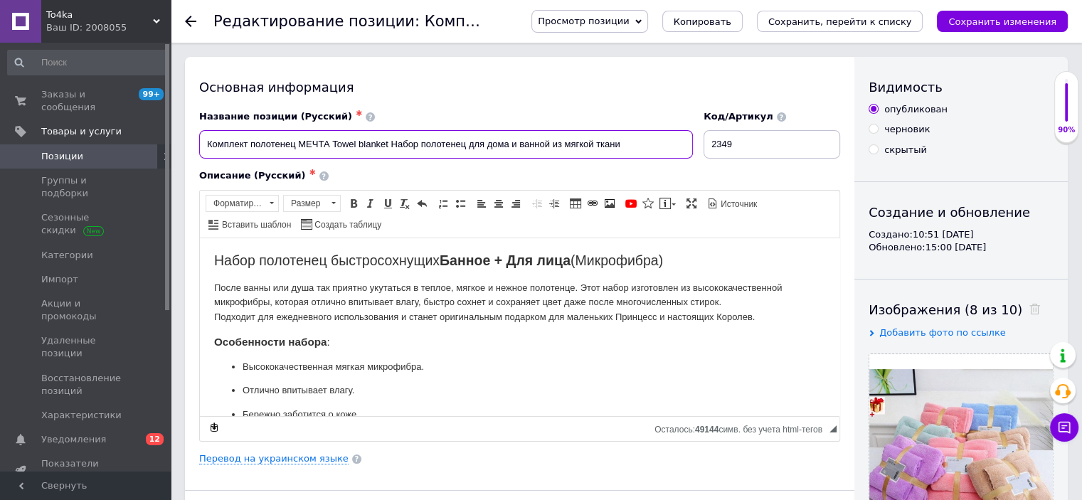
click at [643, 150] on input "Комплект полотенец МЕЧТА Towel blanket Набор полотенец для дома и ванной из мяг…" at bounding box center [446, 144] width 494 height 28
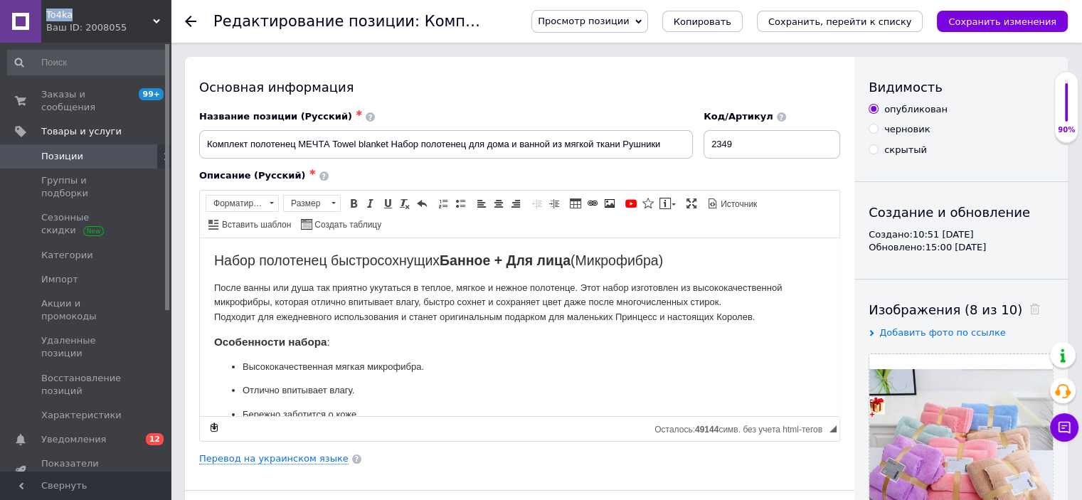
drag, startPoint x: 73, startPoint y: 12, endPoint x: 43, endPoint y: 11, distance: 30.6
click at [43, 11] on div "To4ka Ваш ID: 2008055" at bounding box center [106, 21] width 130 height 43
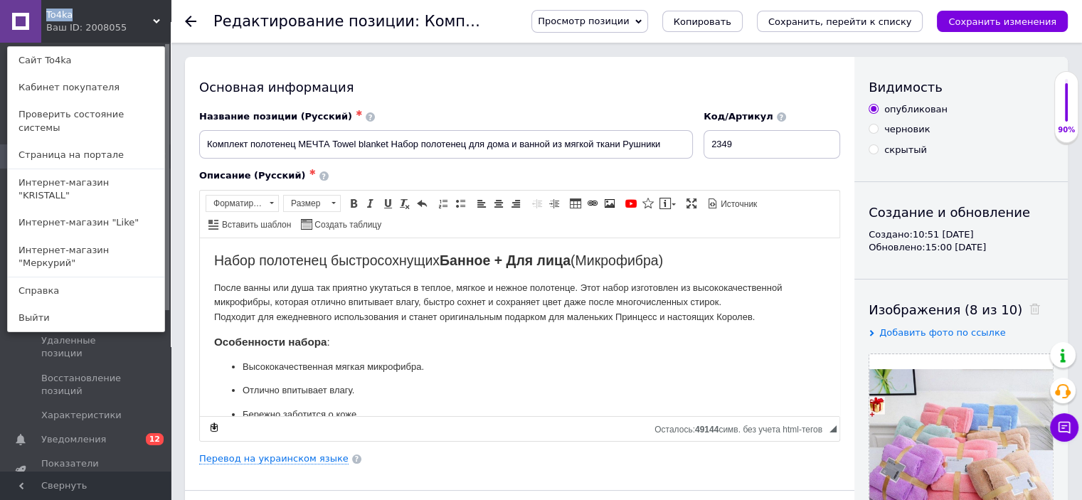
copy span "To4ka"
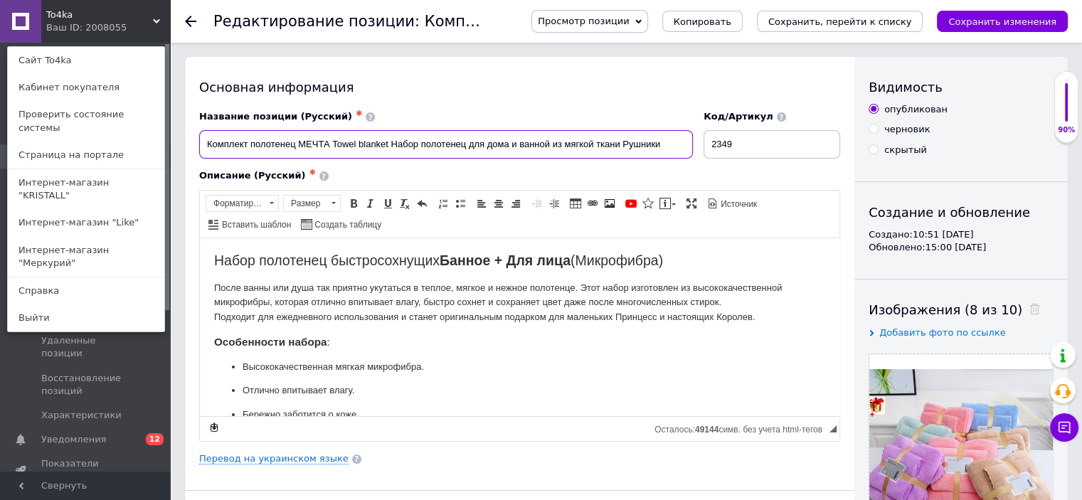
click at [672, 145] on input "Комплект полотенец МЕЧТА Towel blanket Набор полотенец для дома и ванной из мяг…" at bounding box center [446, 144] width 494 height 28
paste input "To4ka"
type input "Комплект полотенец МЕЧТА Towel blanket Набор полотенец для дома и ванной из мяг…"
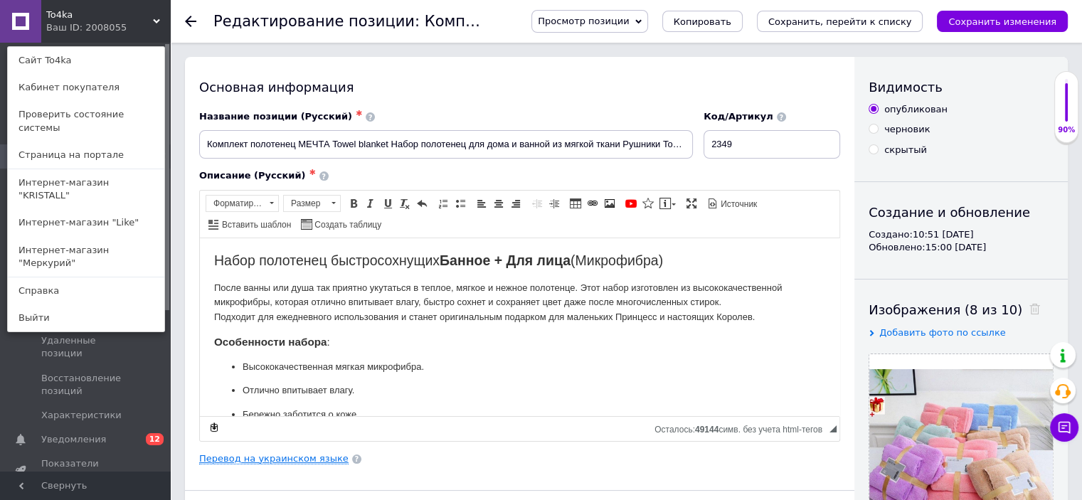
click at [299, 459] on link "Перевод на украинском языке" at bounding box center [273, 458] width 149 height 11
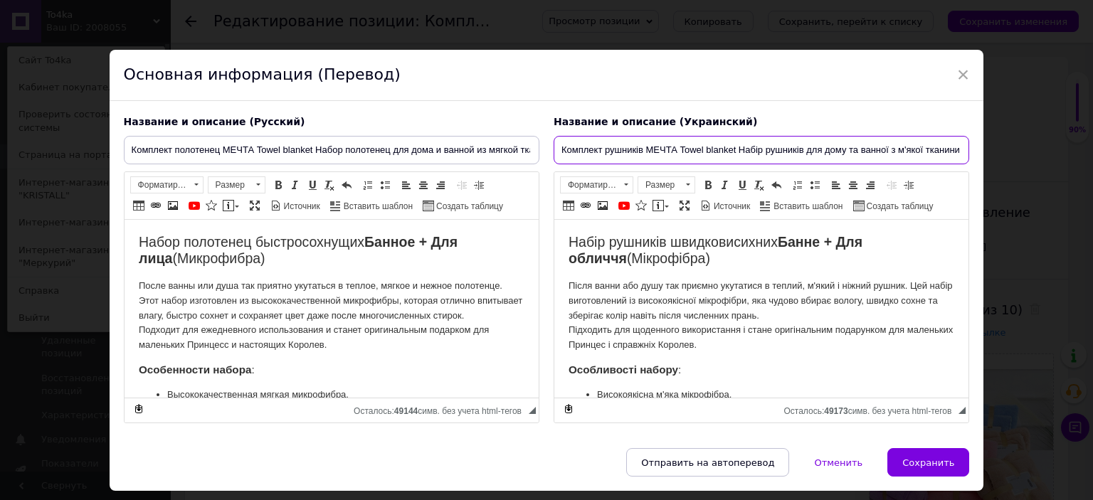
click at [939, 149] on input "Комплект рушників МЕЧТА Towel blanket Набір рушників для дому та ванної з м'яко…" at bounding box center [762, 150] width 416 height 28
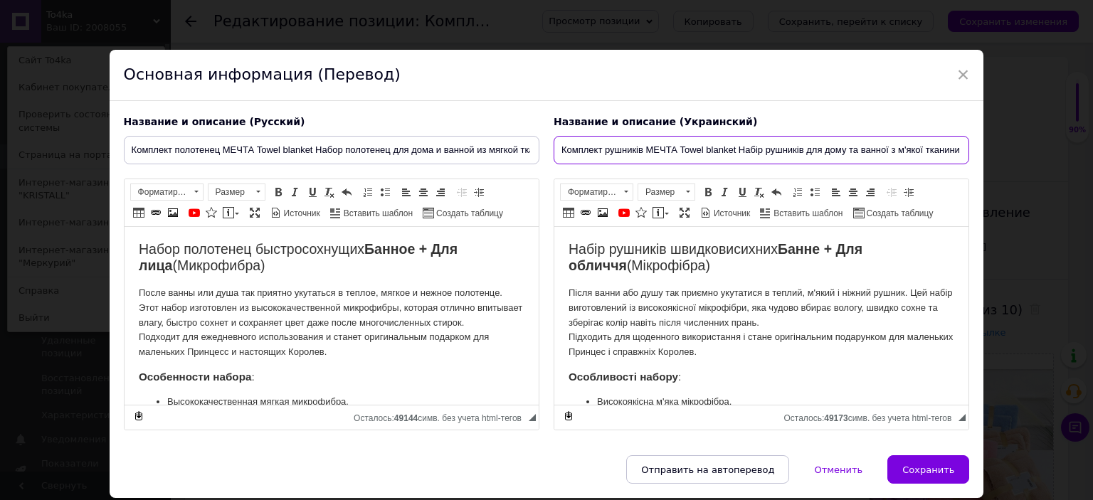
paste input "To4ka"
click at [931, 152] on input "Комплект рушників МЕЧТА Towel blanket Набір рушників для дому та ванної з м'яко…" at bounding box center [762, 150] width 416 height 28
type input "Комплект рушників МЕЧТА Towel blanket Набір рушників для дому та ванної з м'яко…"
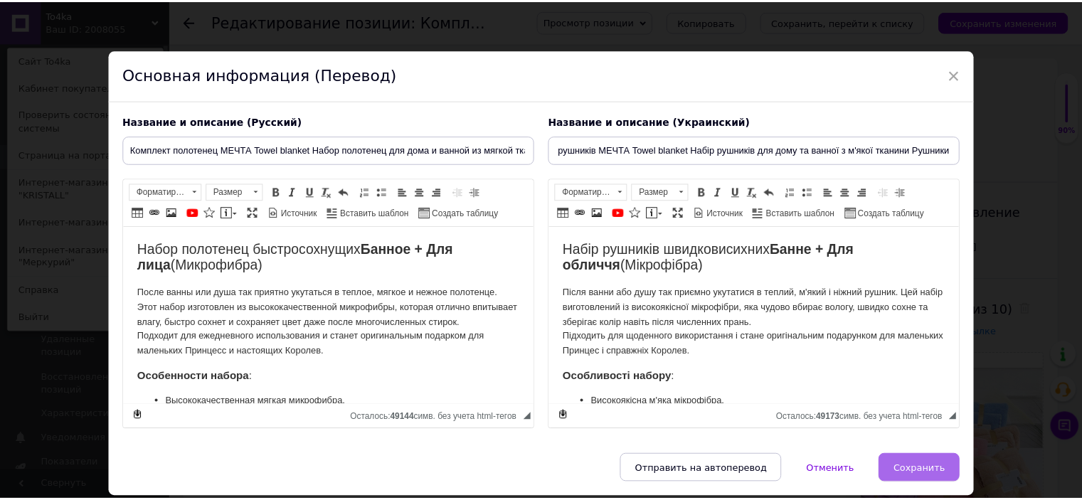
scroll to position [0, 0]
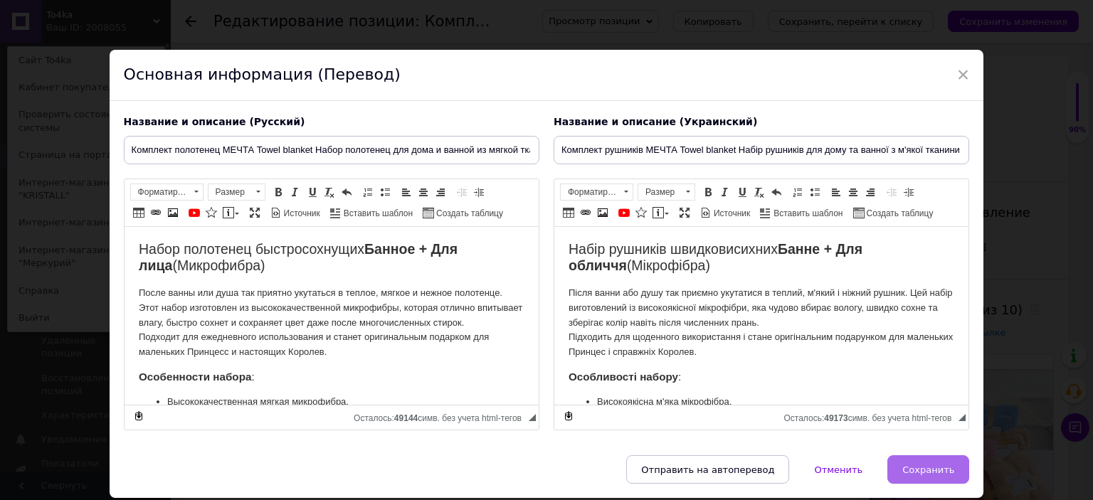
click at [937, 465] on span "Сохранить" at bounding box center [928, 470] width 52 height 11
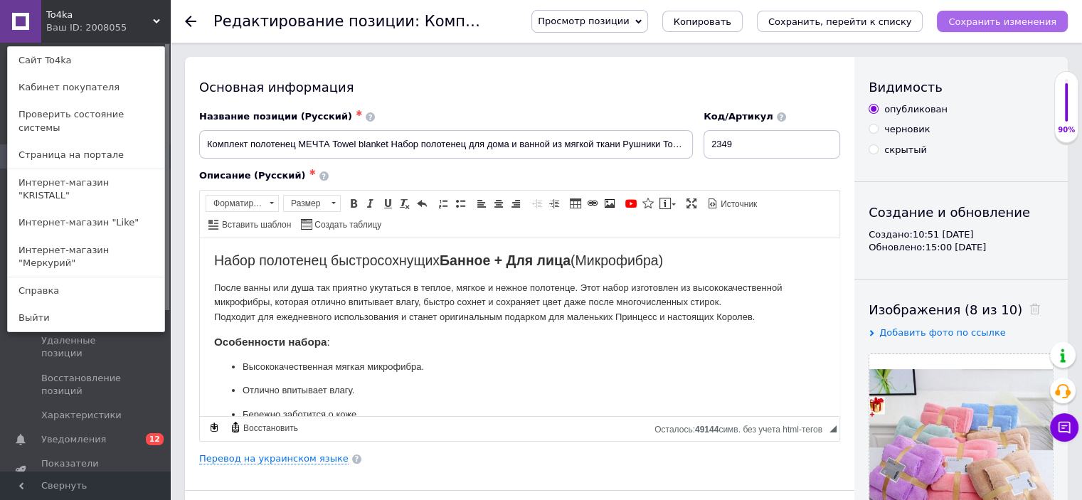
click at [966, 19] on icon "Сохранить изменения" at bounding box center [1003, 21] width 108 height 11
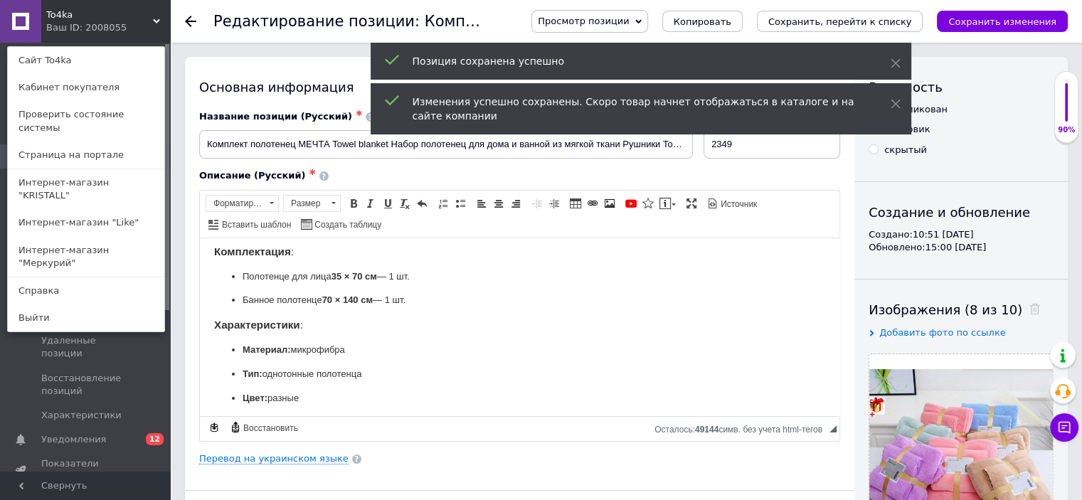
scroll to position [311, 0]
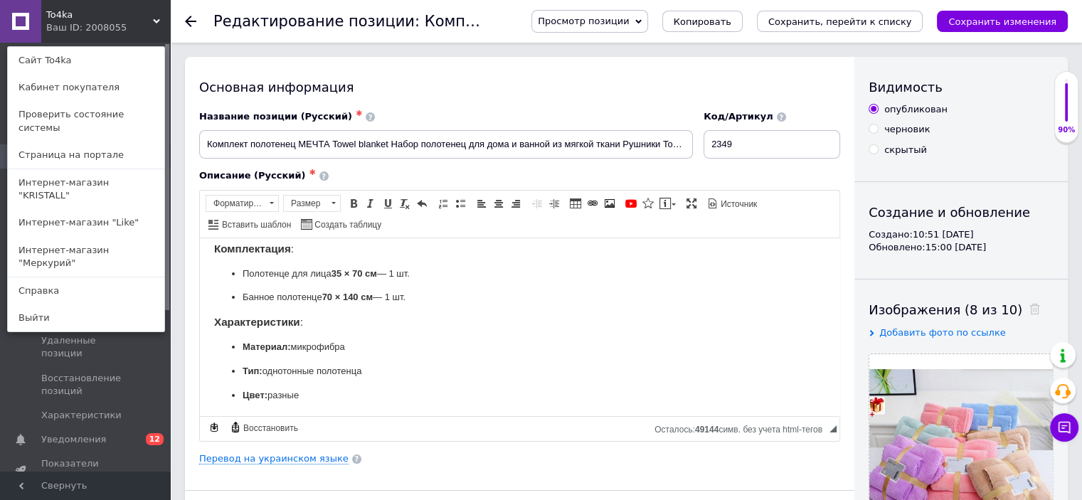
click at [194, 19] on icon at bounding box center [190, 21] width 11 height 11
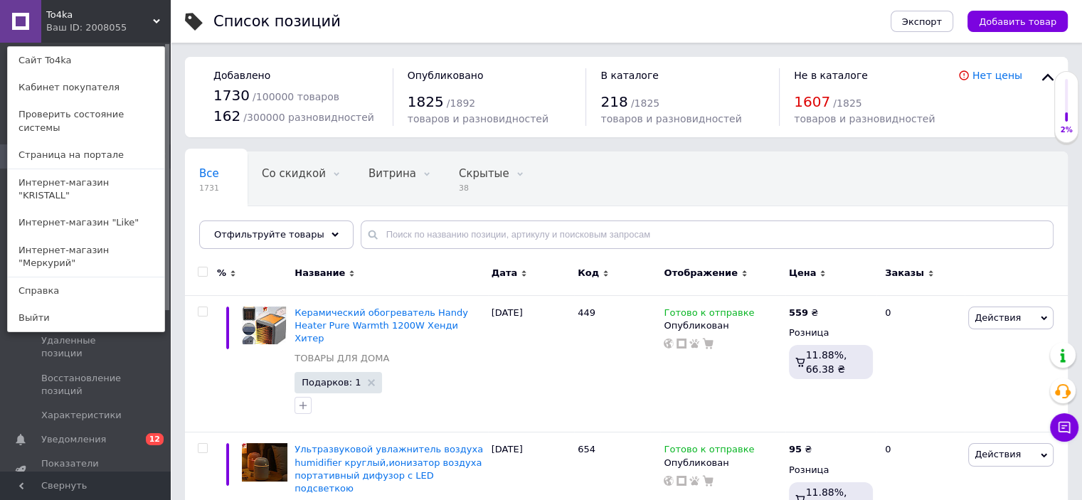
click at [91, 22] on div "Ваш ID: 2008055" at bounding box center [76, 27] width 60 height 13
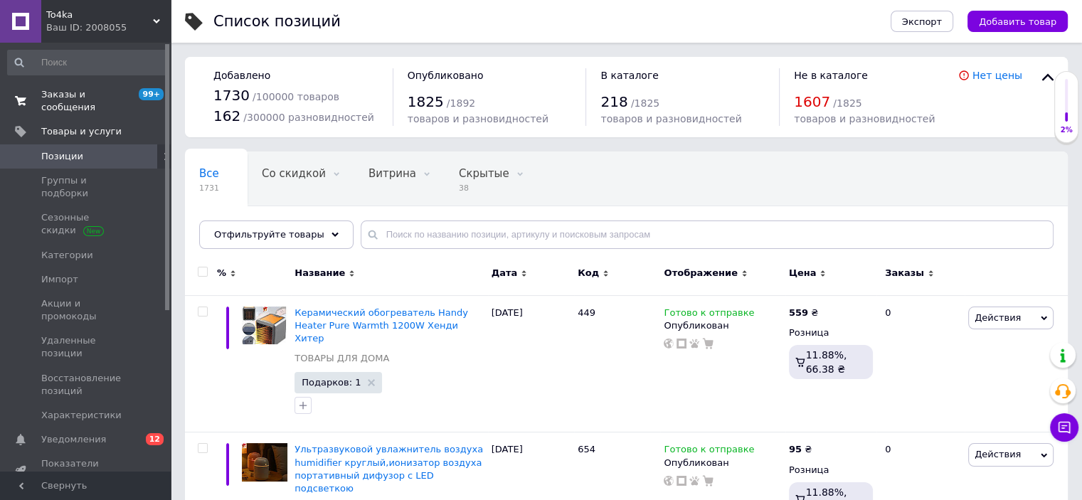
click at [76, 90] on span "Заказы и сообщения" at bounding box center [86, 101] width 90 height 26
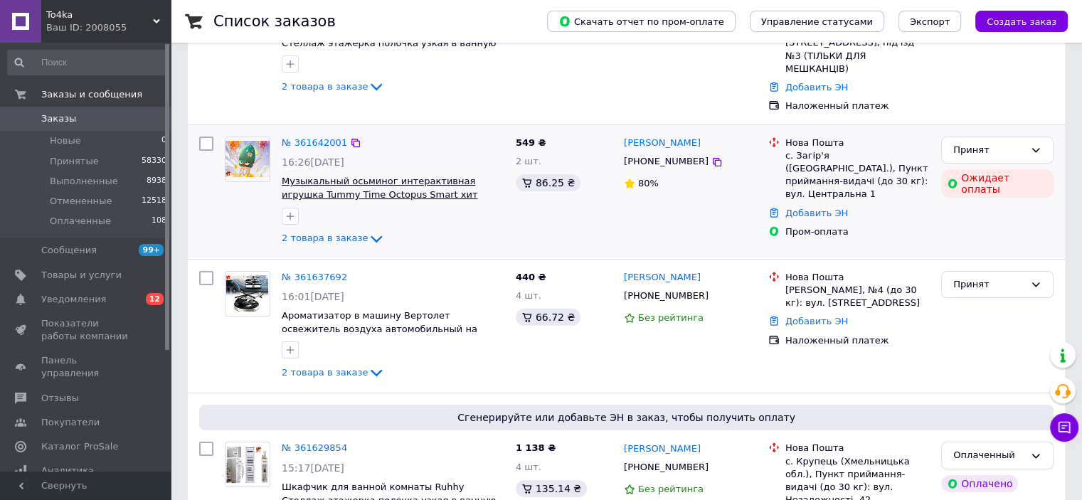
scroll to position [214, 0]
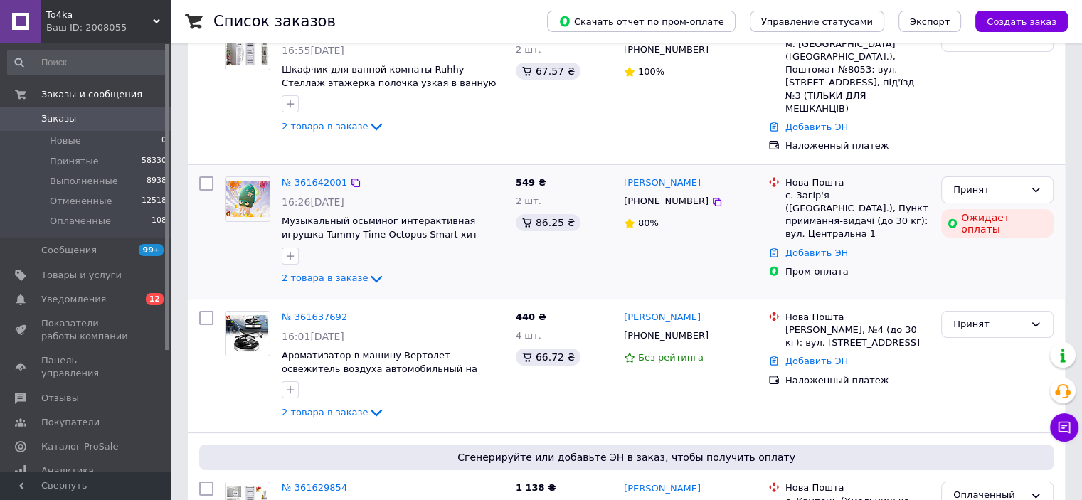
scroll to position [142, 0]
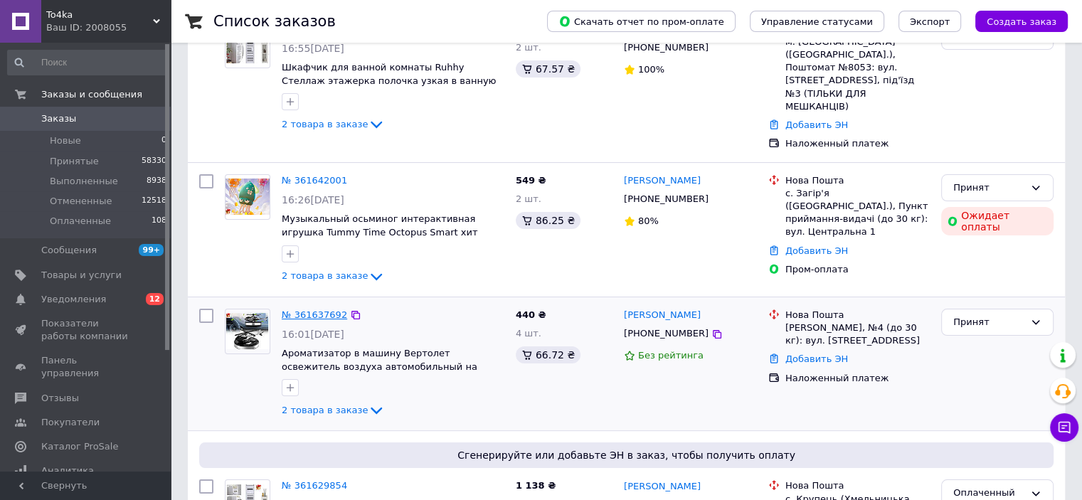
click at [290, 310] on link "№ 361637692" at bounding box center [314, 315] width 65 height 11
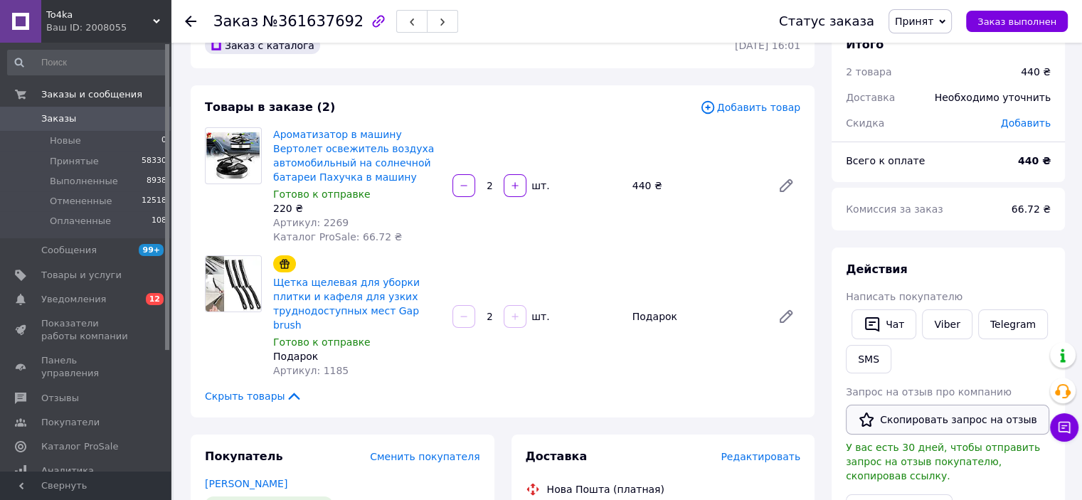
scroll to position [71, 0]
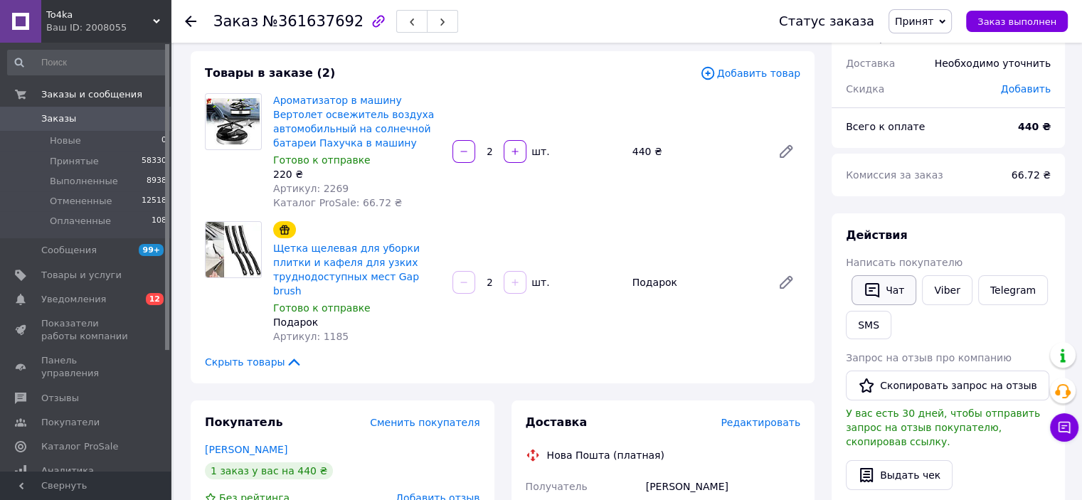
click at [862, 282] on button "Чат" at bounding box center [884, 290] width 65 height 30
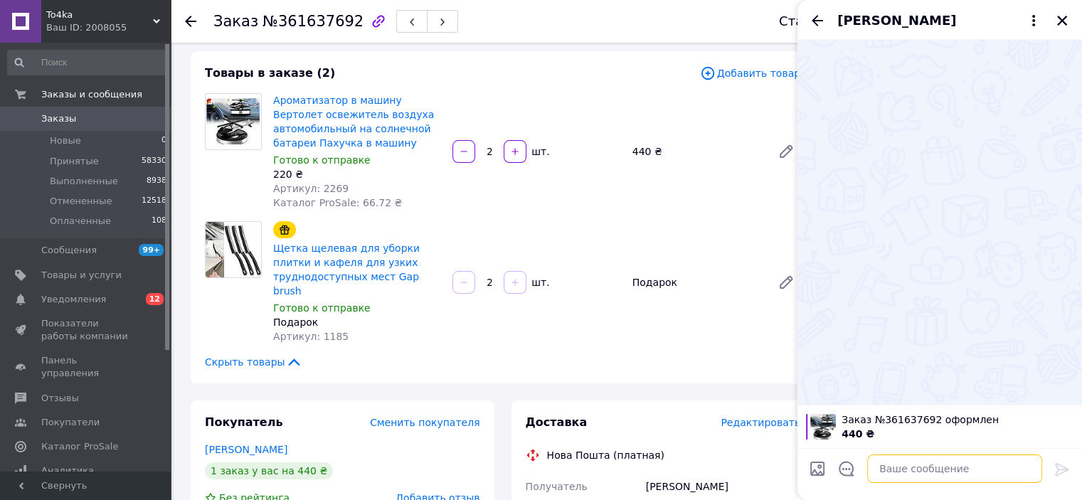
click at [915, 473] on textarea at bounding box center [955, 469] width 175 height 28
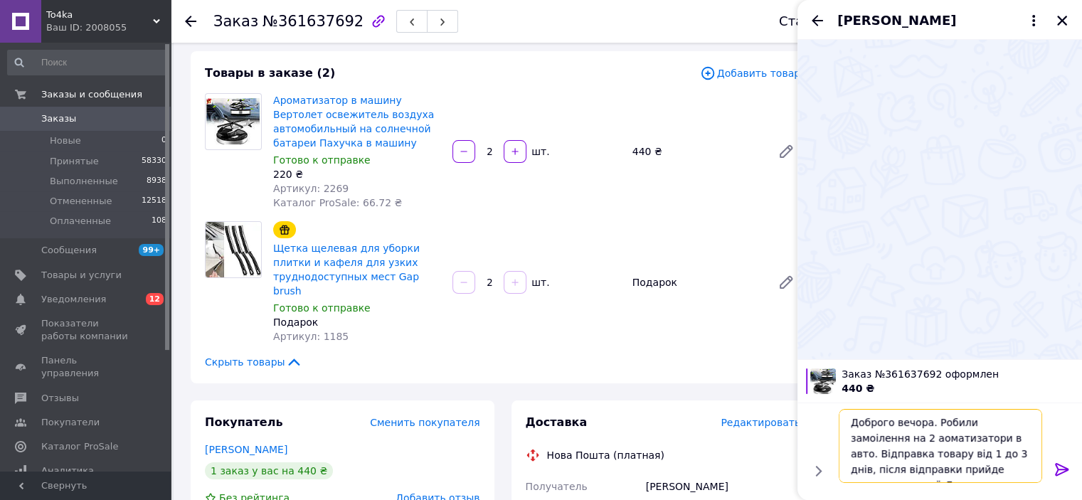
scroll to position [0, 0]
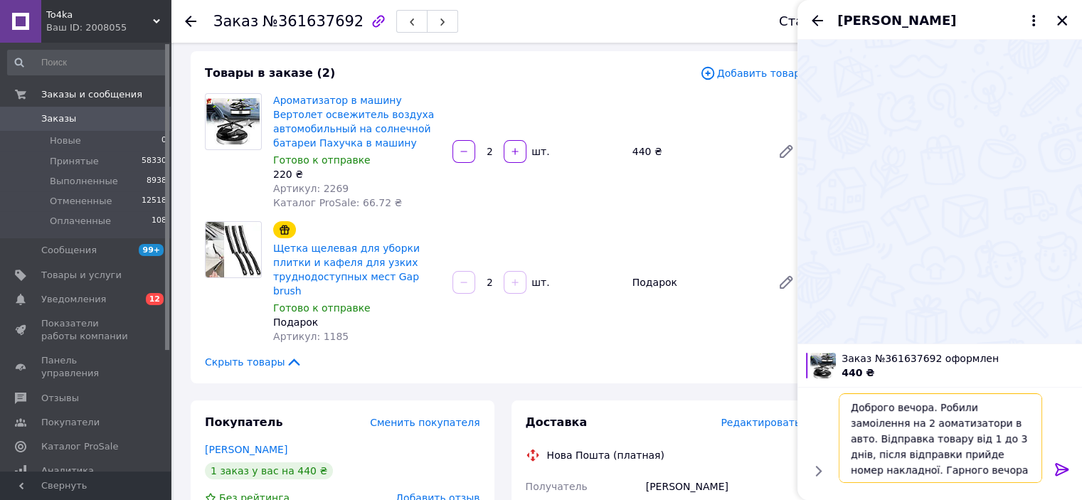
click at [991, 412] on textarea "Доброго вечора. Робили замоілення на 2 аоматизатори в авто. Відправка товару ві…" at bounding box center [941, 439] width 204 height 90
click at [878, 424] on textarea "Доброго вечора. Робили замовлення на 2 аоматизатори в авто. Відправка товару ві…" at bounding box center [941, 439] width 204 height 90
type textarea "Доброго вечора. Робили замовлення на 2 ароматизатори в авто. Відправка товару в…"
click at [1065, 468] on icon at bounding box center [1062, 469] width 14 height 13
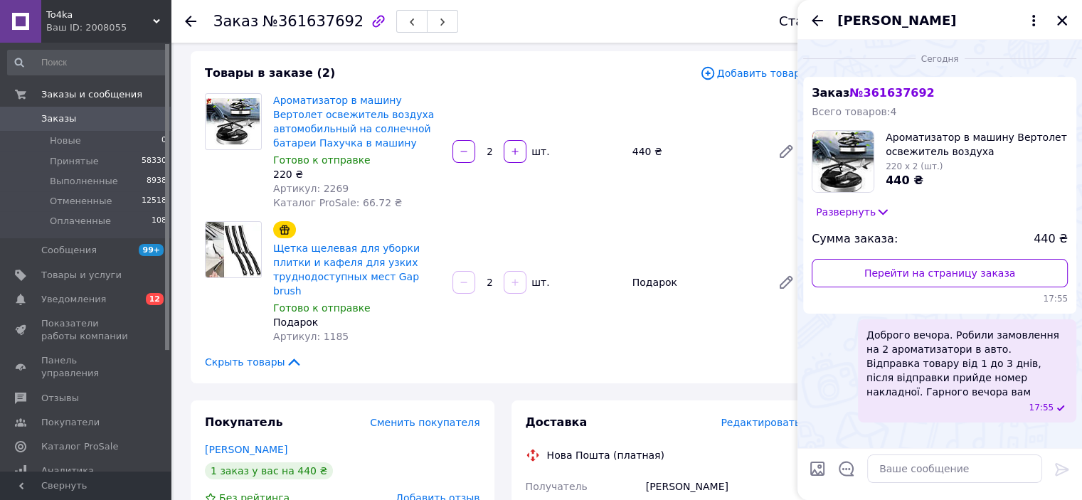
click at [1070, 19] on div "[PERSON_NAME]" at bounding box center [940, 20] width 285 height 40
click at [1060, 19] on icon "Закрыть" at bounding box center [1063, 21] width 10 height 10
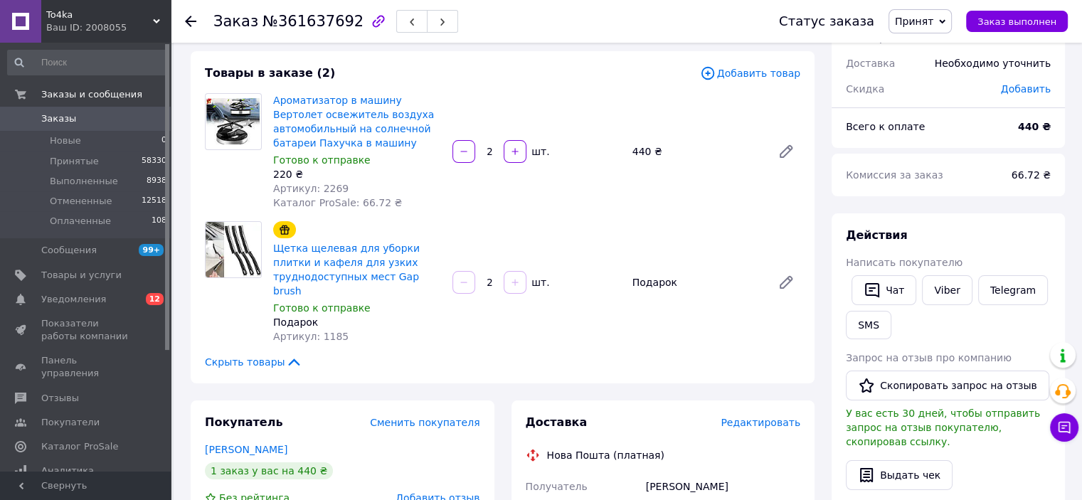
click at [97, 111] on link "Заказы 0" at bounding box center [87, 119] width 175 height 24
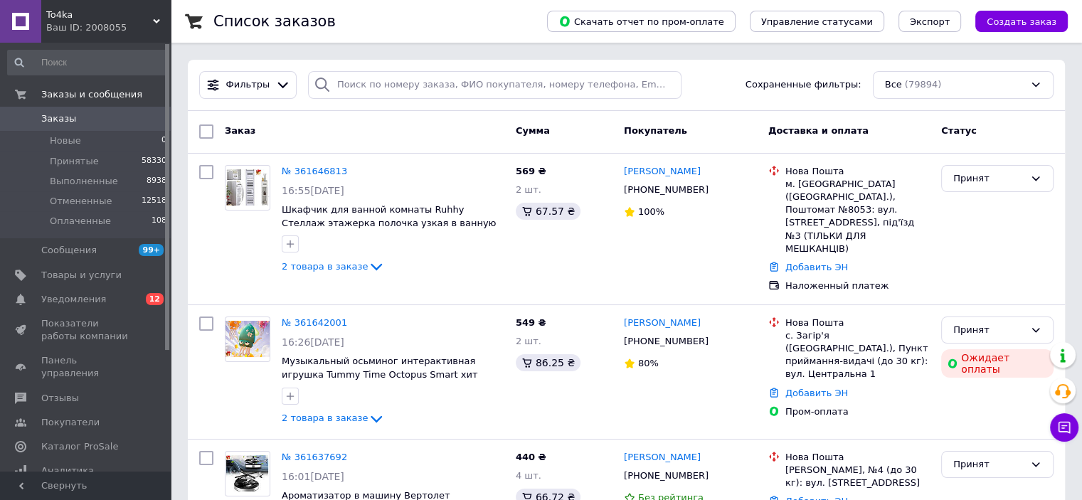
click at [162, 18] on div "To4ka Ваш ID: 2008055" at bounding box center [106, 21] width 130 height 43
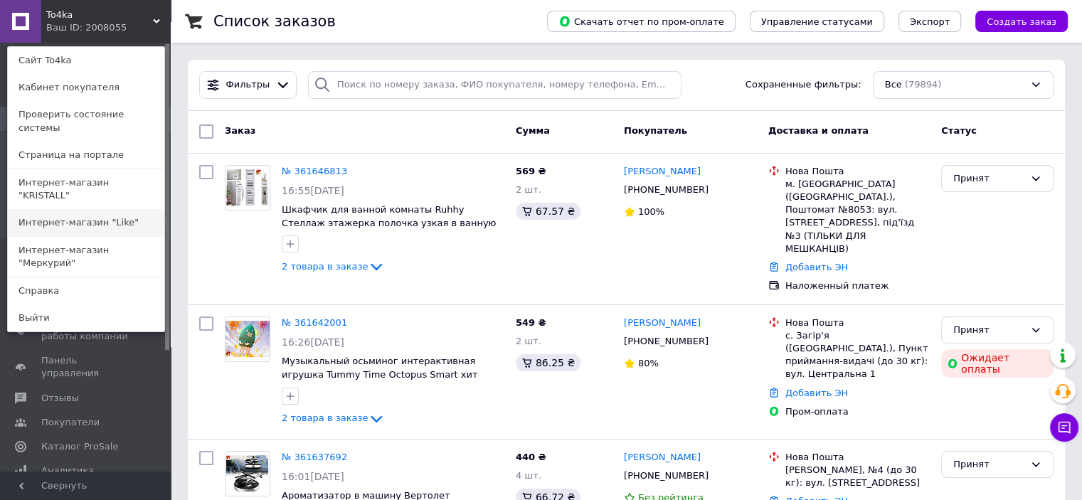
click at [101, 209] on link "Интернет-магазин "Like"" at bounding box center [86, 222] width 157 height 27
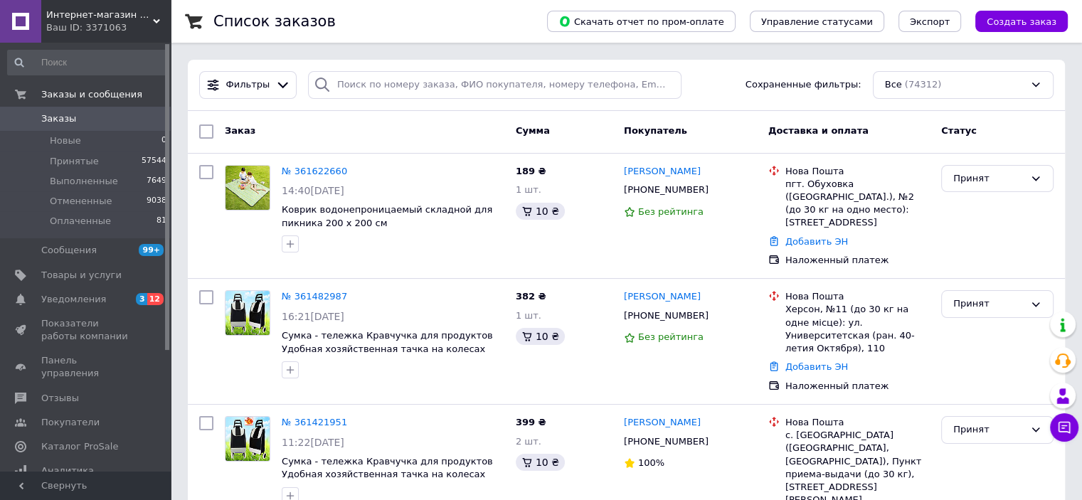
click at [157, 18] on icon at bounding box center [156, 21] width 7 height 7
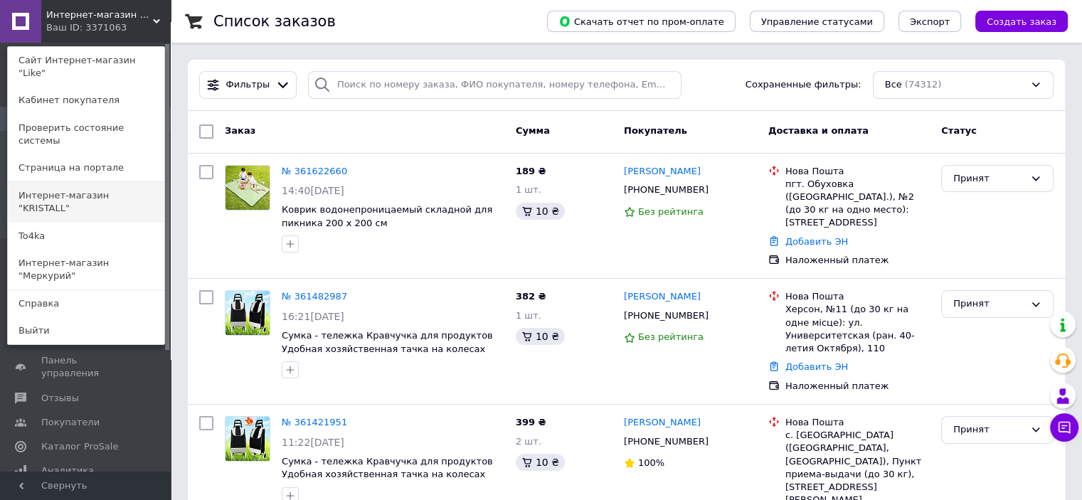
click at [128, 182] on link "Интернет-магазин "KRISTALL"" at bounding box center [86, 202] width 157 height 40
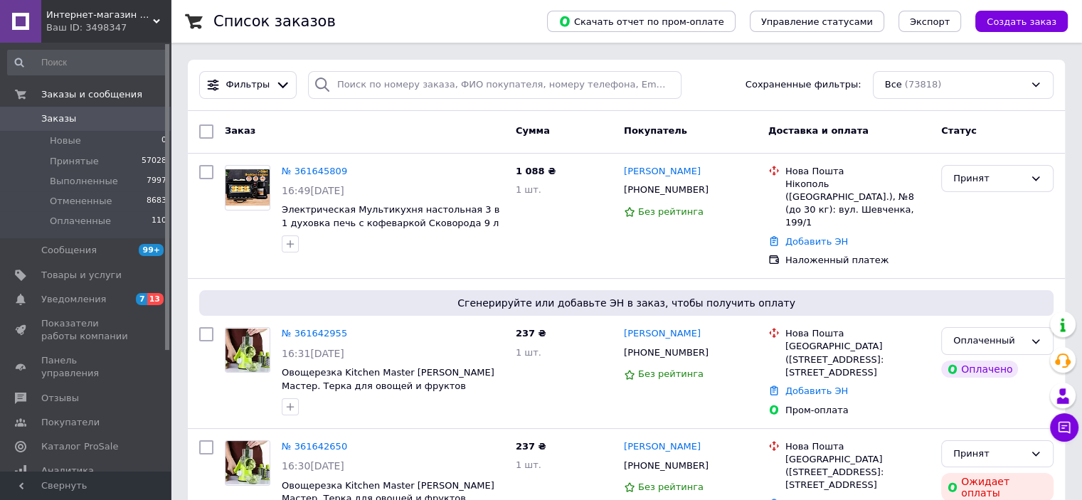
click at [142, 10] on span "Интернет-магазин "KRISTALL"" at bounding box center [99, 15] width 107 height 13
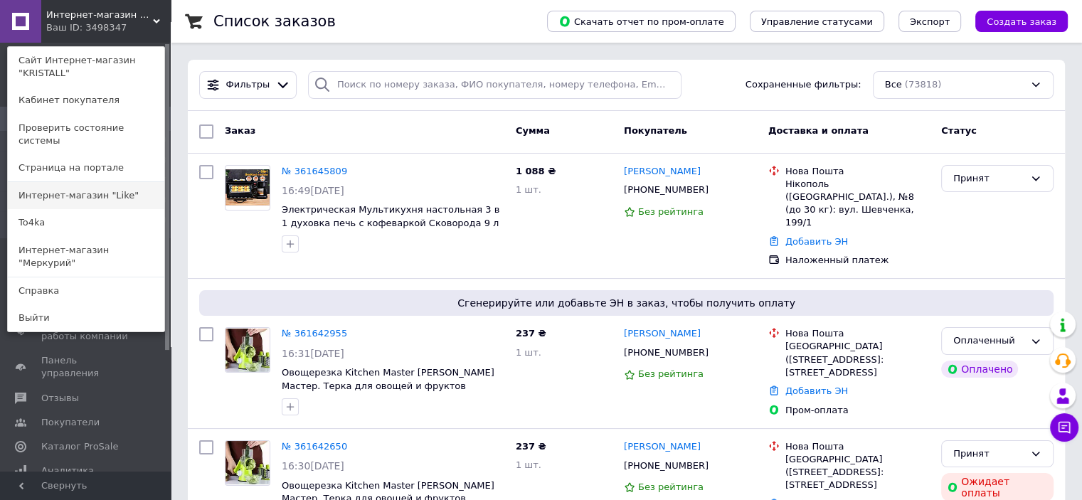
click at [122, 184] on link "Интернет-магазин "Like"" at bounding box center [86, 195] width 157 height 27
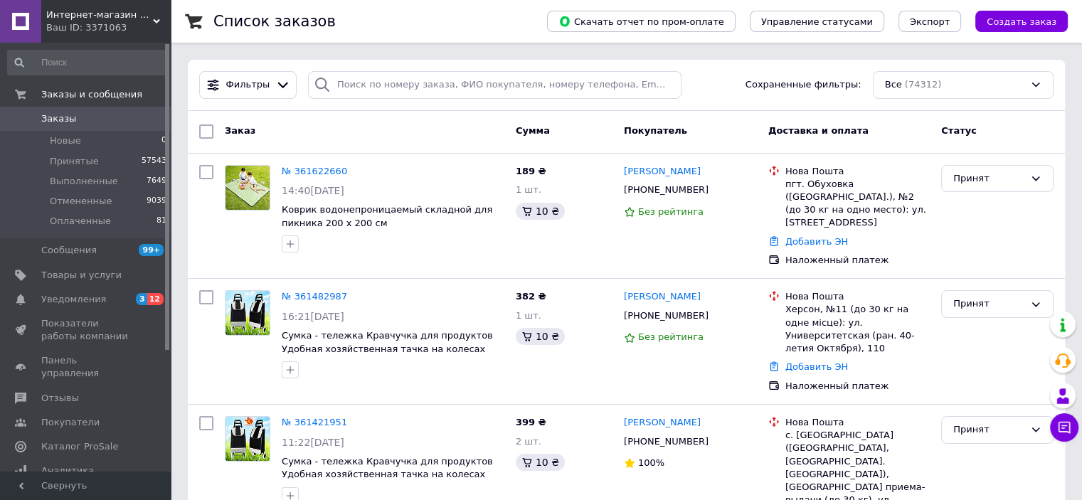
click at [158, 16] on div "Интернет-магазин "Like" Ваш ID: 3371063" at bounding box center [106, 21] width 130 height 43
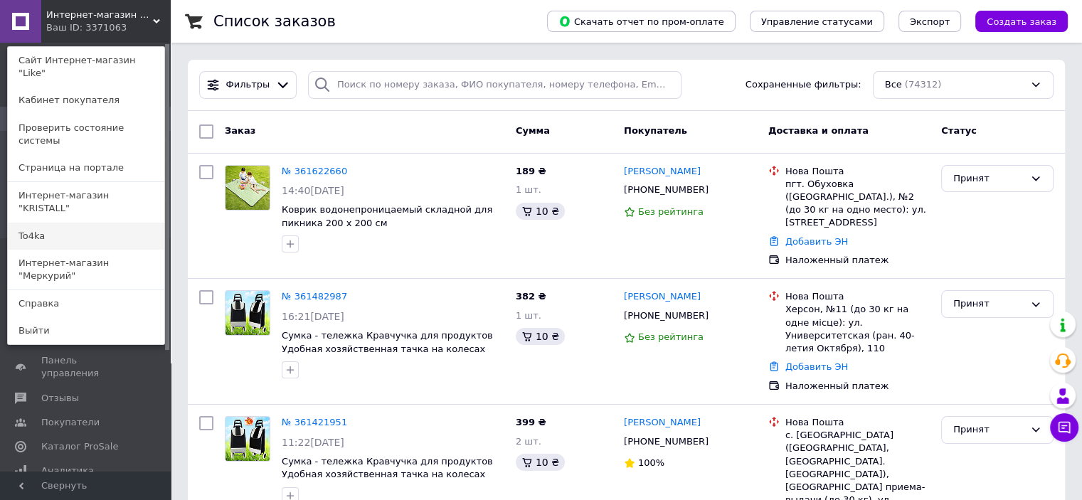
click at [108, 223] on link "To4ka" at bounding box center [86, 236] width 157 height 27
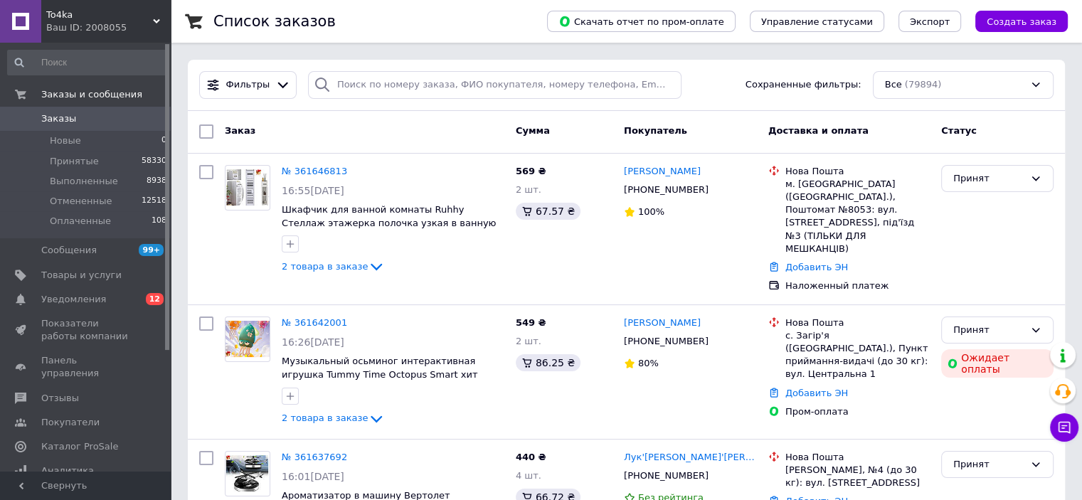
click at [157, 21] on use at bounding box center [156, 21] width 7 height 4
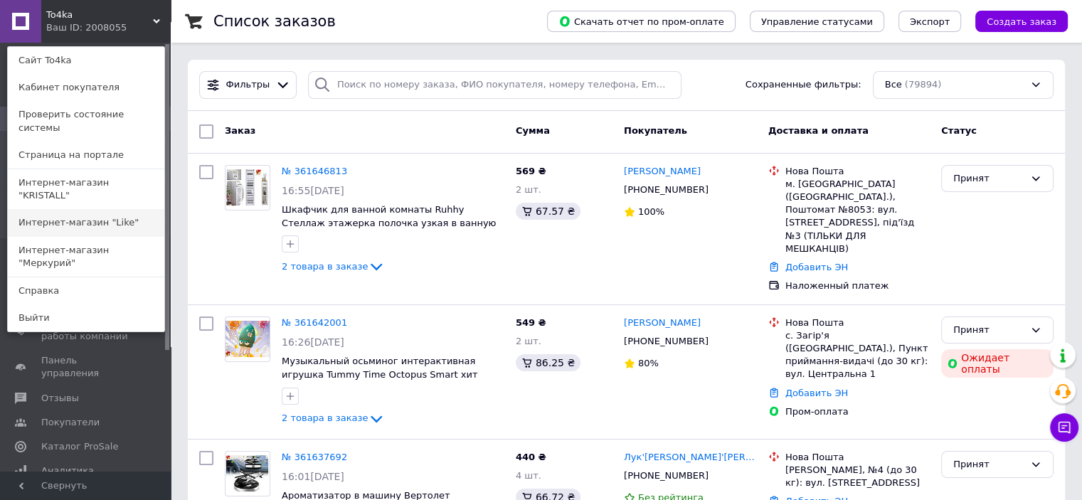
click at [130, 209] on link "Интернет-магазин "Like"" at bounding box center [86, 222] width 157 height 27
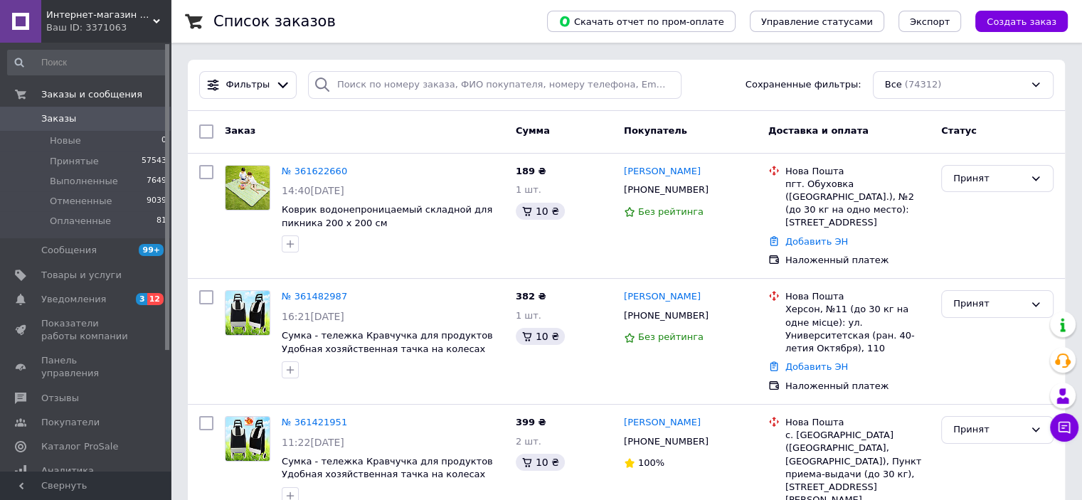
click at [151, 21] on div "Ваш ID: 3371063" at bounding box center [108, 27] width 125 height 13
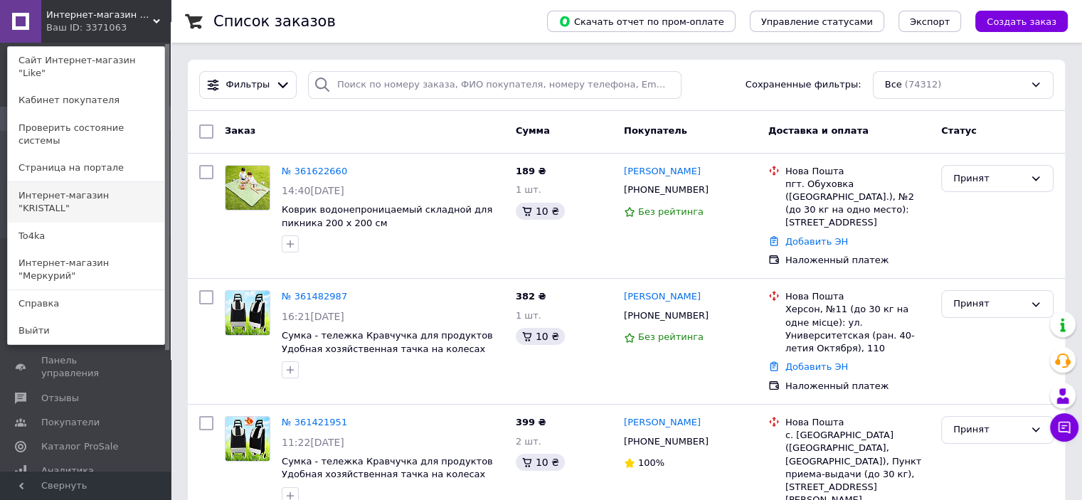
click at [121, 182] on link "Интернет-магазин "KRISTALL"" at bounding box center [86, 202] width 157 height 40
